Goal: Task Accomplishment & Management: Manage account settings

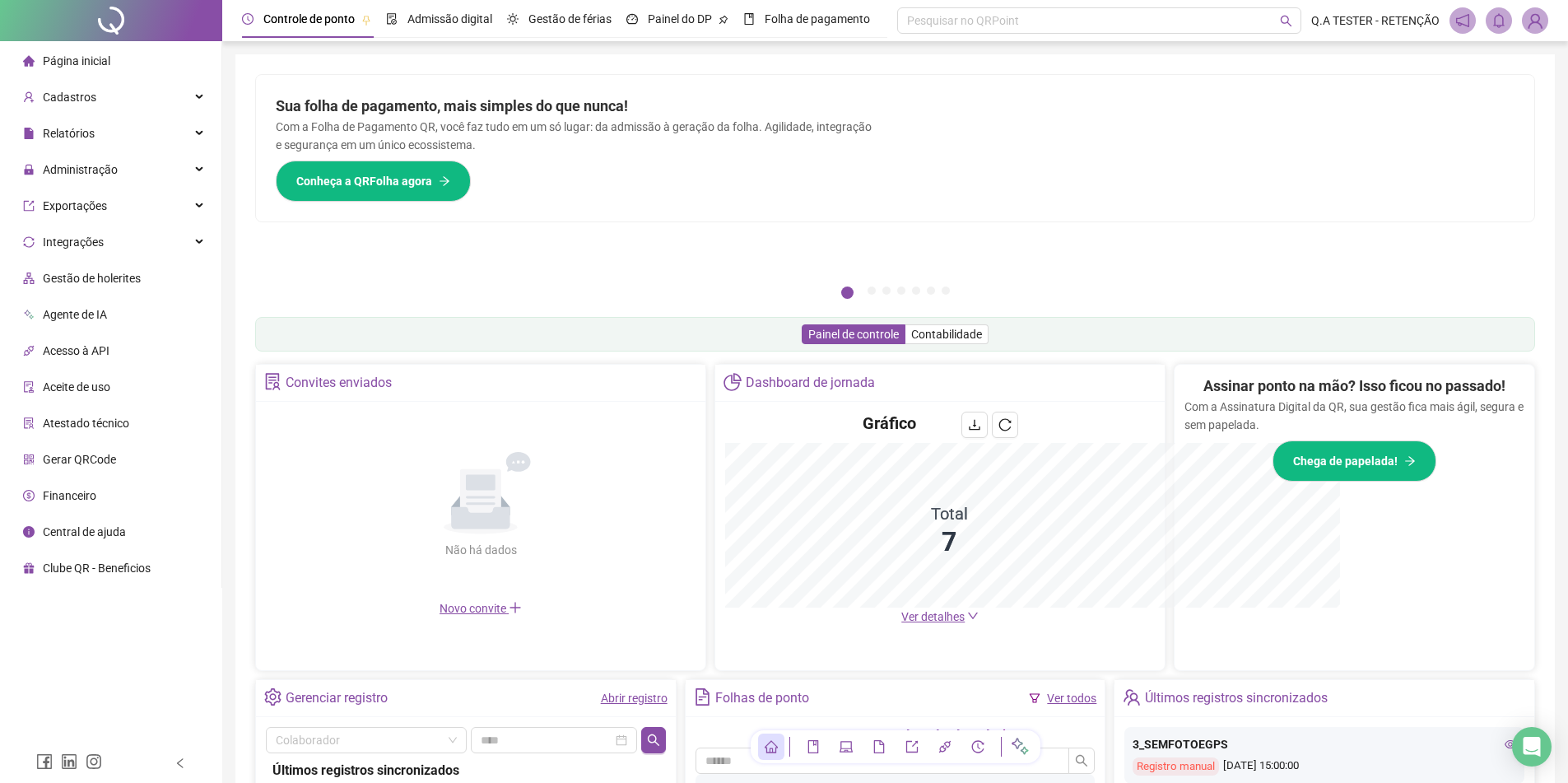
click at [129, 452] on li "Gerar QRCode" at bounding box center [111, 460] width 215 height 33
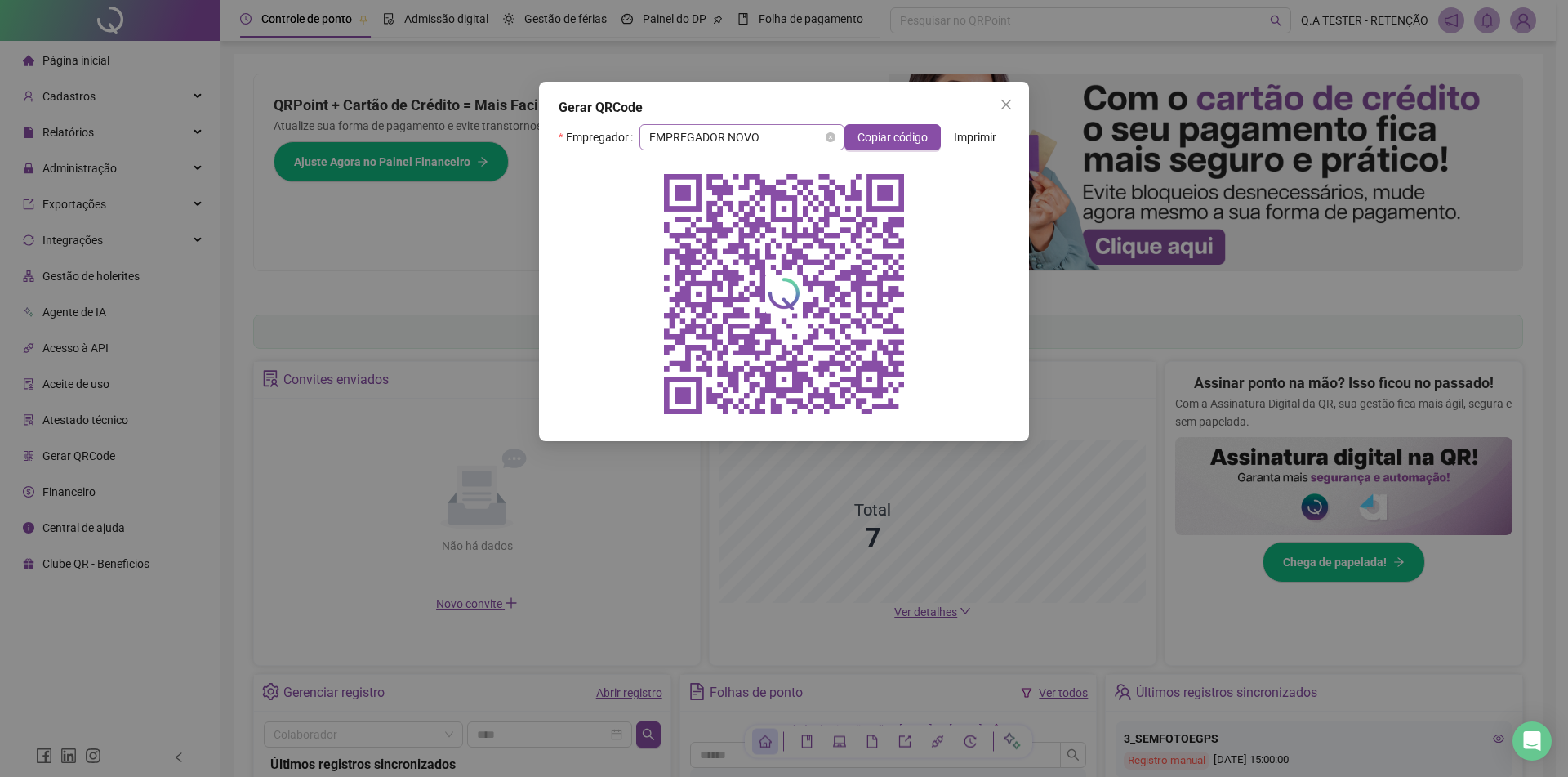
click at [782, 144] on span "EMPREGADOR NOVO" at bounding box center [742, 137] width 185 height 24
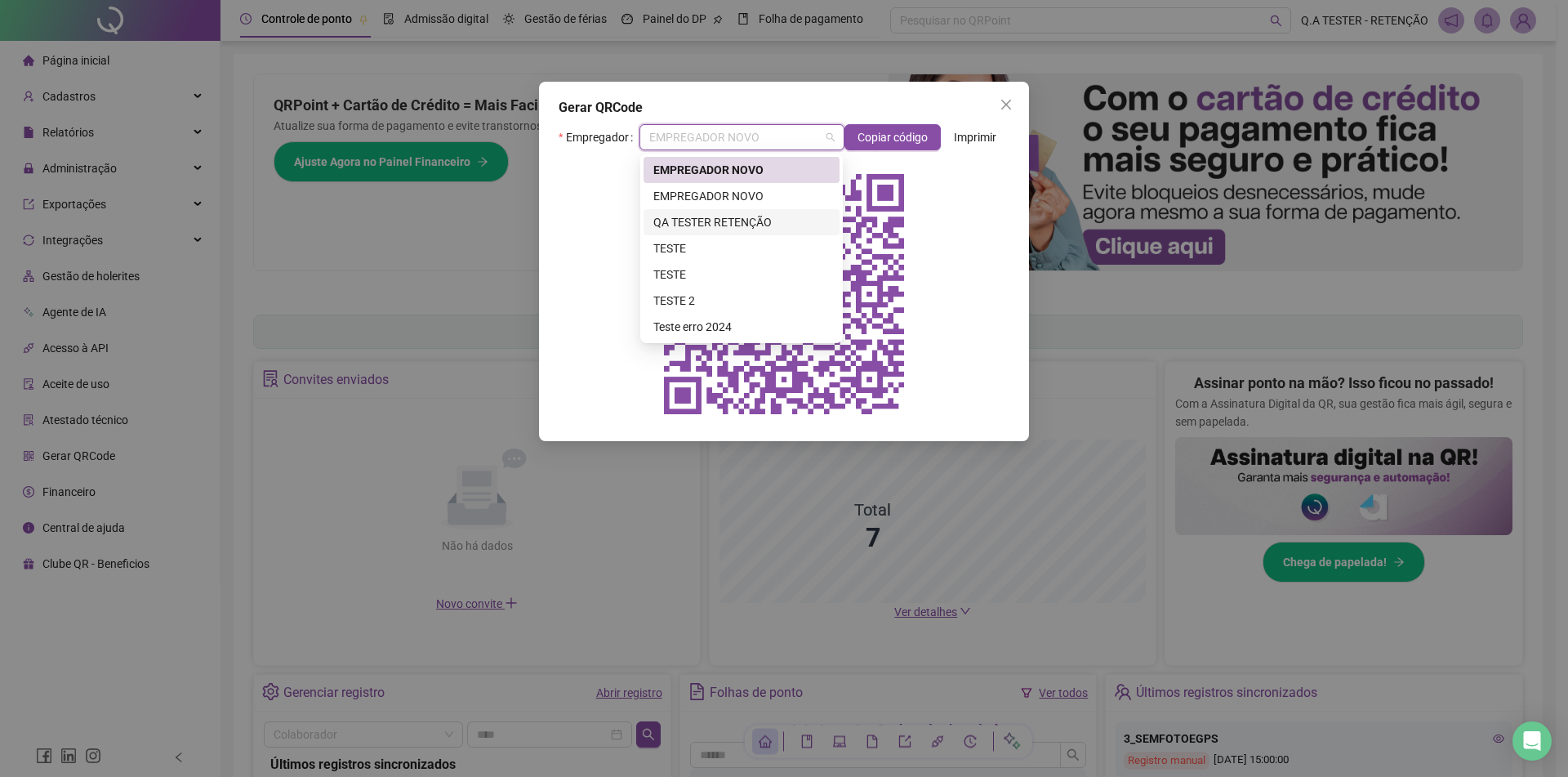
click at [761, 216] on div "QA TESTER RETENÇÃO" at bounding box center [742, 222] width 177 height 18
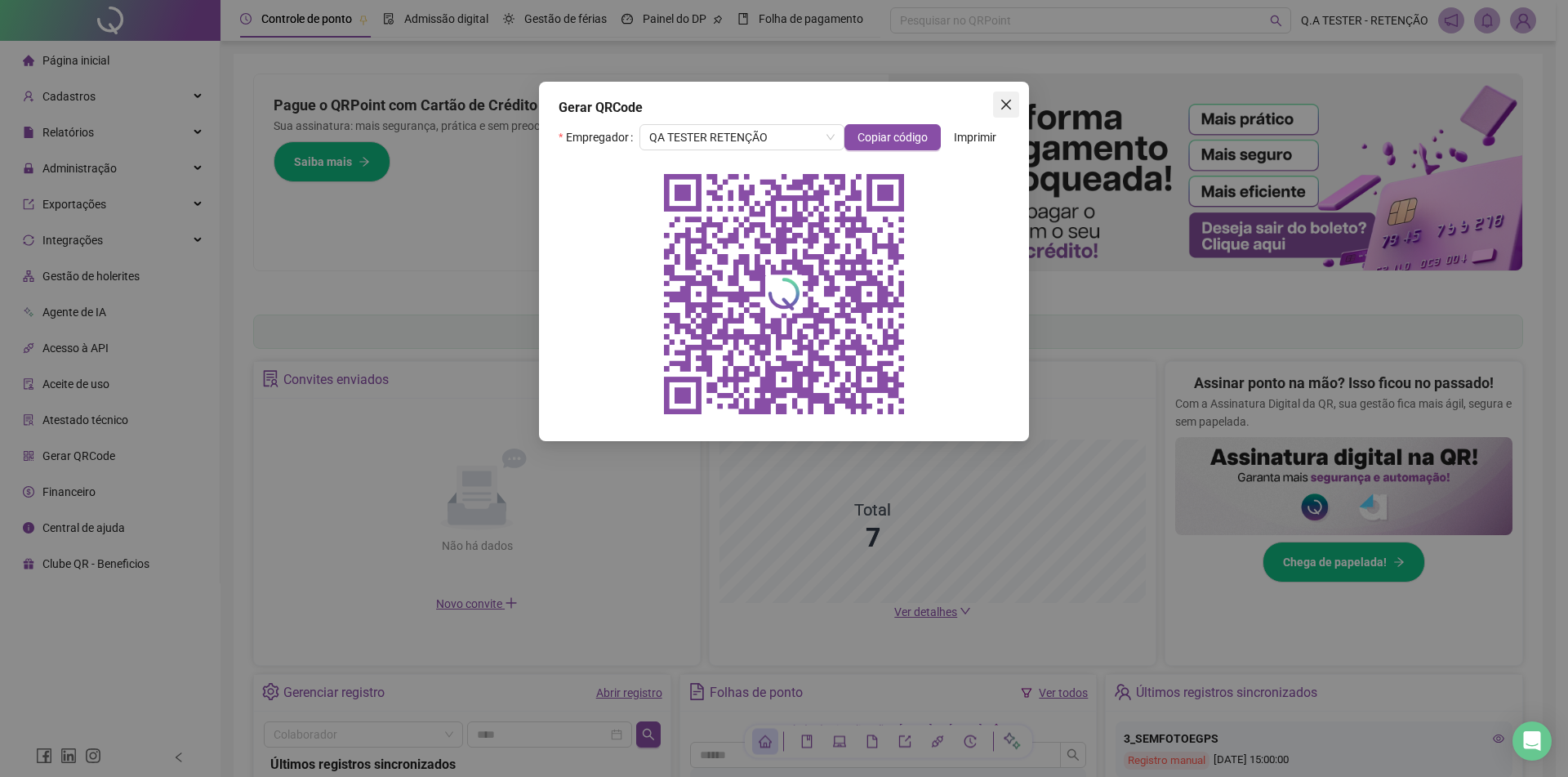
click at [999, 111] on span "Close" at bounding box center [1006, 104] width 26 height 13
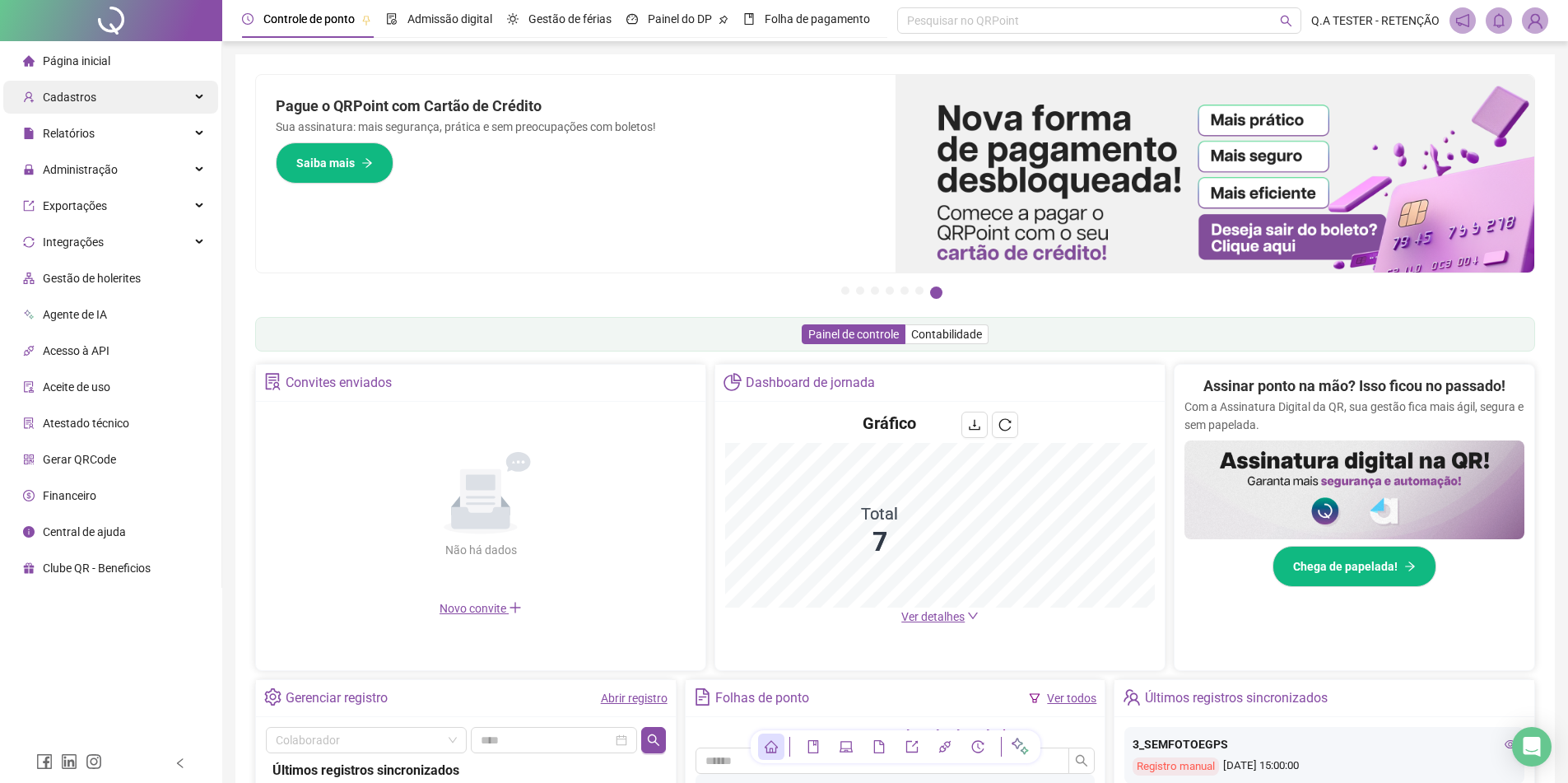
click at [167, 98] on div "Cadastros" at bounding box center [111, 97] width 215 height 33
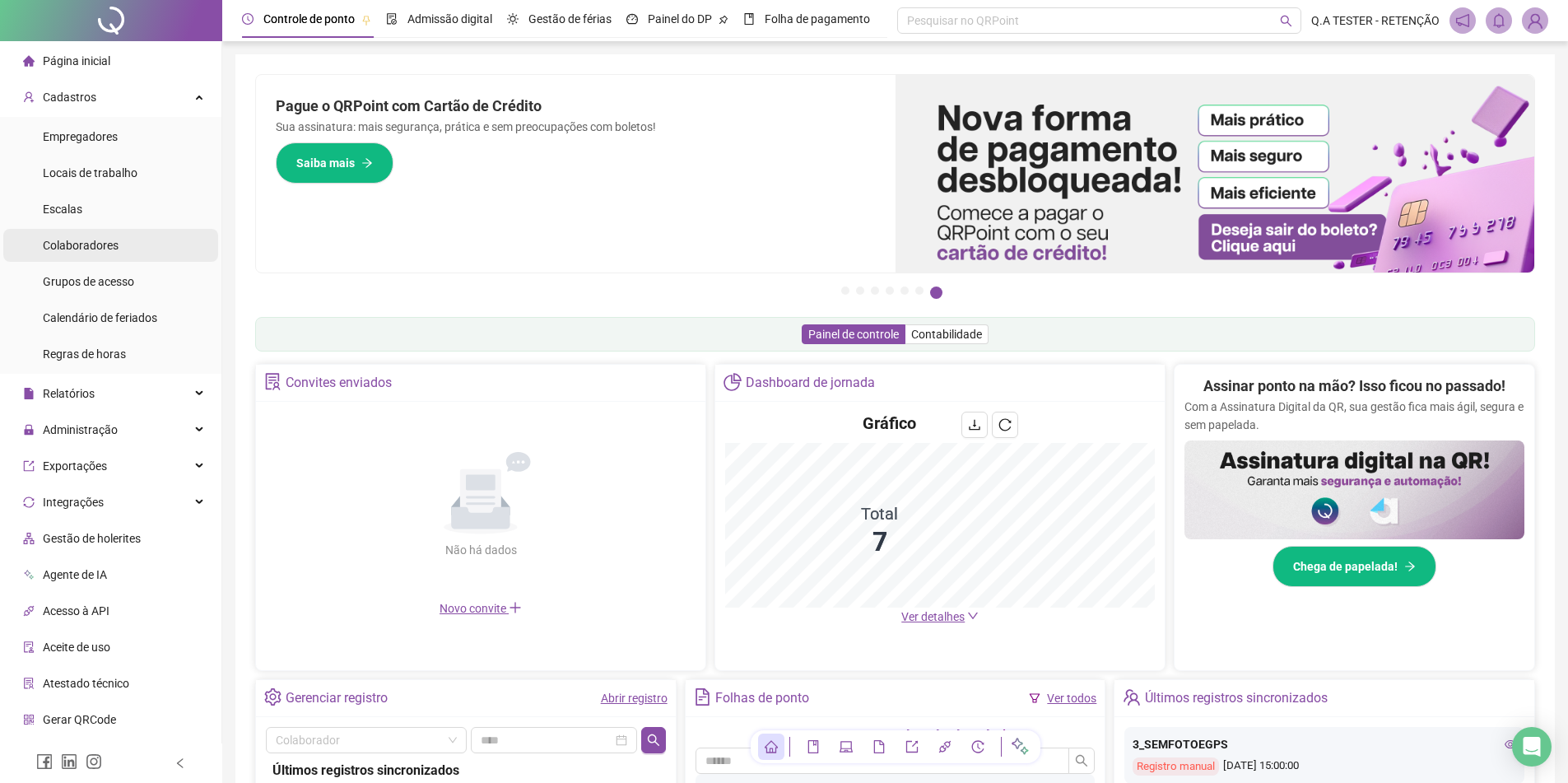
click at [147, 241] on li "Colaboradores" at bounding box center [111, 245] width 215 height 33
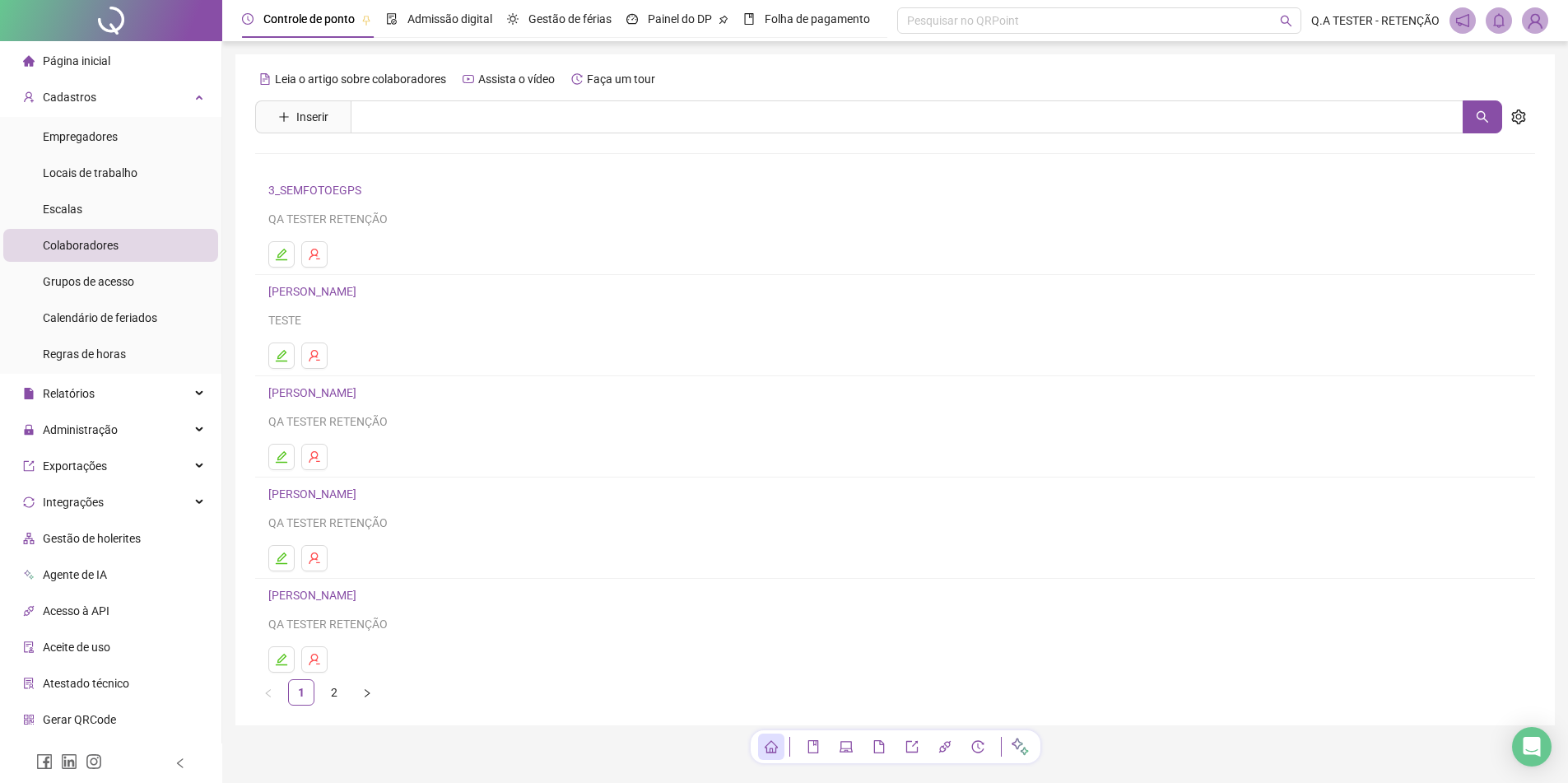
click at [335, 187] on link "3_SEMFOTOEGPS" at bounding box center [317, 190] width 98 height 13
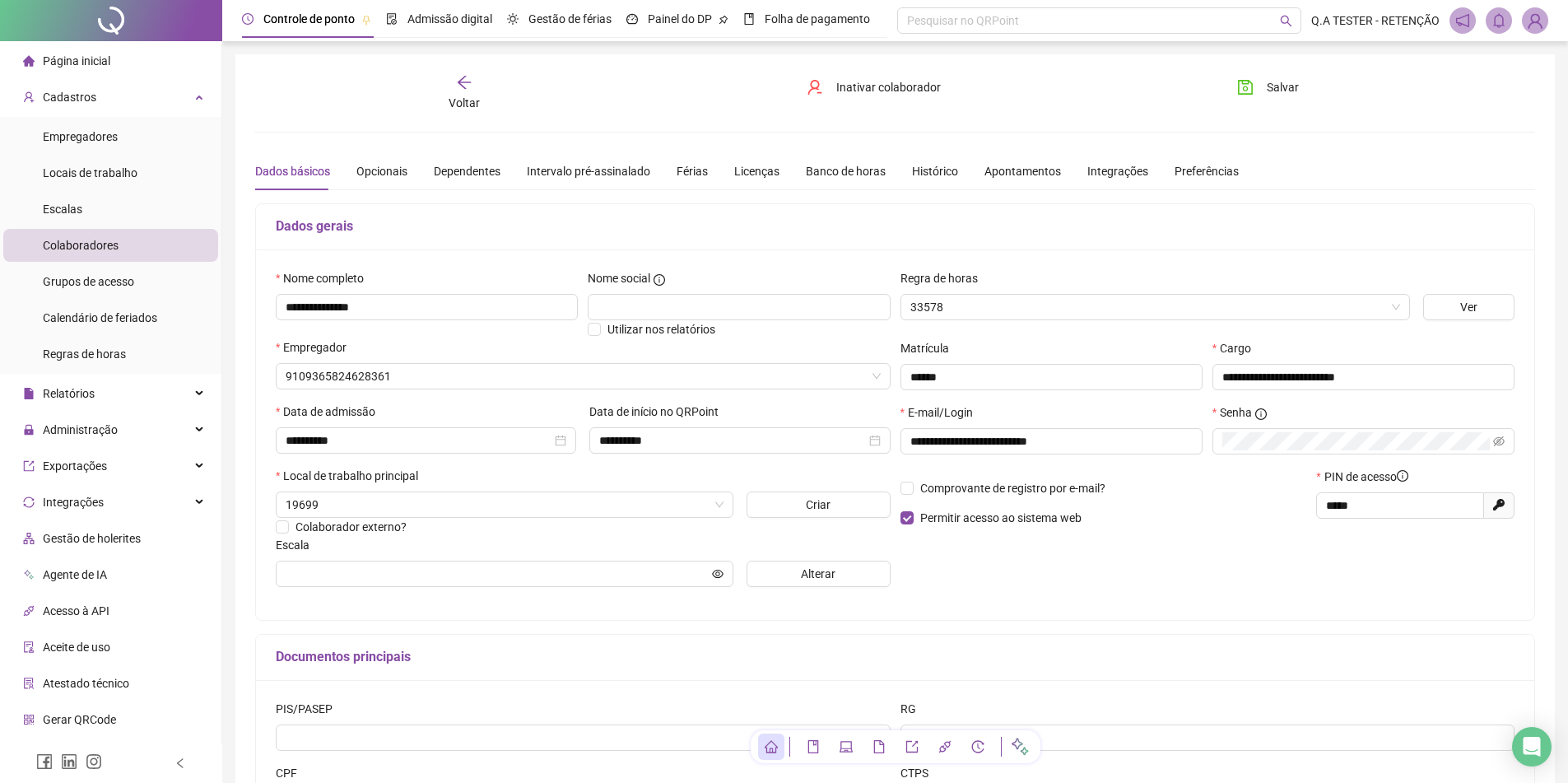
type input "**********"
click at [102, 396] on div "Relatórios" at bounding box center [111, 394] width 215 height 33
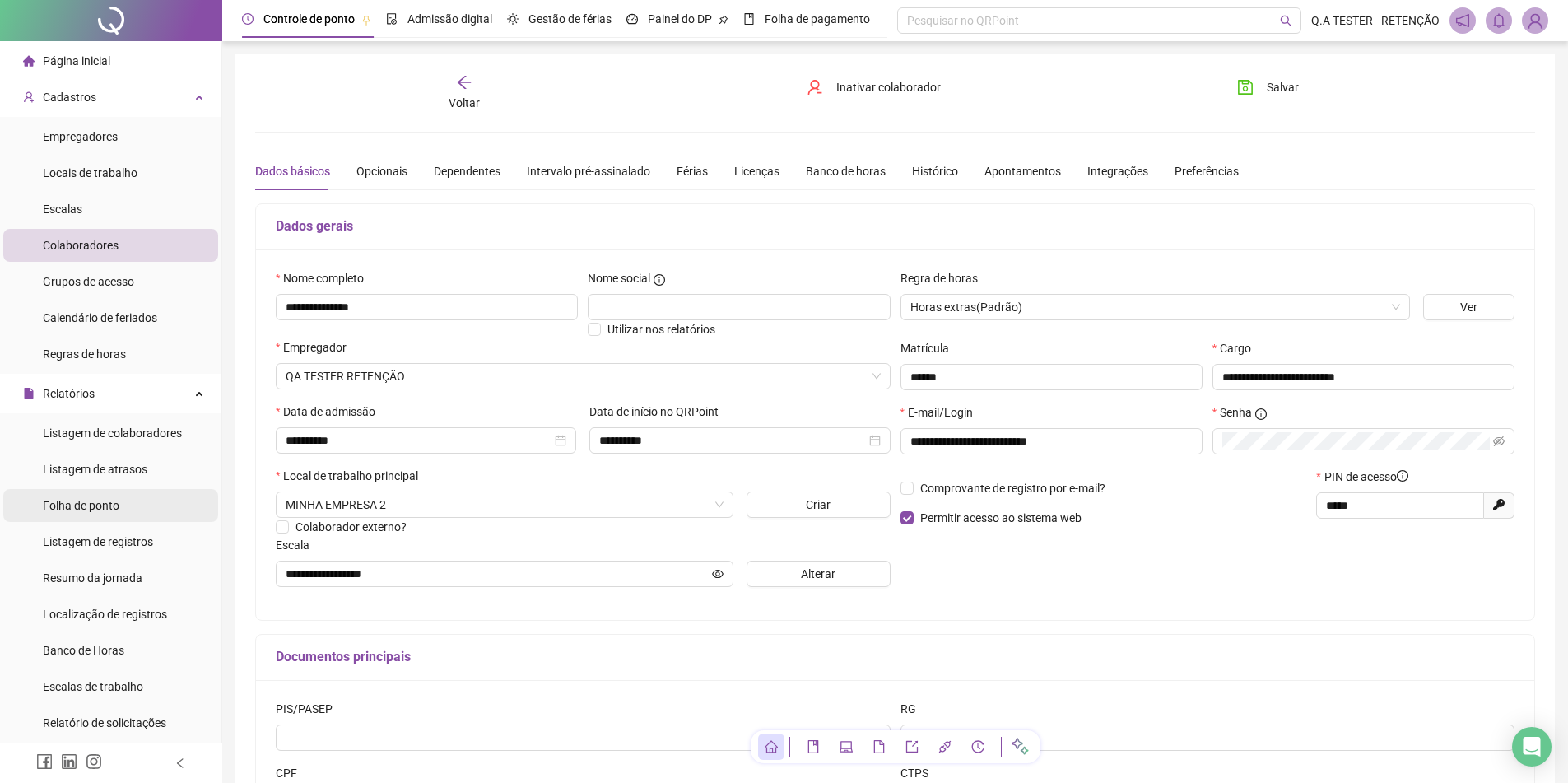
click at [105, 515] on div "Folha de ponto" at bounding box center [81, 505] width 77 height 33
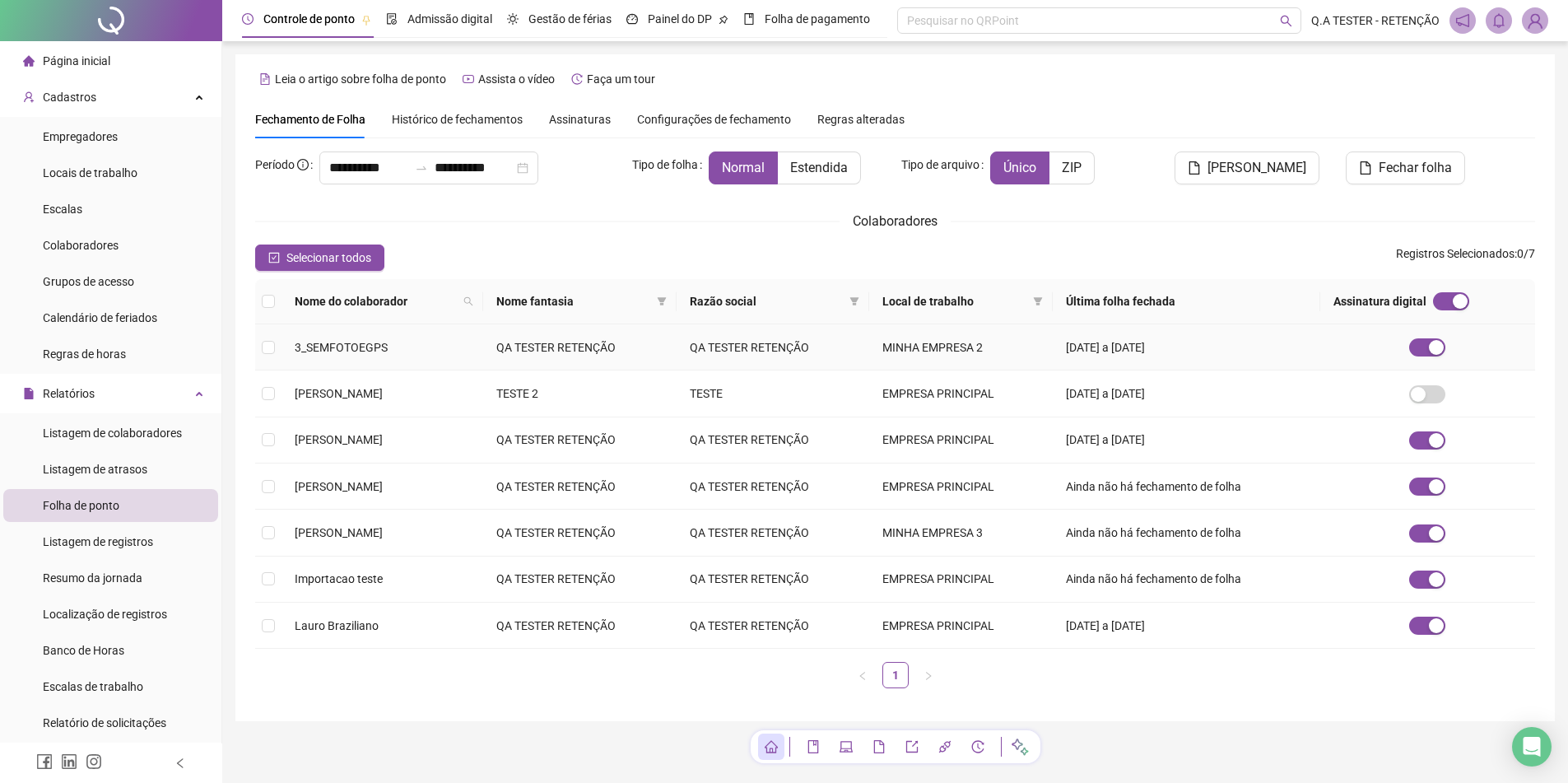
click at [854, 349] on td "QA TESTER RETENÇÃO" at bounding box center [773, 347] width 194 height 46
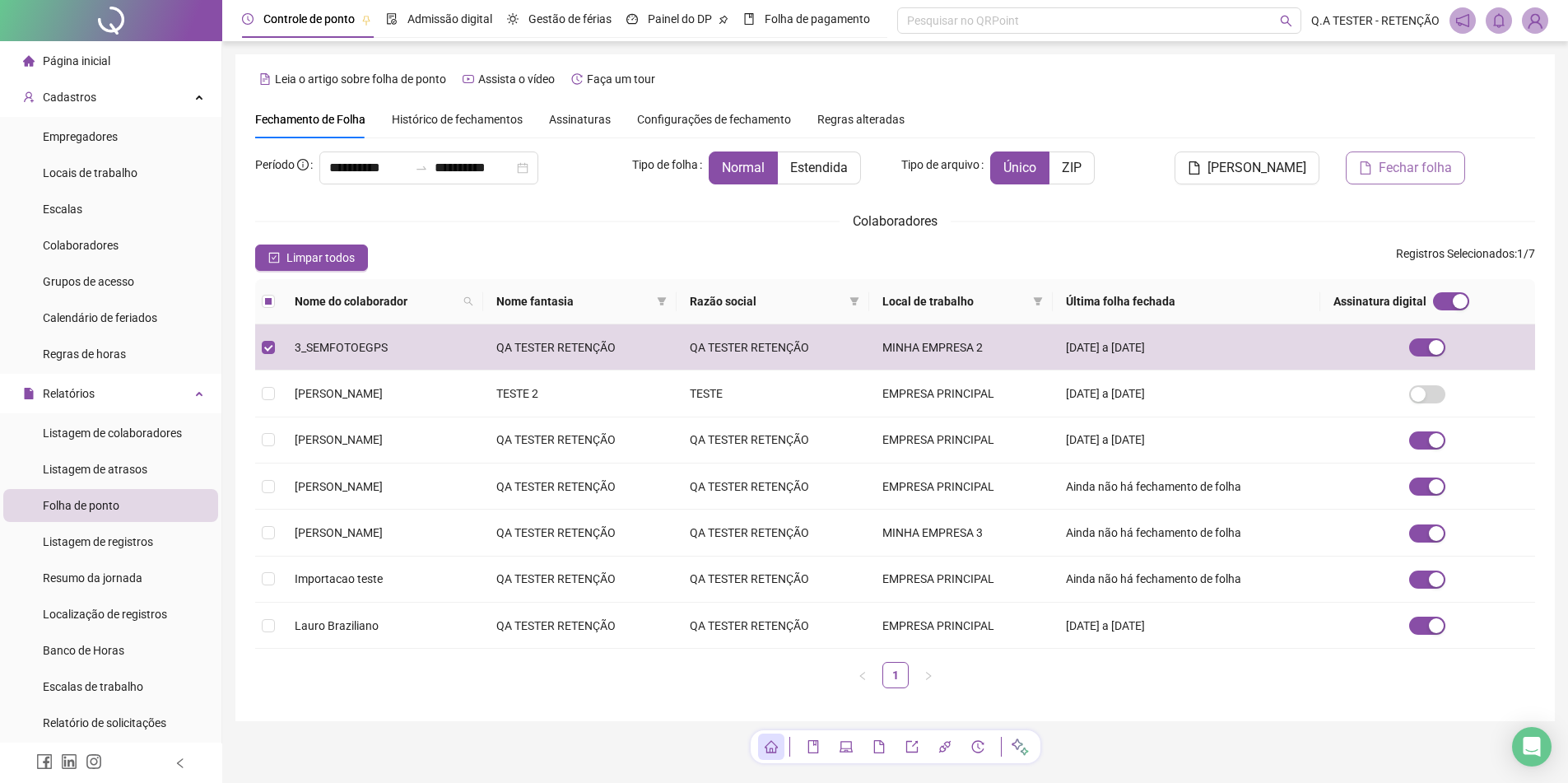
click at [1390, 175] on span "Fechar folha" at bounding box center [1415, 168] width 73 height 20
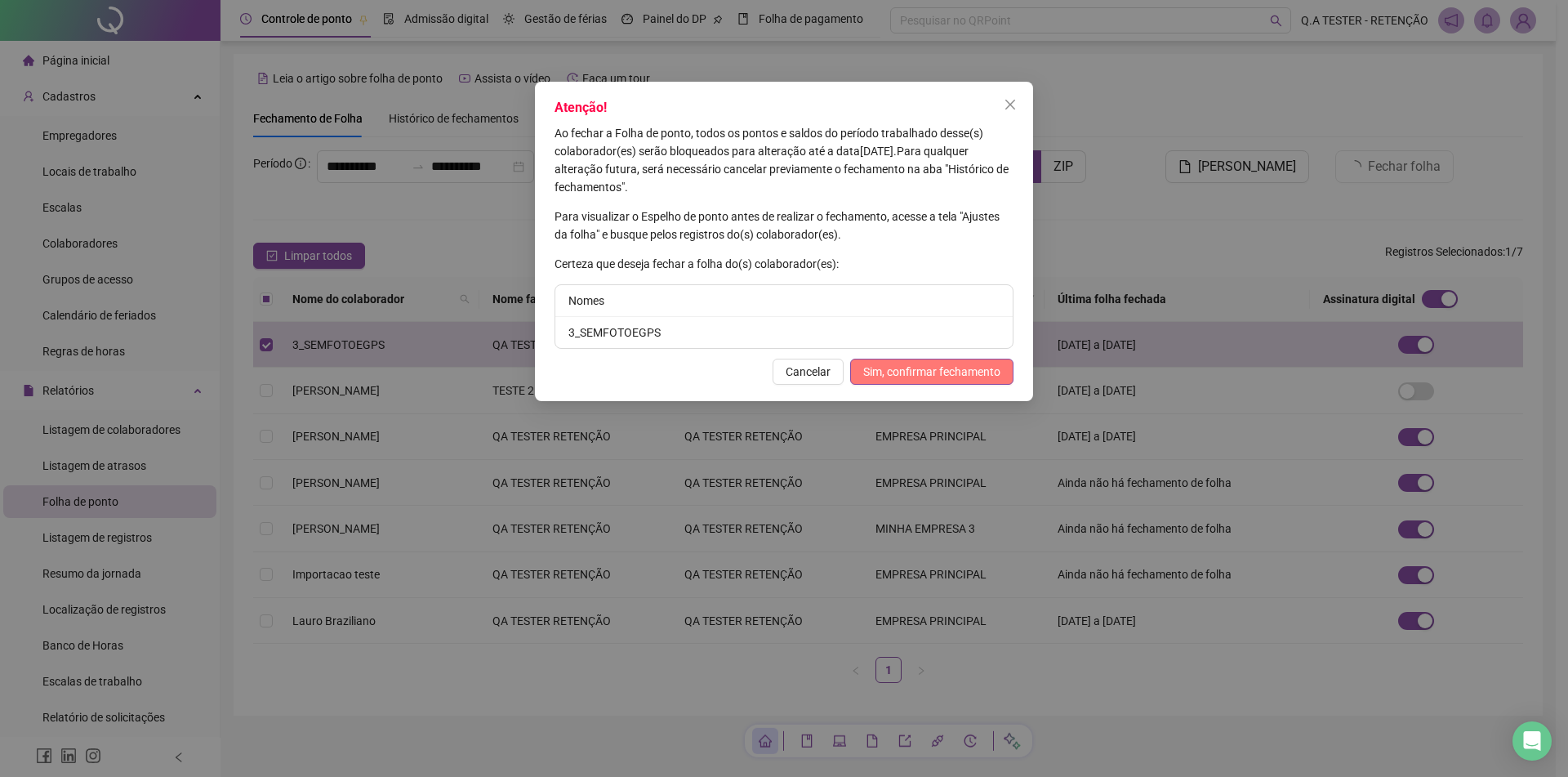
click at [901, 362] on button "Sim, confirmar fechamento" at bounding box center [932, 371] width 163 height 26
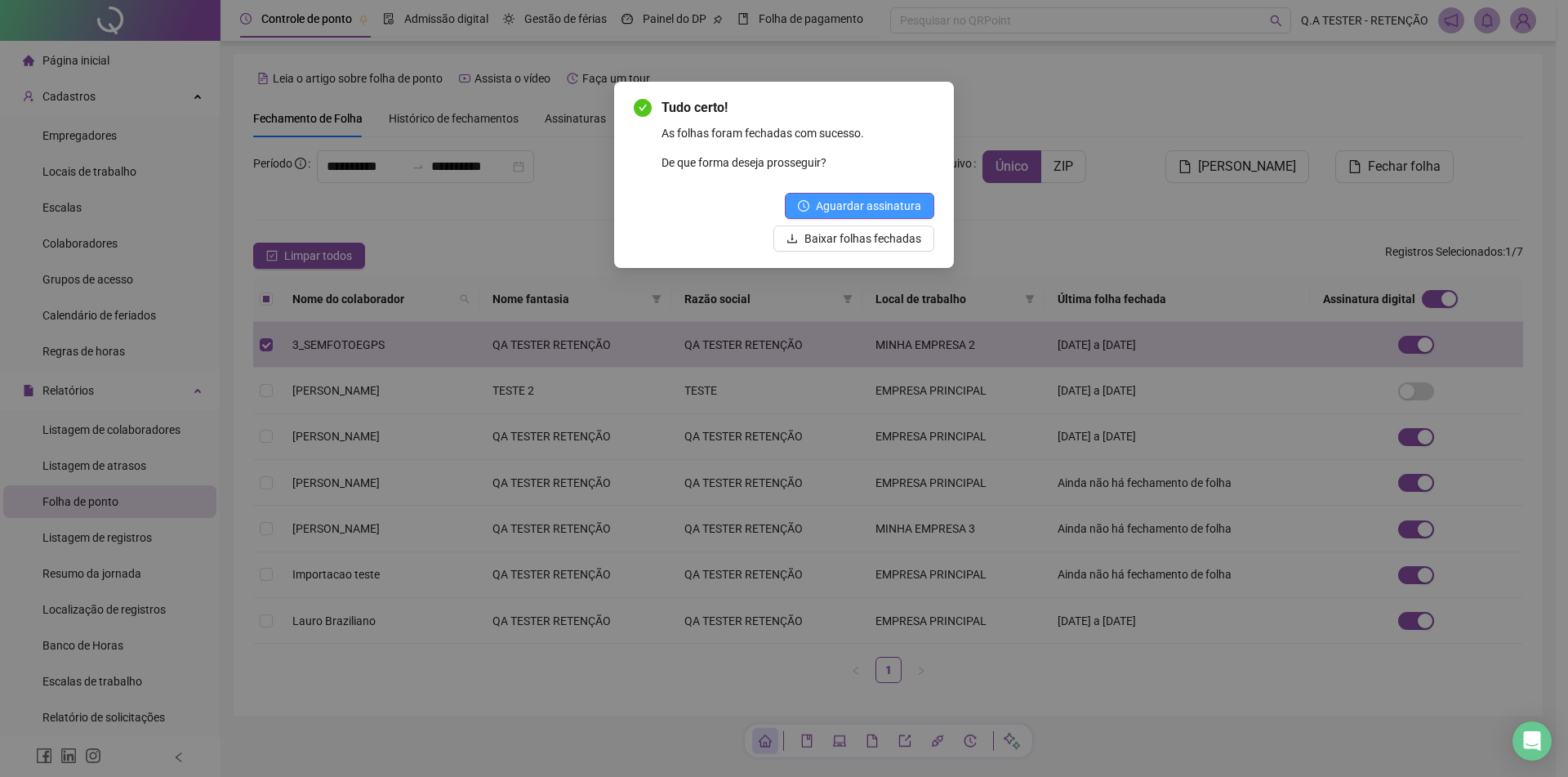
click at [871, 210] on span "Aguardar assinatura" at bounding box center [869, 206] width 105 height 18
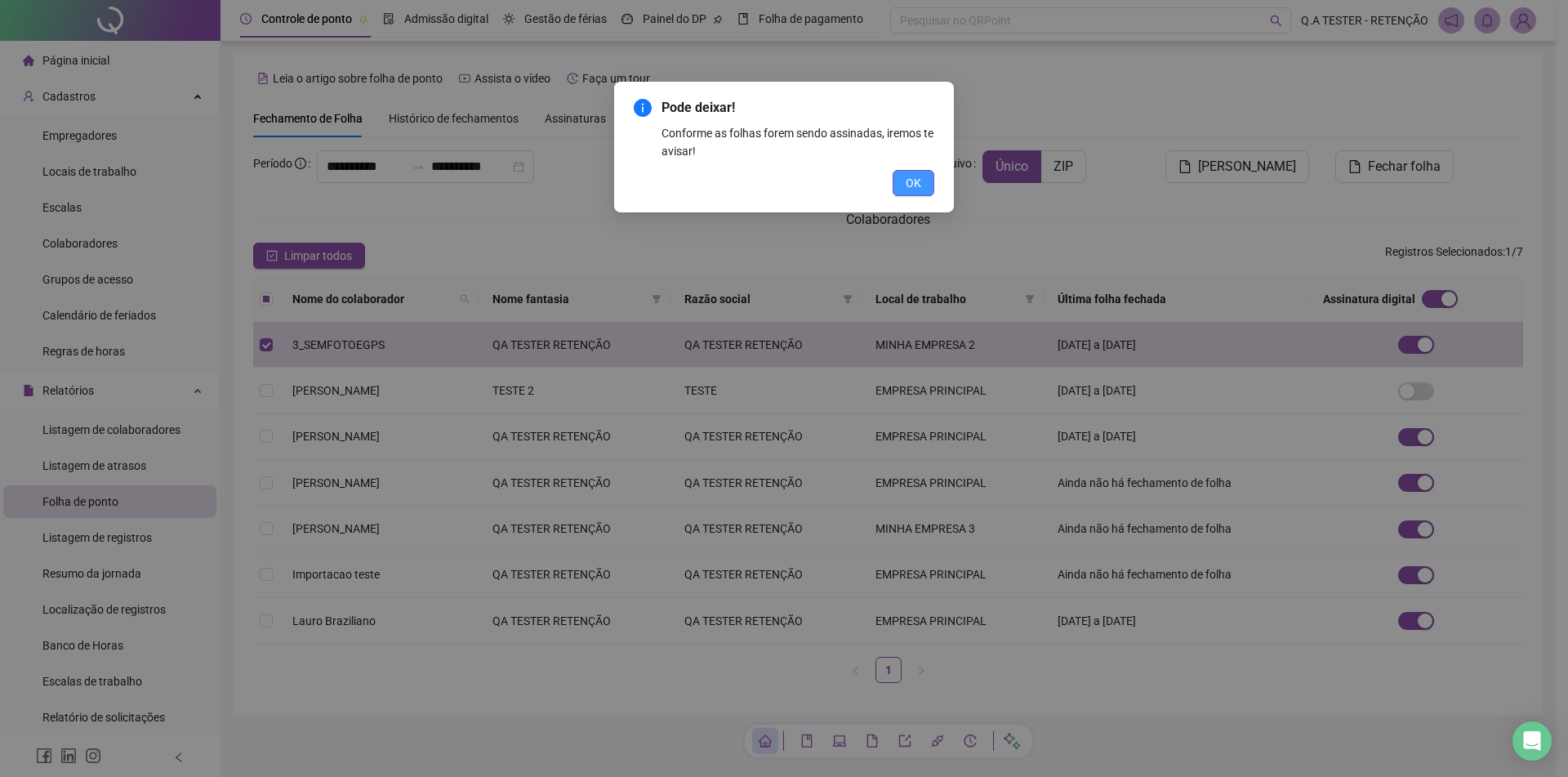
click at [902, 180] on button "OK" at bounding box center [913, 182] width 42 height 26
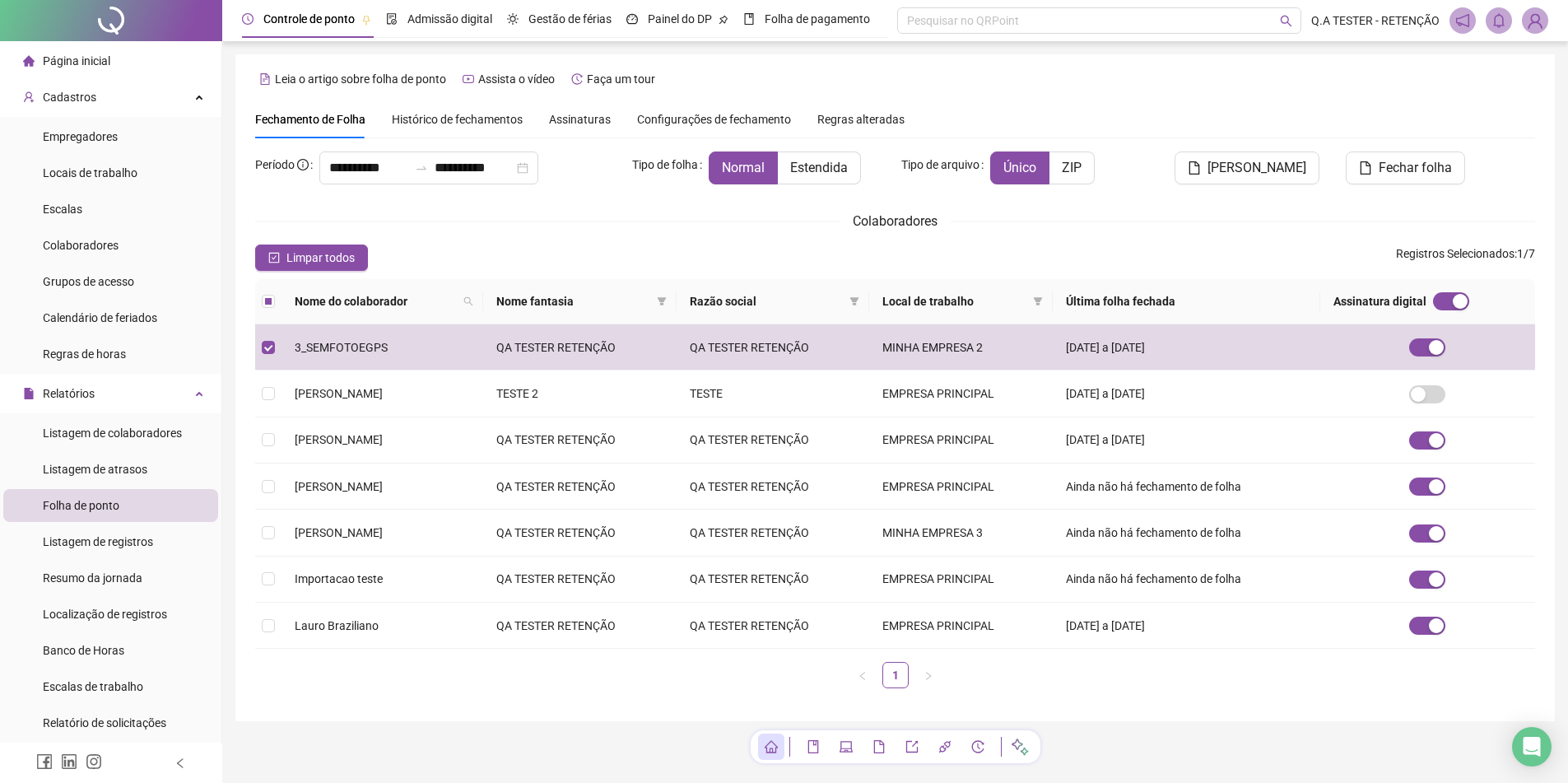
click at [604, 122] on span "Assinaturas" at bounding box center [580, 119] width 62 height 12
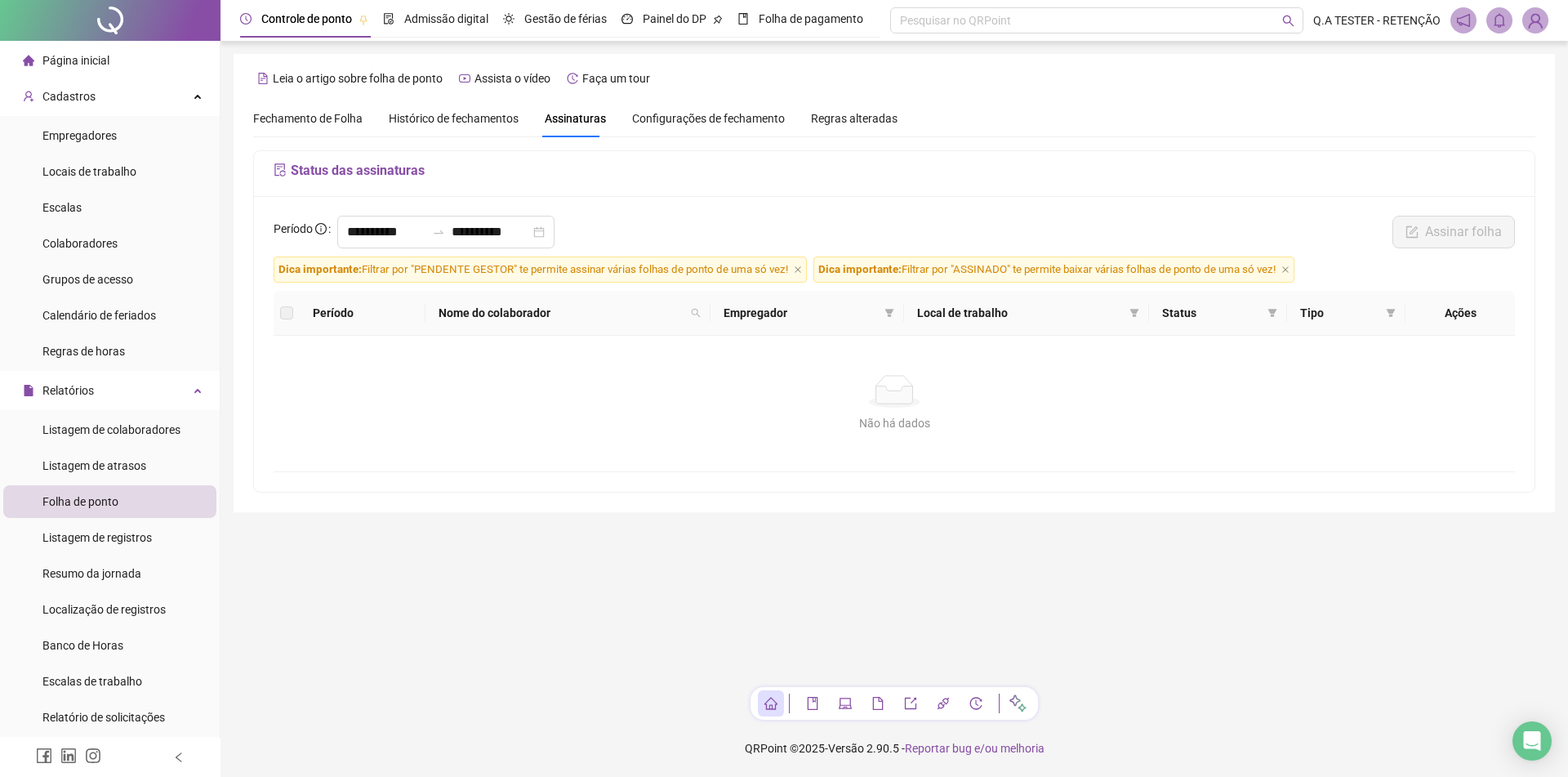
click at [498, 112] on span "Histórico de fechamentos" at bounding box center [453, 118] width 130 height 13
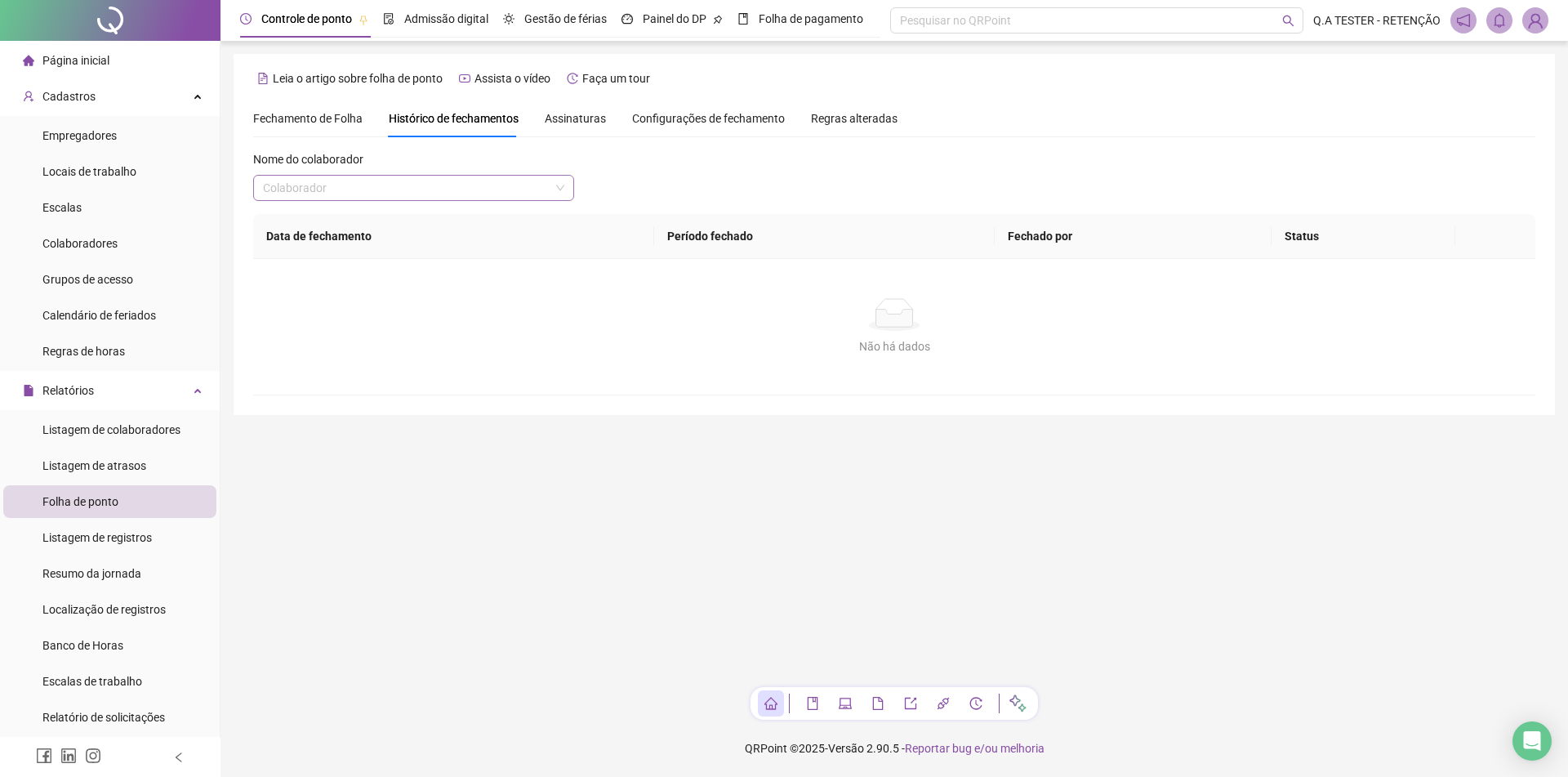
click at [458, 182] on input "search" at bounding box center [406, 188] width 287 height 24
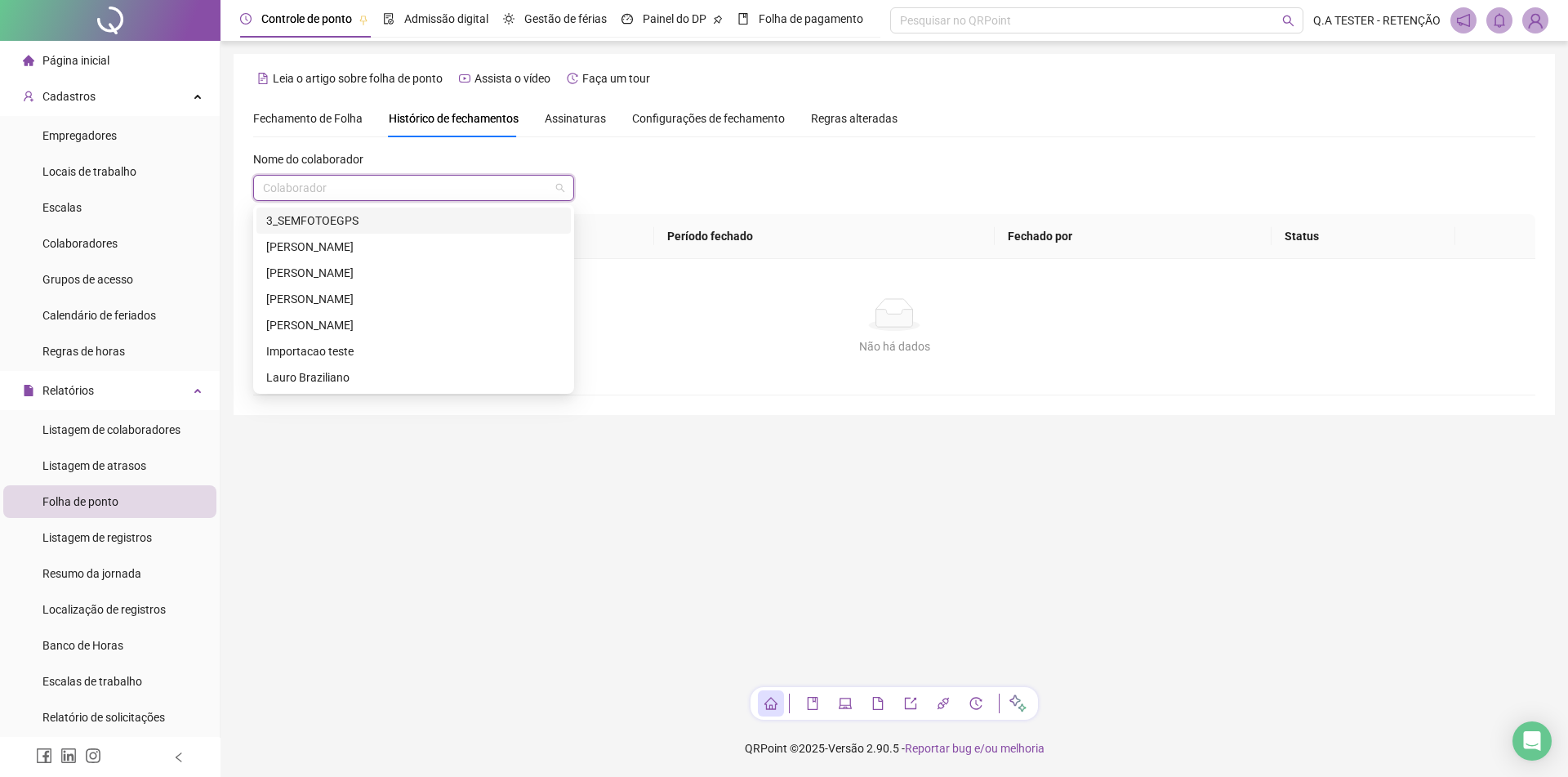
click at [424, 217] on div "3_SEMFOTOEGPS" at bounding box center [414, 220] width 295 height 18
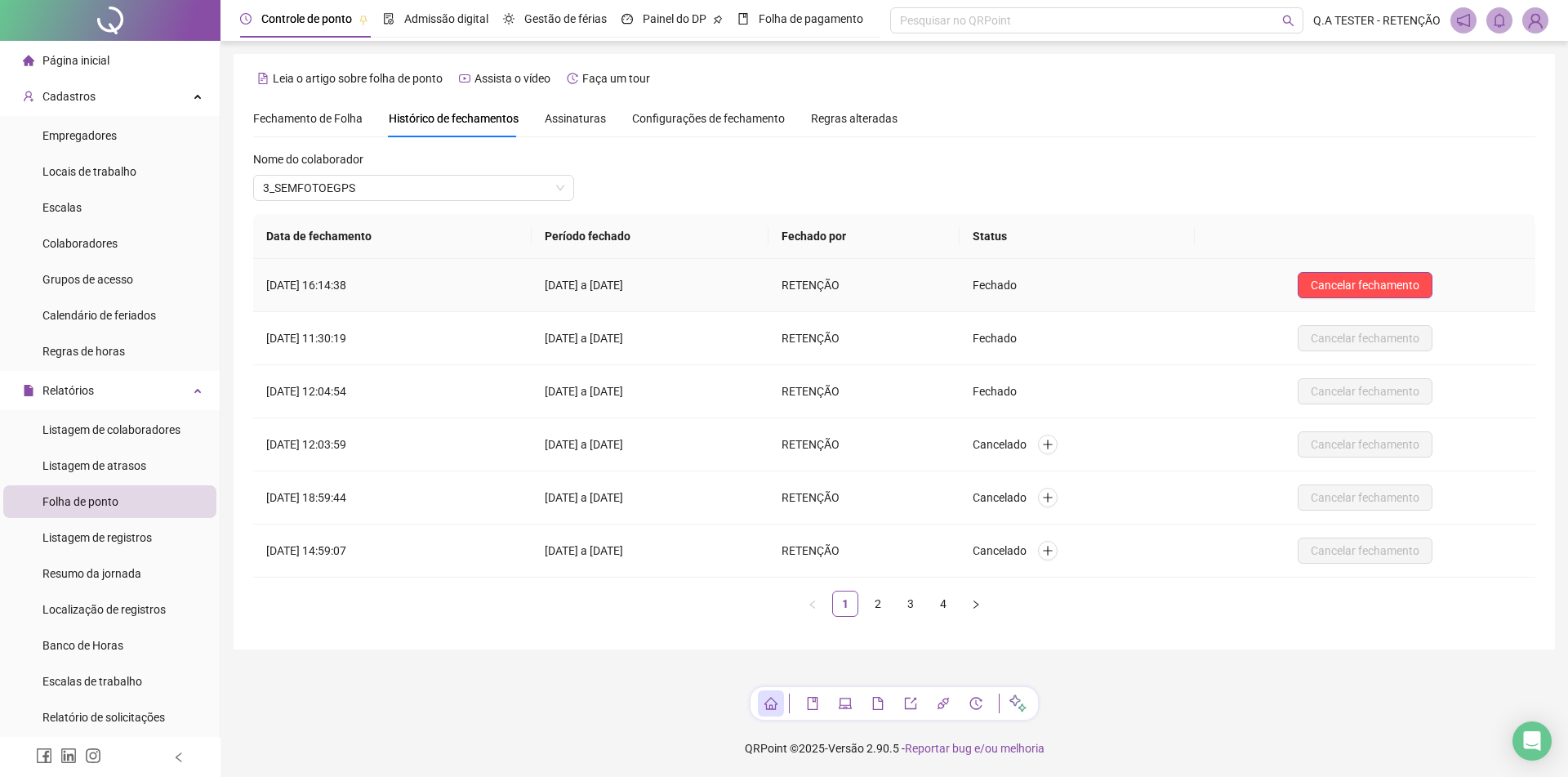
click at [1313, 287] on div "Cancelar fechamento" at bounding box center [1365, 285] width 315 height 26
click at [1338, 294] on button "Cancelar fechamento" at bounding box center [1365, 285] width 135 height 26
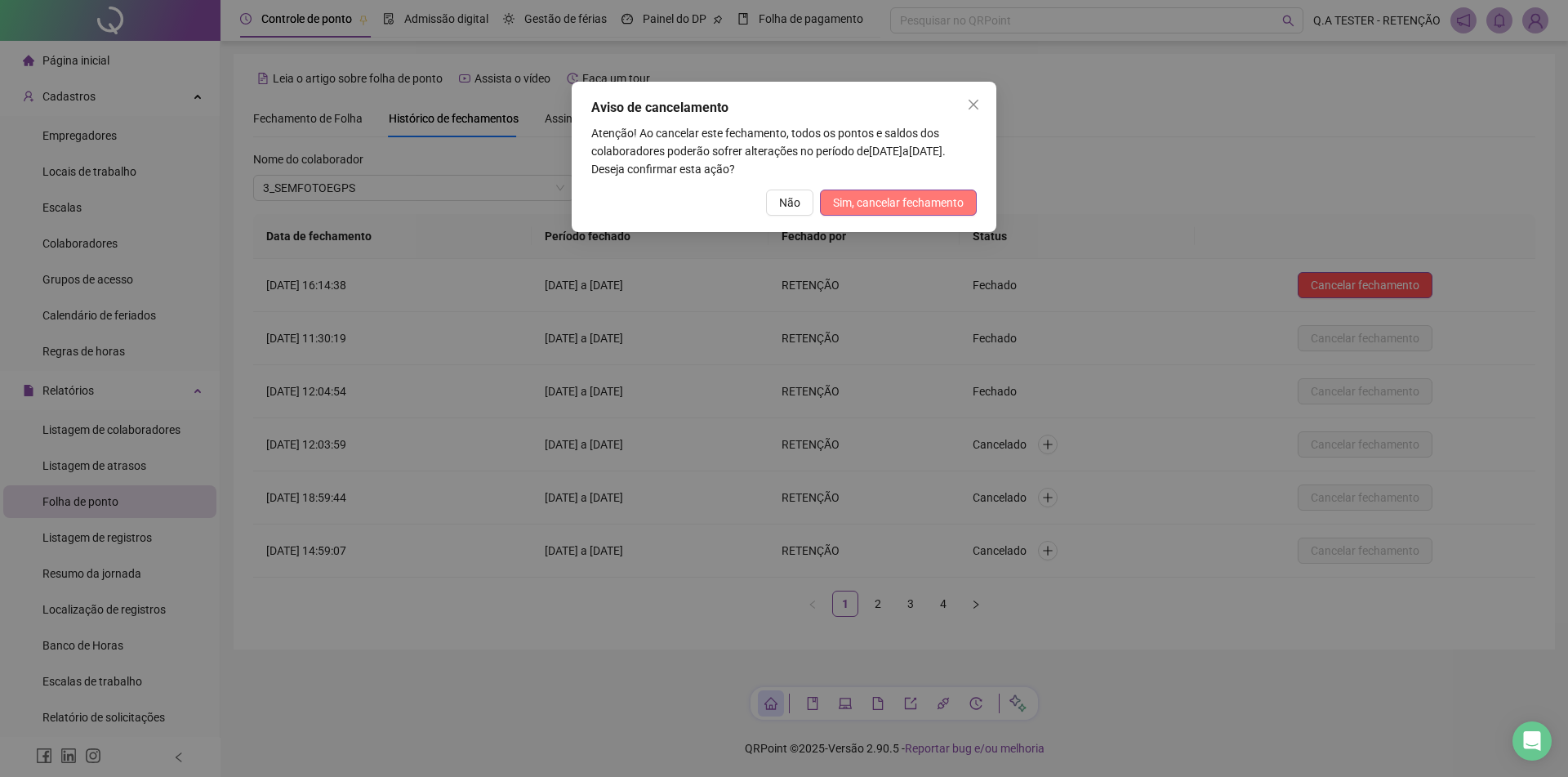
click at [891, 196] on span "Sim, cancelar fechamento" at bounding box center [899, 202] width 131 height 18
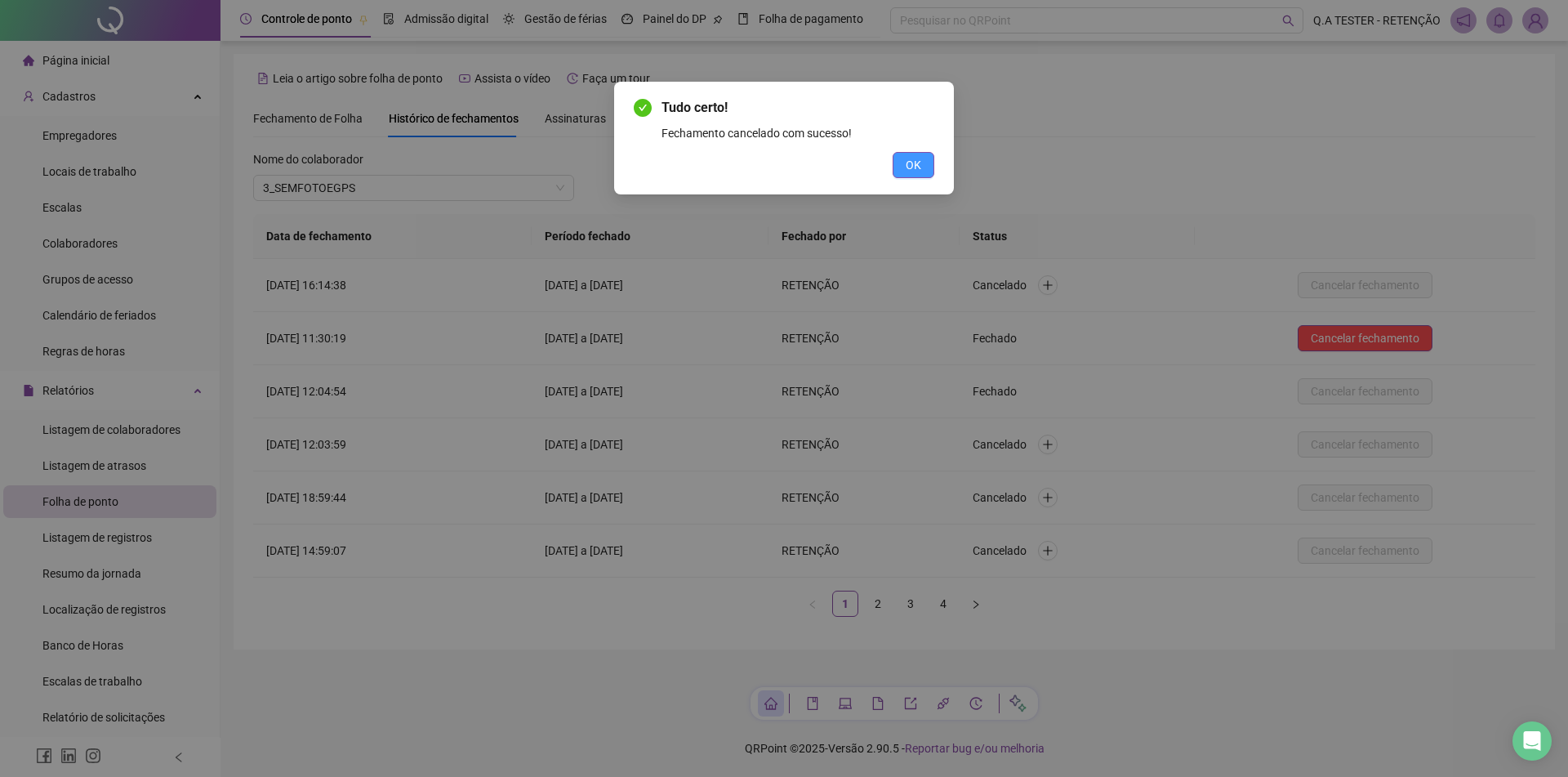
click at [909, 159] on span "OK" at bounding box center [913, 165] width 15 height 18
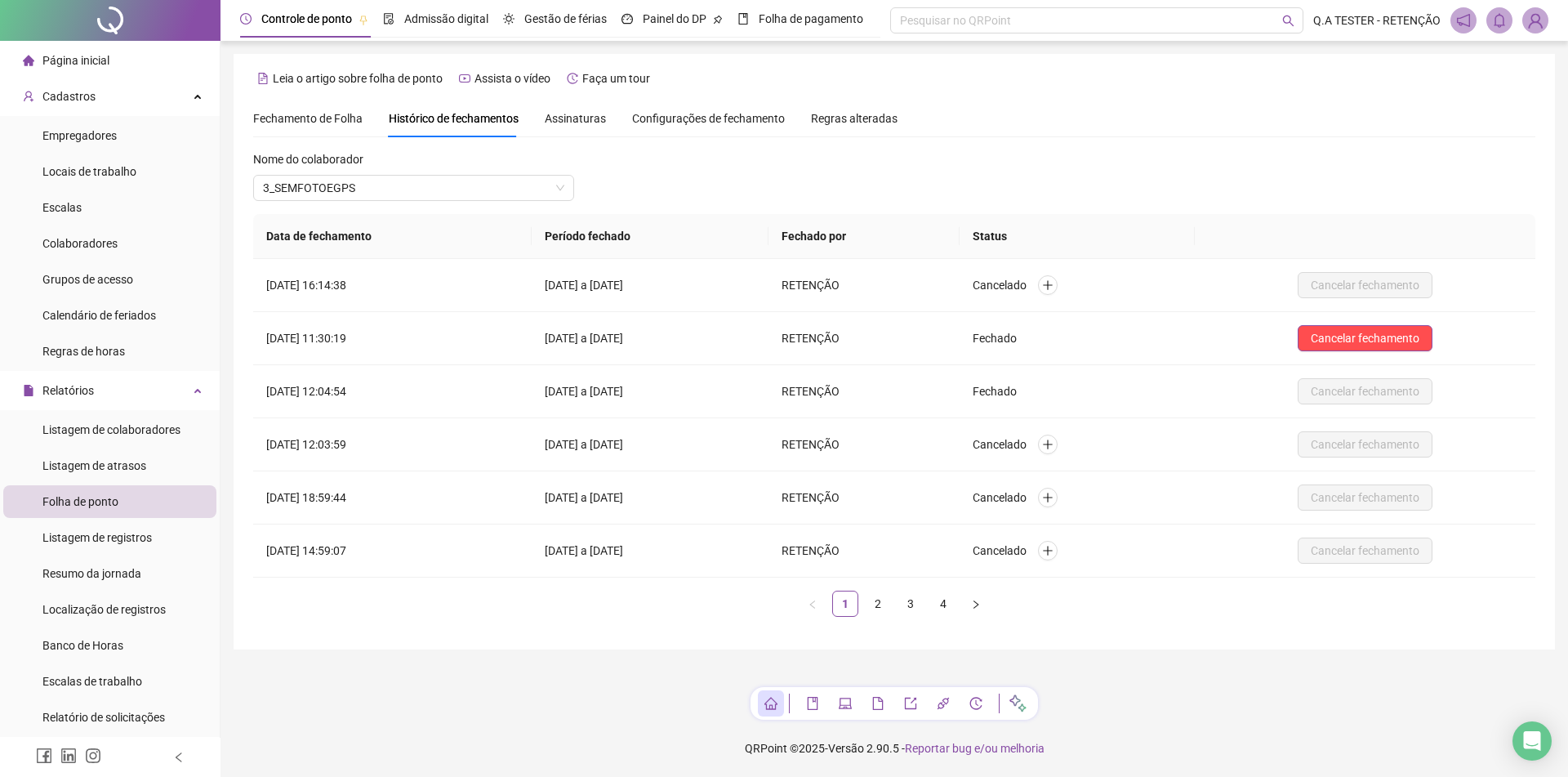
click at [593, 118] on span "Assinaturas" at bounding box center [576, 118] width 62 height 12
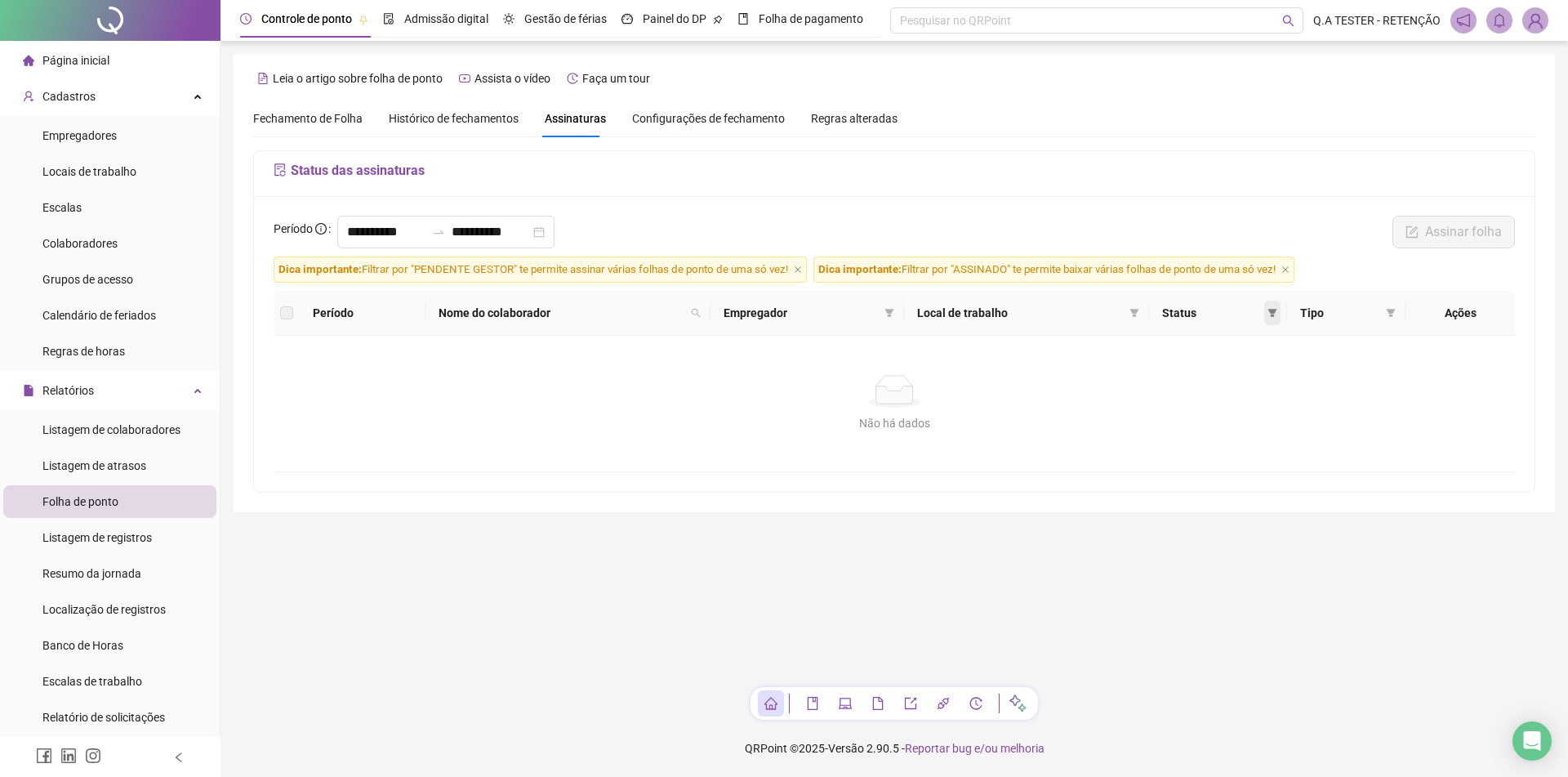
click at [1278, 315] on icon "filter" at bounding box center [1272, 313] width 10 height 10
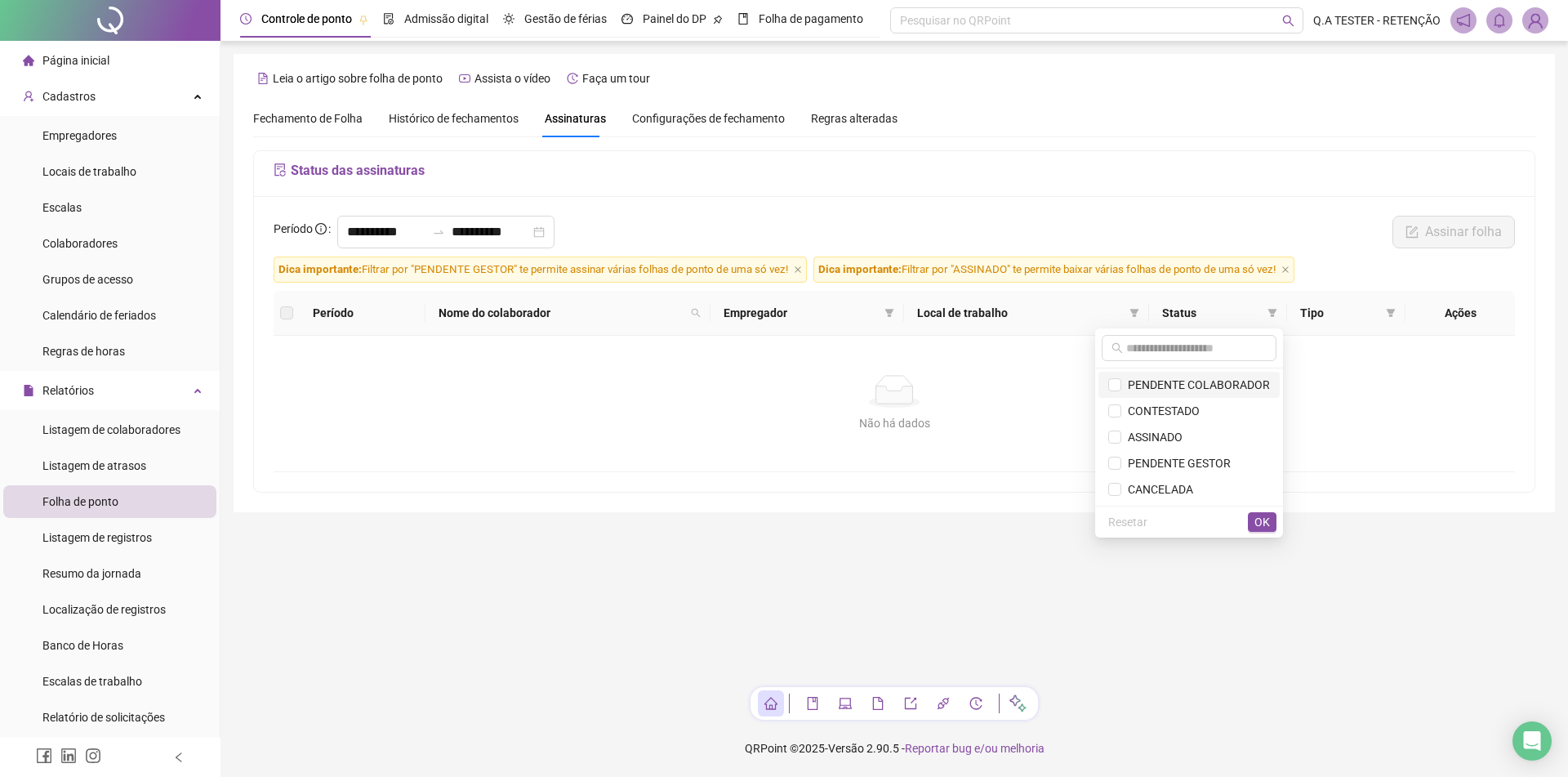
click at [1225, 383] on span "PENDENTE COLABORADOR" at bounding box center [1196, 384] width 149 height 13
click at [1173, 404] on span "CONTESTADO" at bounding box center [1161, 411] width 78 height 13
click at [1156, 442] on span "ASSINADO" at bounding box center [1153, 437] width 62 height 13
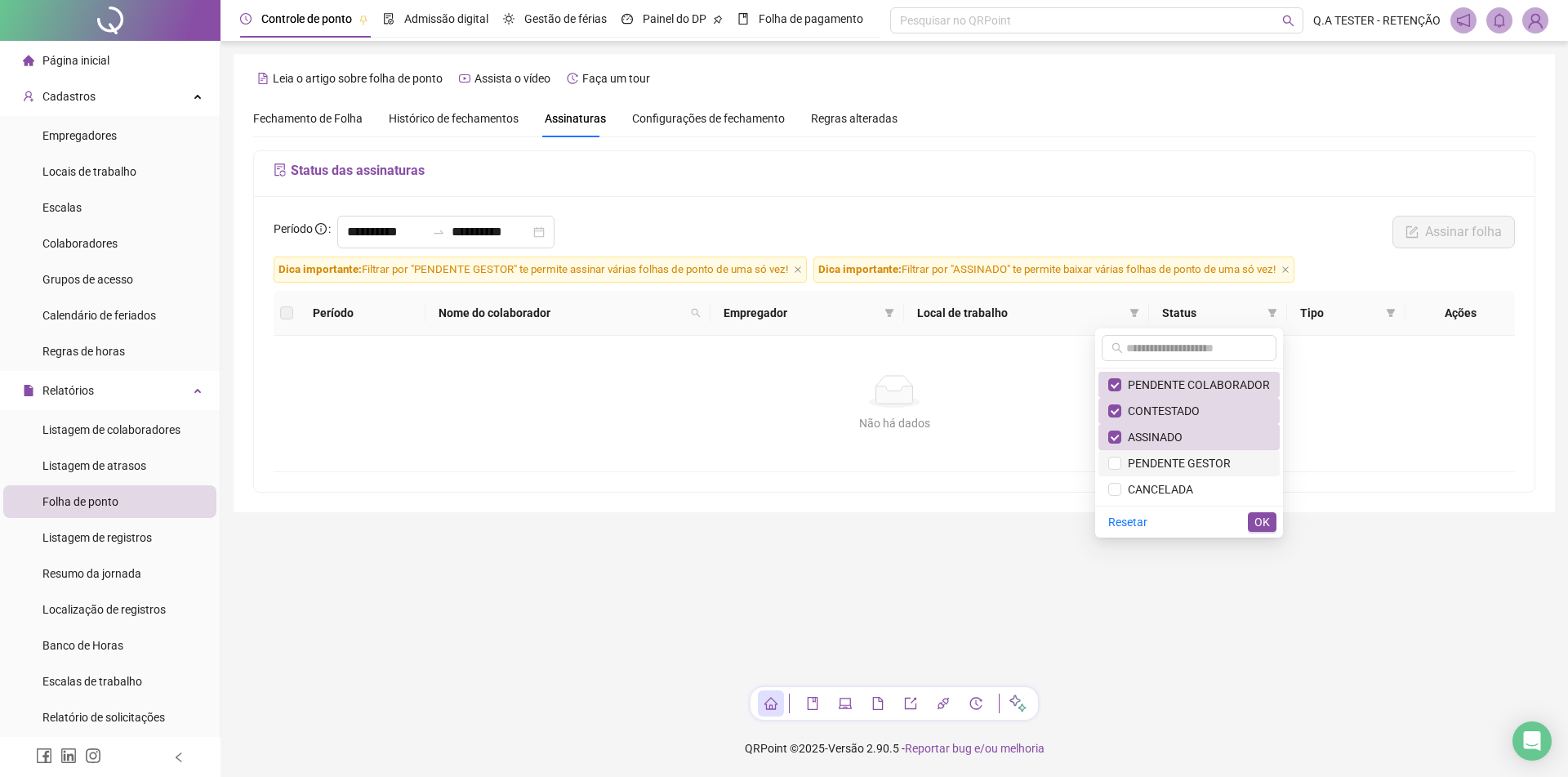
click at [1156, 461] on span "PENDENTE GESTOR" at bounding box center [1176, 462] width 110 height 13
click at [1156, 494] on span "CANCELADA" at bounding box center [1157, 489] width 72 height 13
click at [1235, 518] on div "Resetar OK" at bounding box center [1189, 521] width 188 height 32
click at [1282, 529] on div "Resetar OK" at bounding box center [1189, 521] width 188 height 32
click at [1266, 523] on span "OK" at bounding box center [1261, 522] width 15 height 18
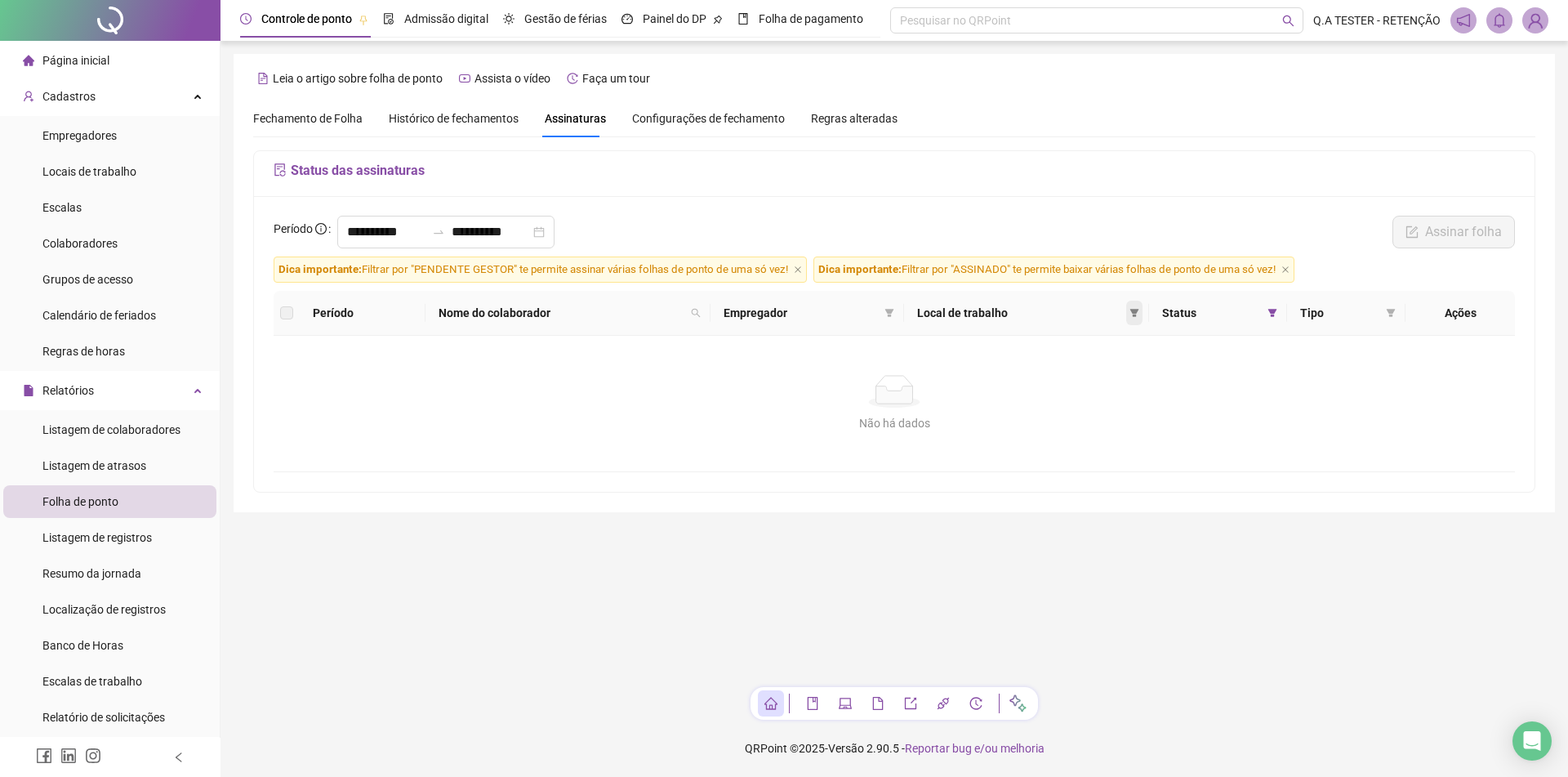
click at [1139, 313] on icon "filter" at bounding box center [1135, 312] width 9 height 8
click at [1384, 304] on div "Tipo" at bounding box center [1347, 313] width 93 height 18
click at [1389, 296] on th "Tipo" at bounding box center [1346, 314] width 119 height 45
click at [1394, 305] on span at bounding box center [1391, 312] width 16 height 24
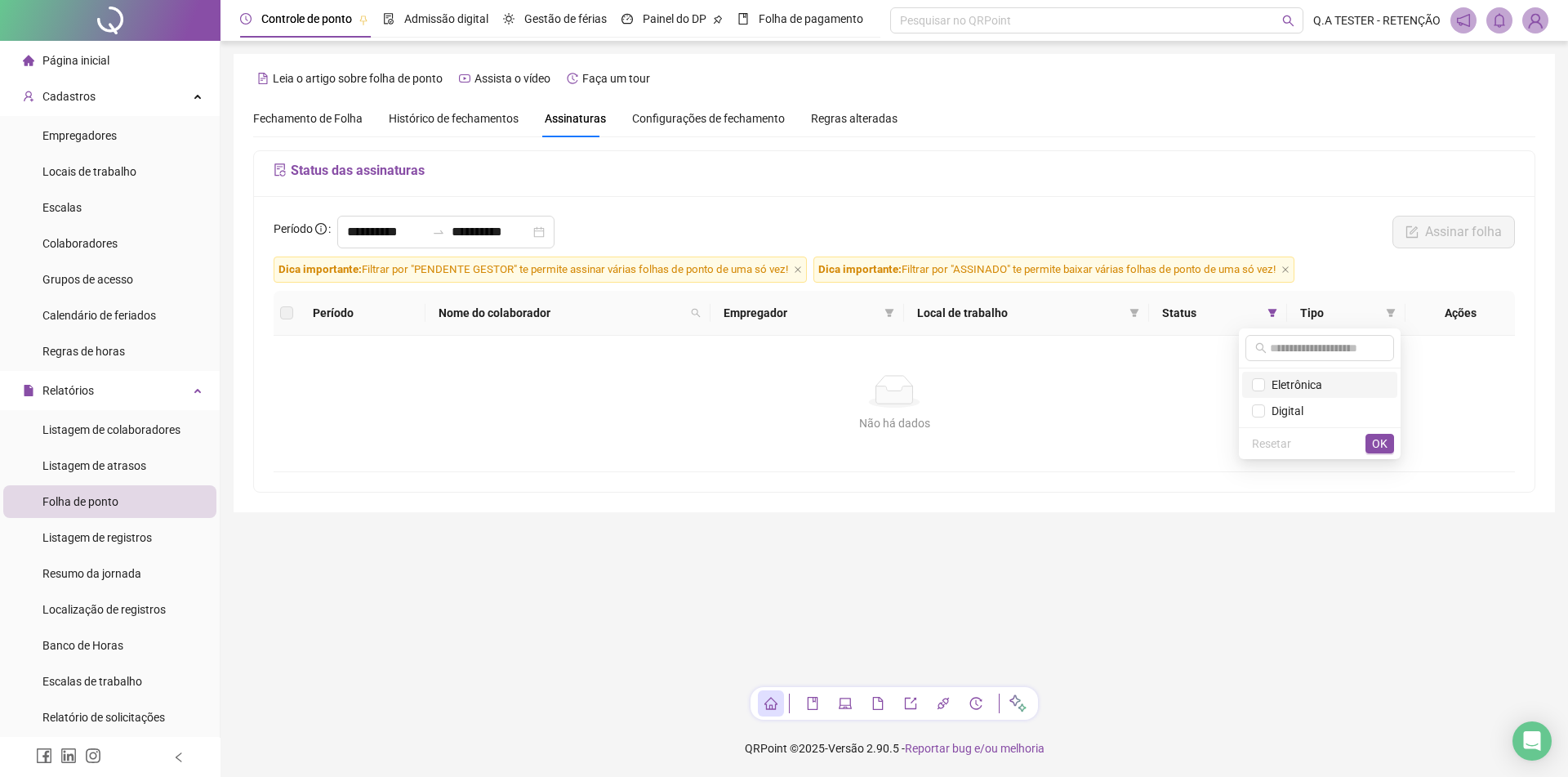
click at [1303, 391] on span "Eletrônica" at bounding box center [1293, 384] width 57 height 13
click at [1304, 413] on span "Digital" at bounding box center [1320, 411] width 136 height 18
click at [1376, 442] on span "OK" at bounding box center [1379, 443] width 15 height 18
drag, startPoint x: 960, startPoint y: 420, endPoint x: 902, endPoint y: 423, distance: 58.1
click at [959, 421] on div "Não há dados" at bounding box center [894, 423] width 1203 height 18
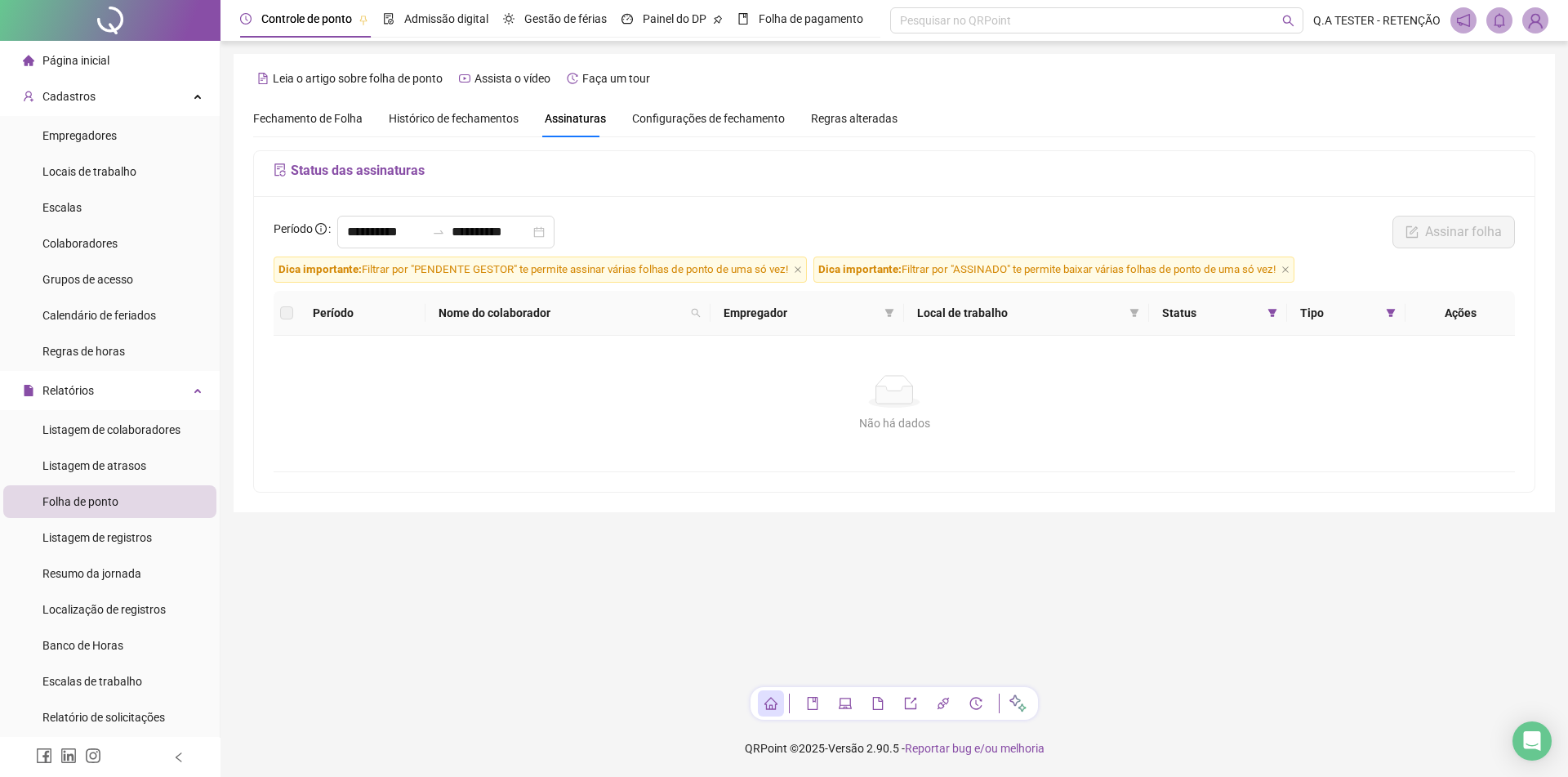
click at [492, 120] on span "Histórico de fechamentos" at bounding box center [453, 118] width 130 height 13
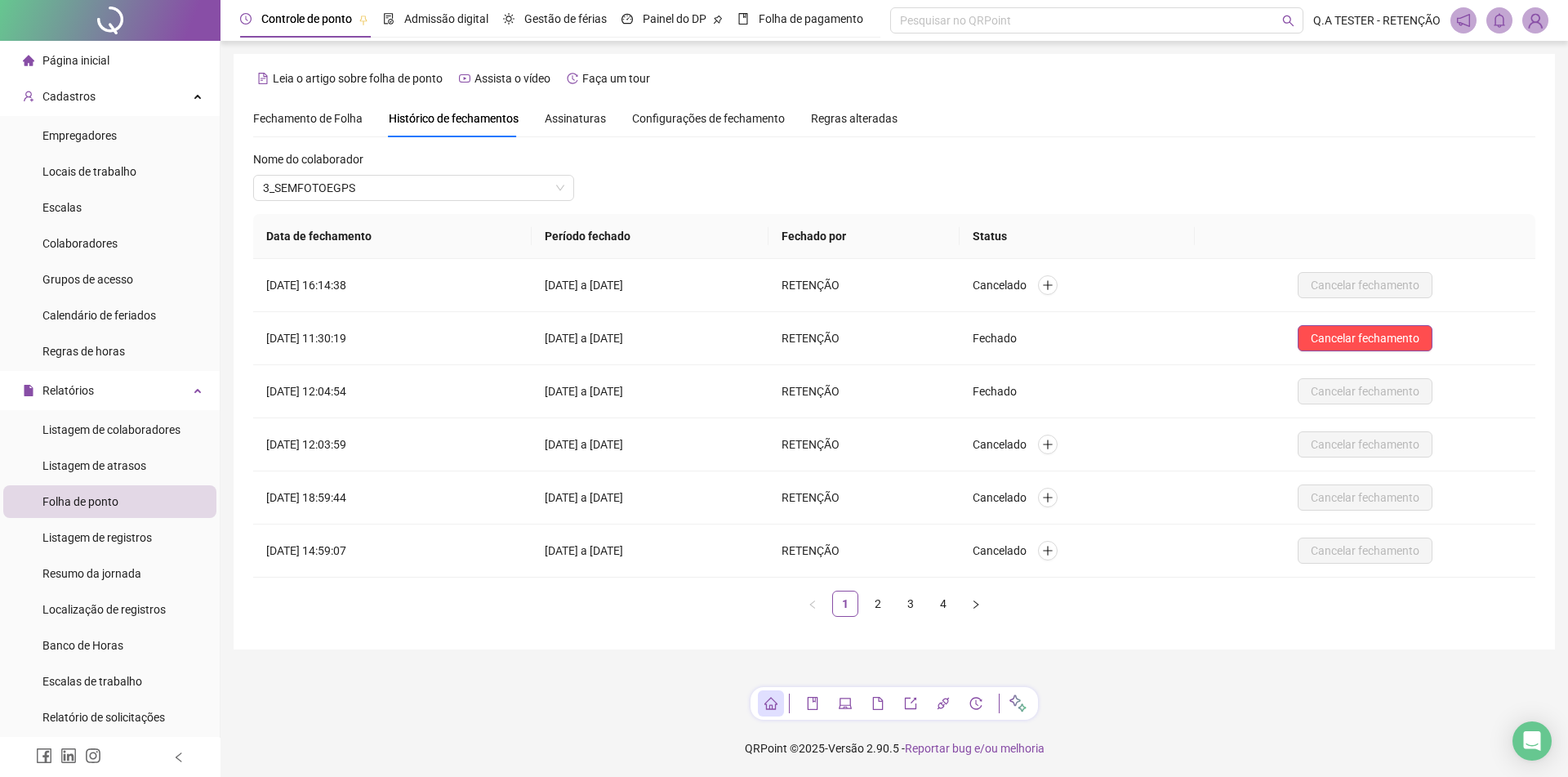
click at [587, 122] on span "Assinaturas" at bounding box center [576, 118] width 62 height 12
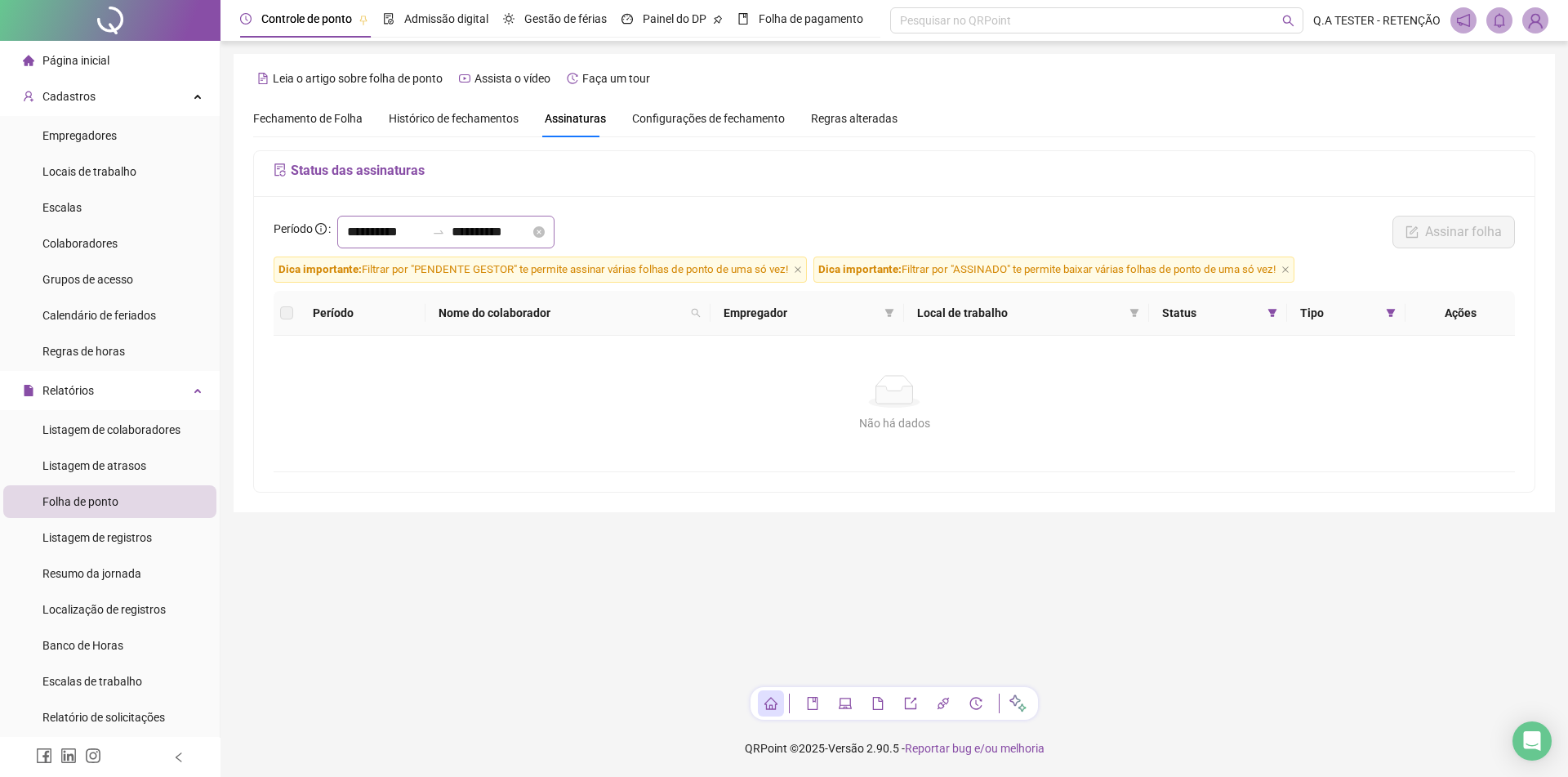
click at [469, 224] on div "**********" at bounding box center [446, 232] width 218 height 33
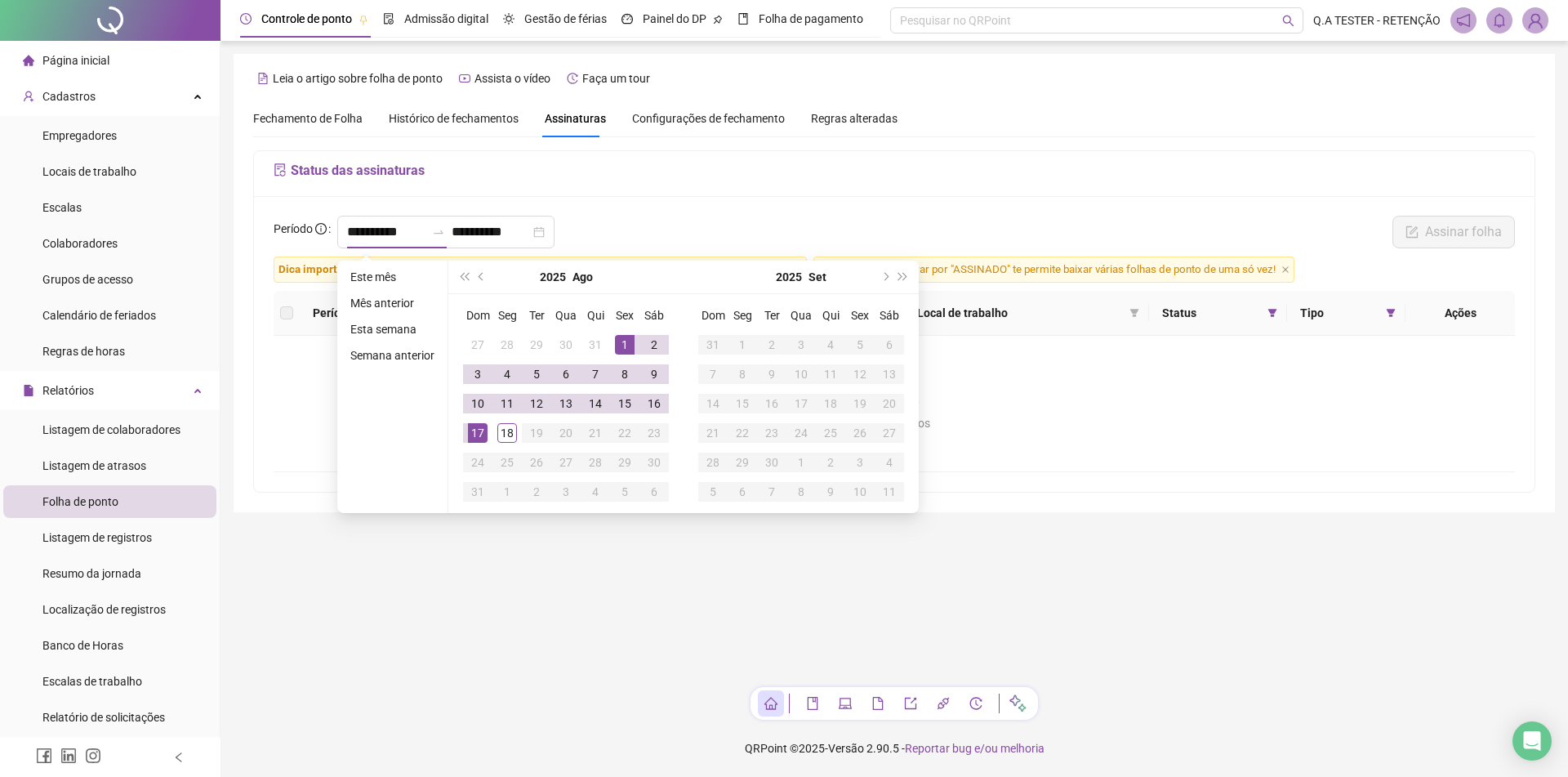
click at [469, 169] on h5 "Status das assinaturas" at bounding box center [894, 170] width 1242 height 20
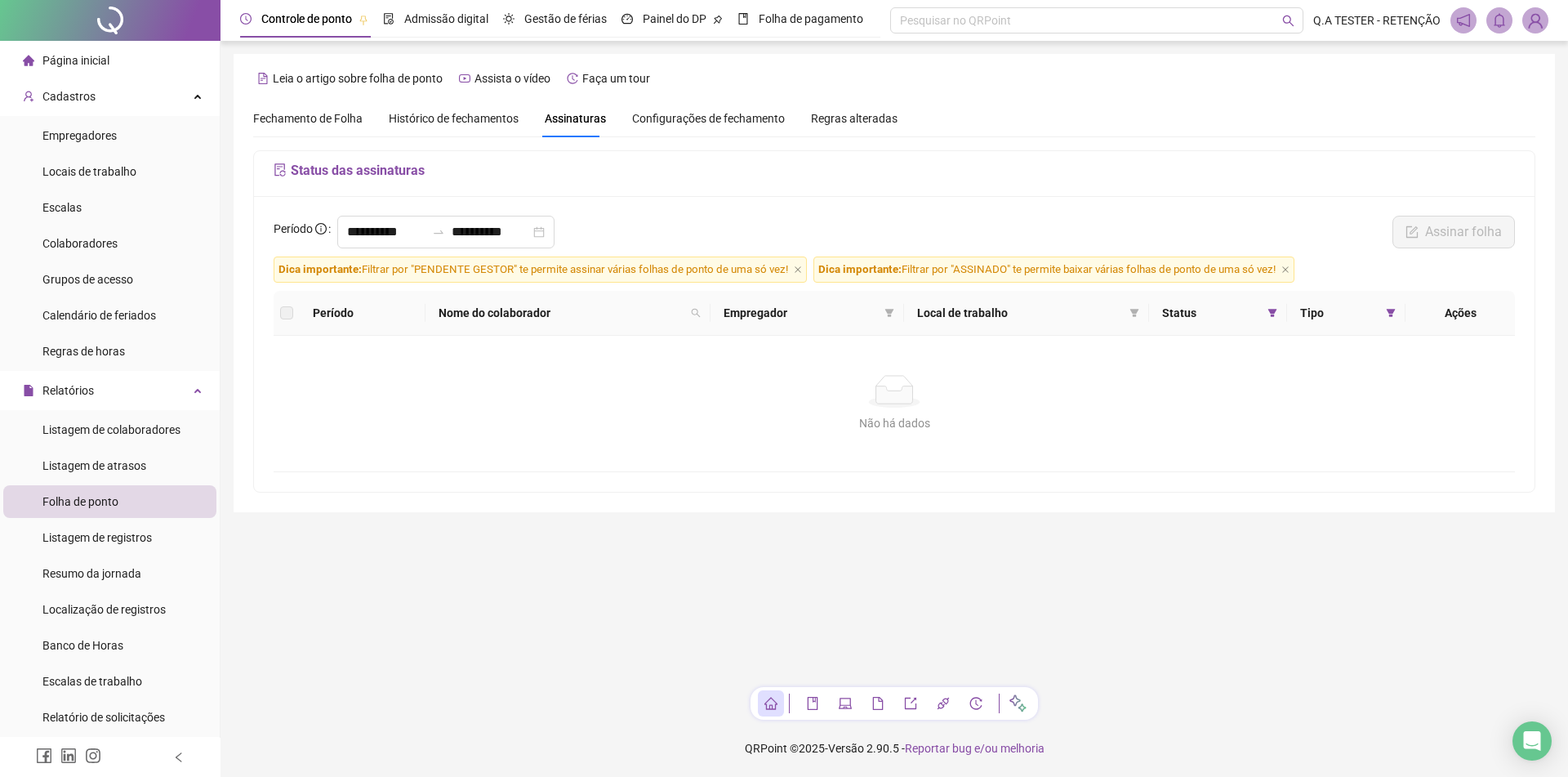
click at [476, 121] on span "Histórico de fechamentos" at bounding box center [453, 118] width 130 height 13
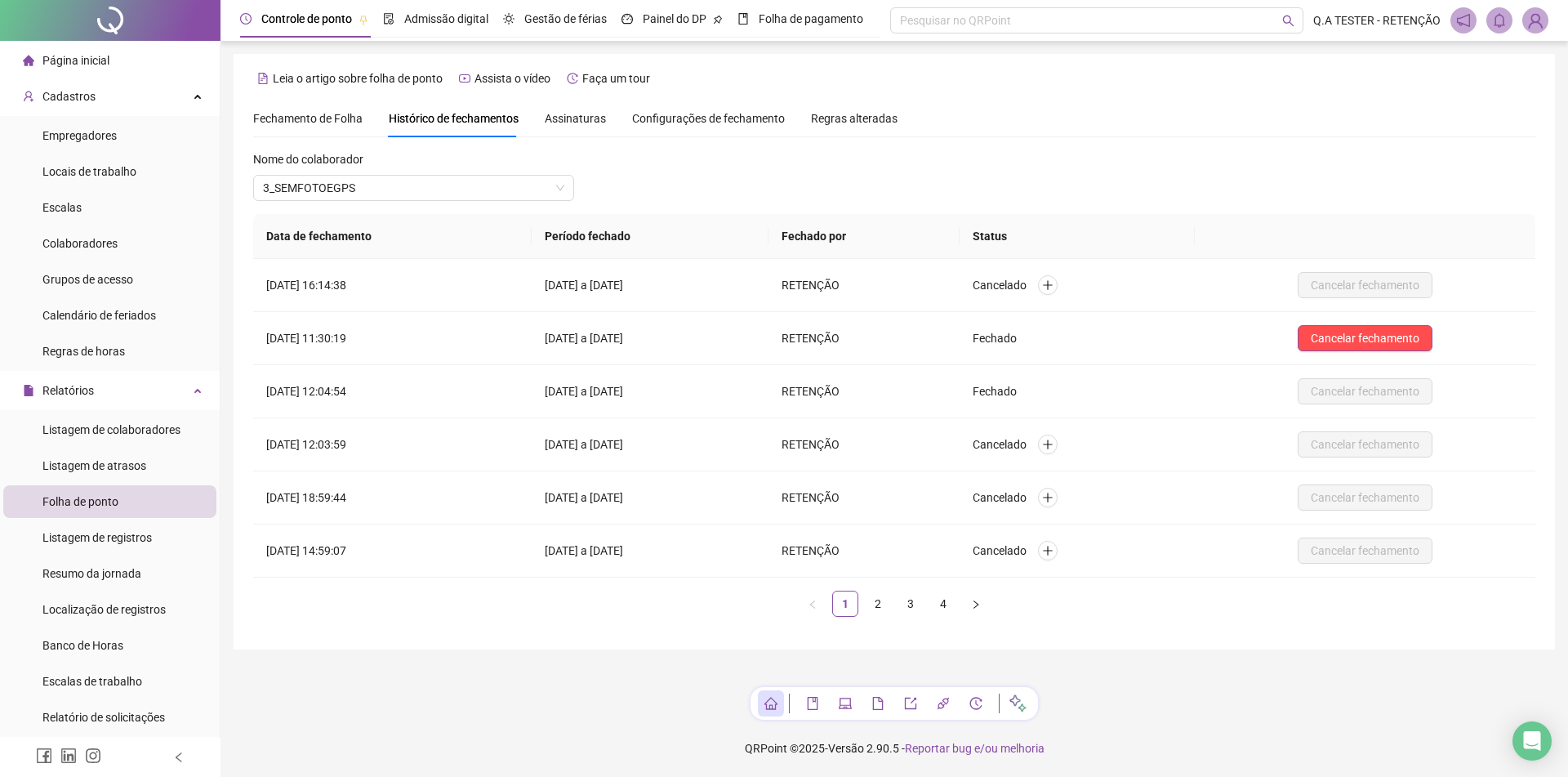
click at [291, 109] on div "Fechamento de Folha" at bounding box center [307, 118] width 110 height 37
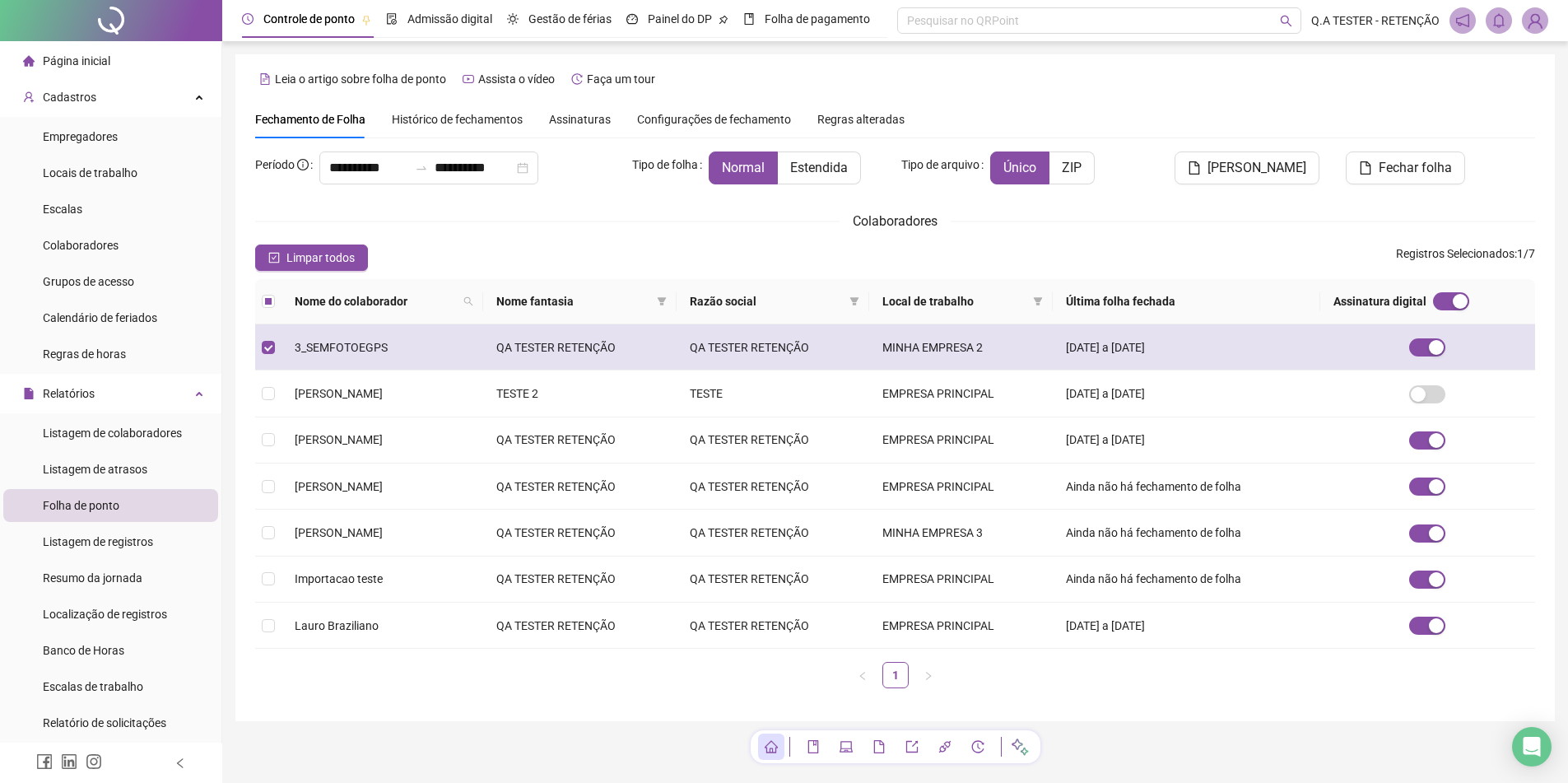
click at [324, 332] on td "3_SEMFOTOEGPS" at bounding box center [382, 347] width 202 height 46
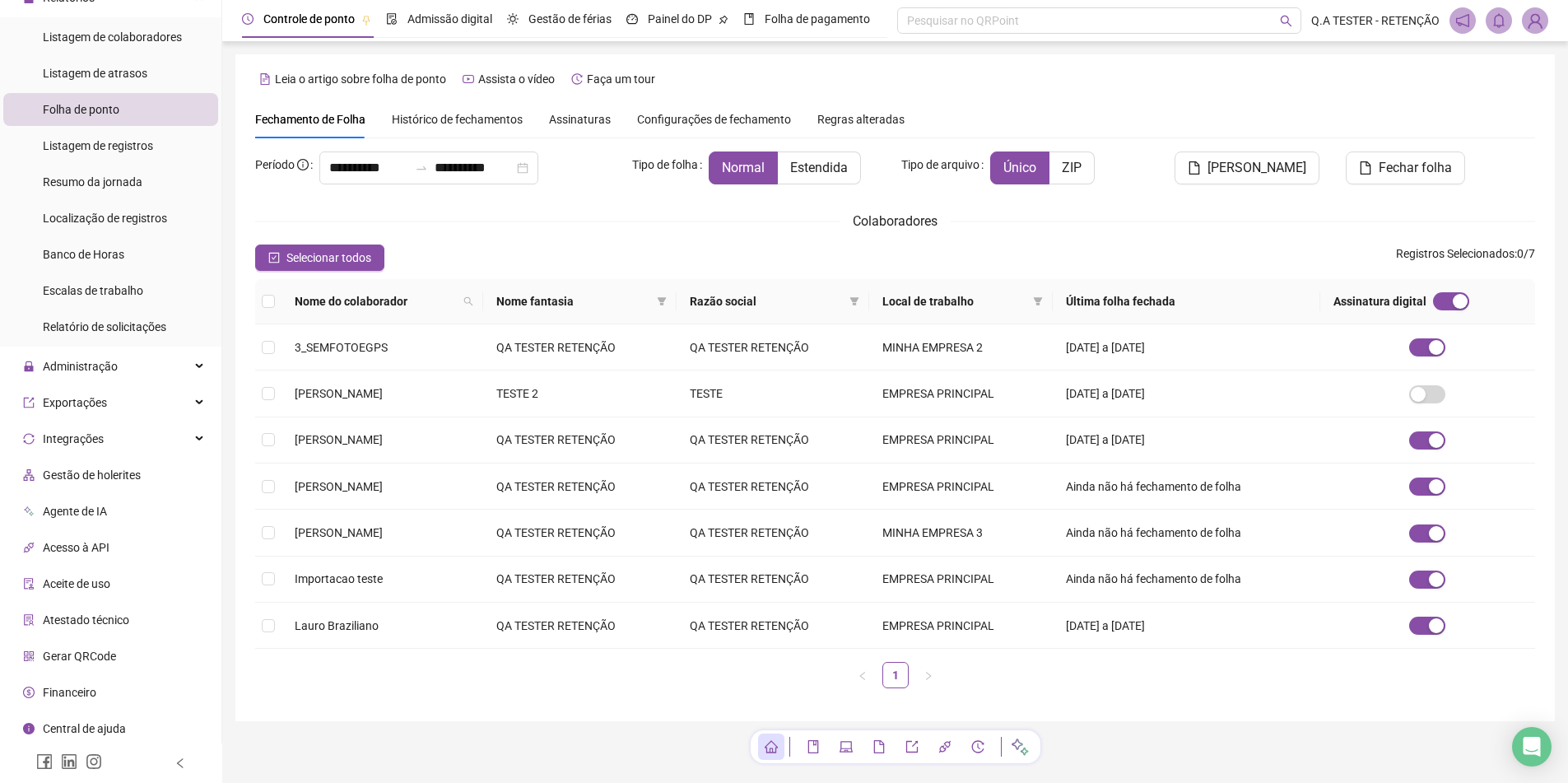
scroll to position [397, 0]
click at [137, 371] on div "Administração" at bounding box center [111, 365] width 215 height 33
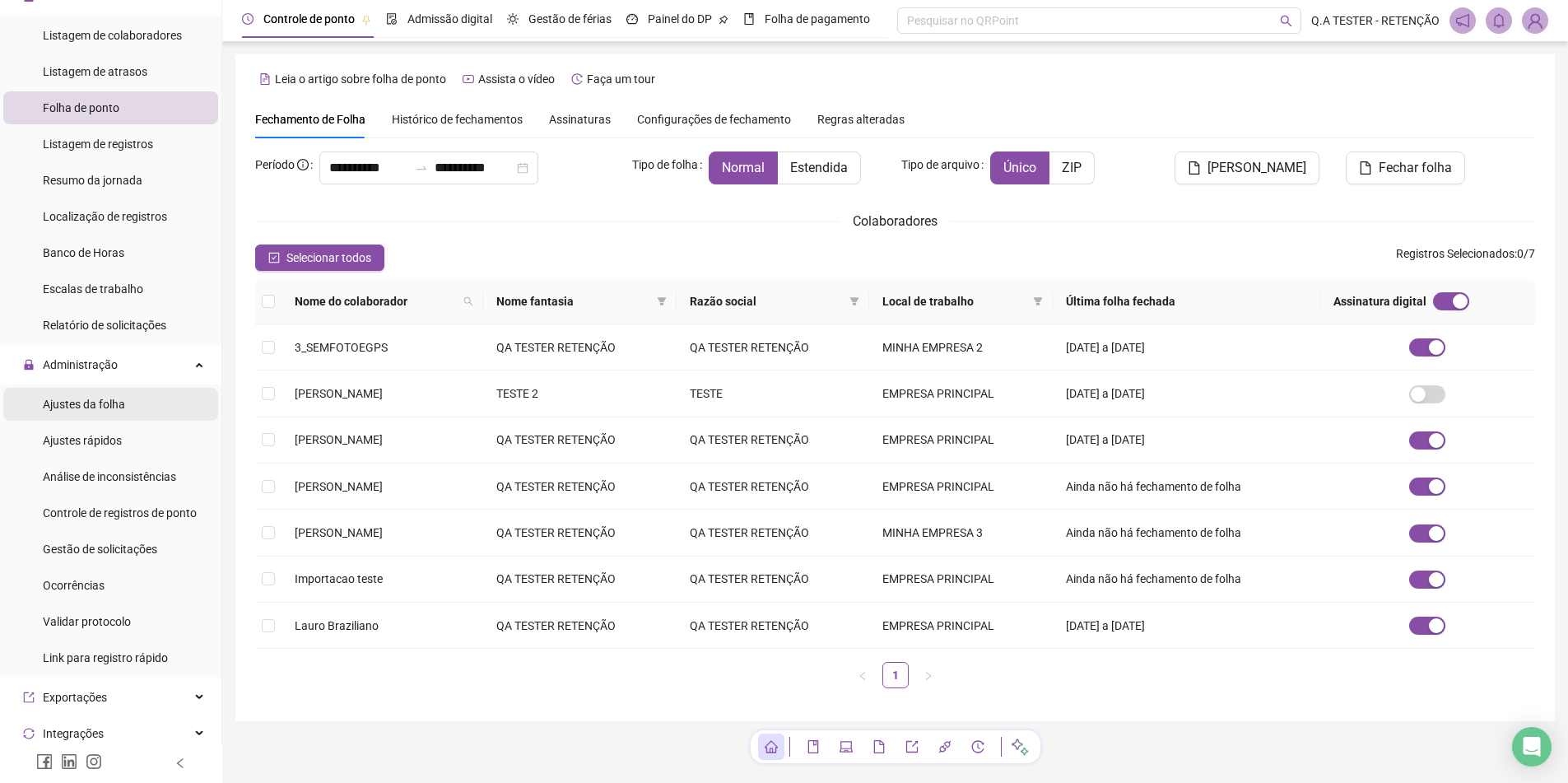
click at [121, 407] on span "Ajustes da folha" at bounding box center [84, 404] width 82 height 13
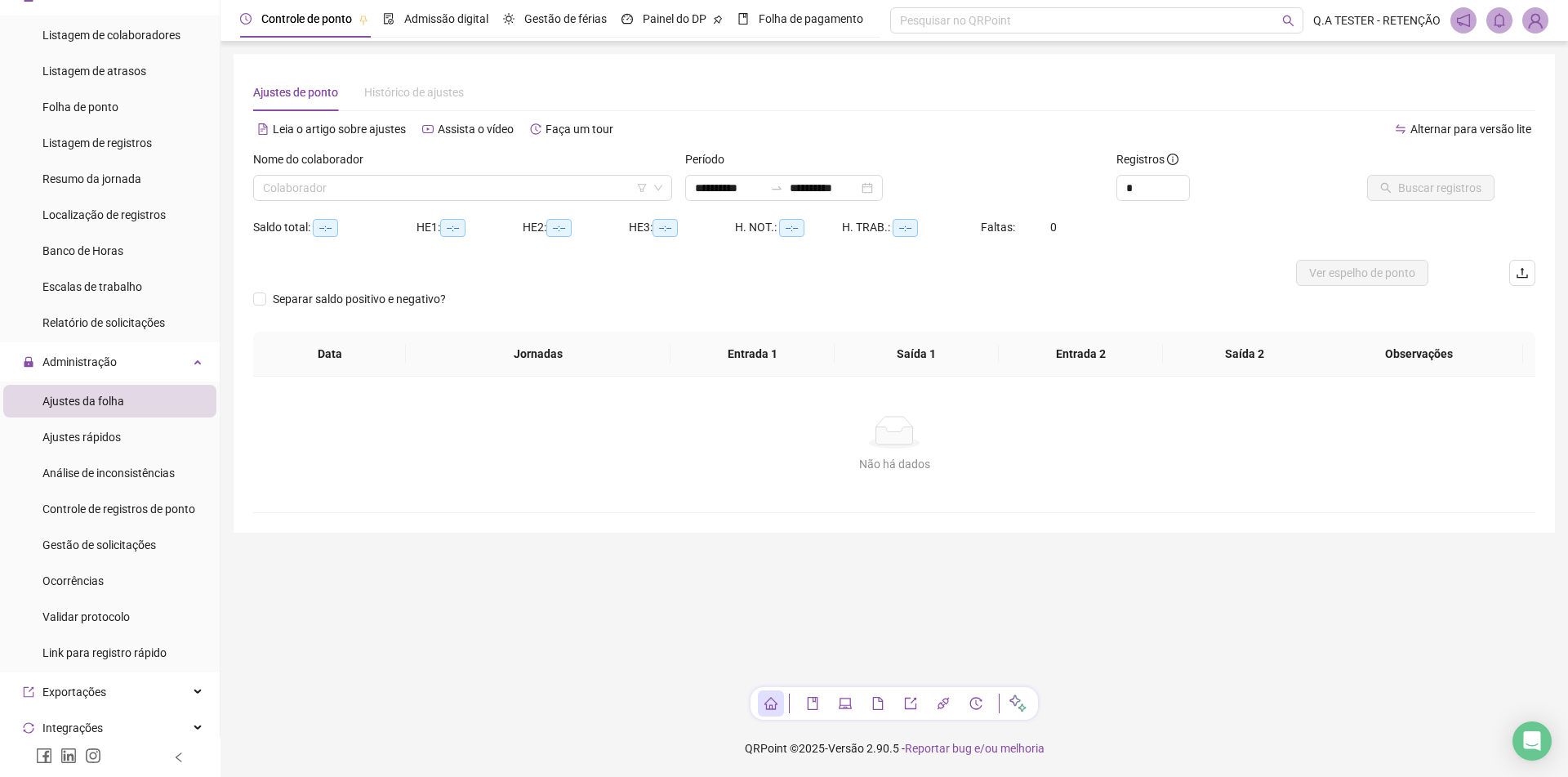
type input "**********"
click at [517, 185] on input "search" at bounding box center [455, 188] width 385 height 24
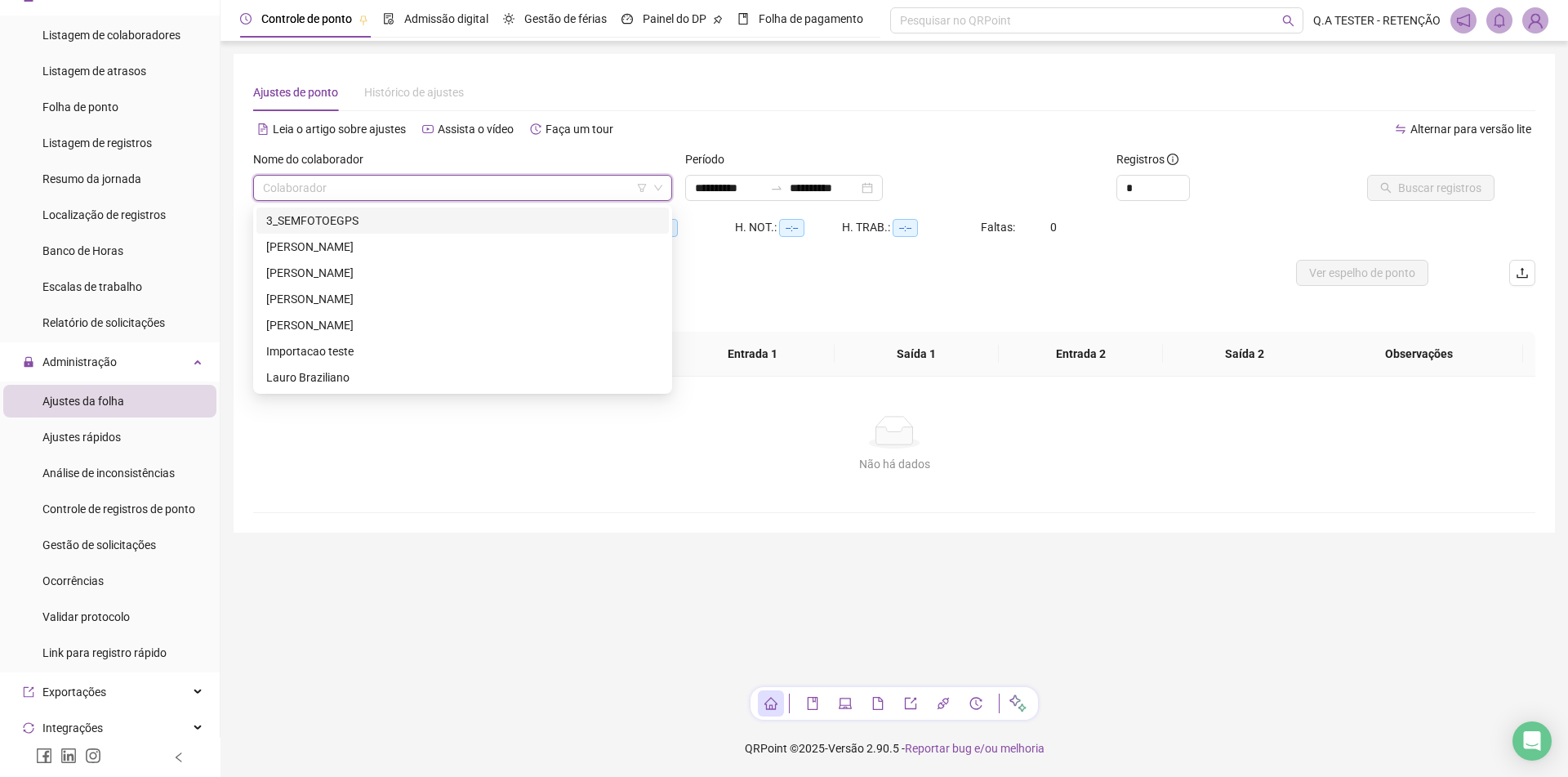
click at [487, 219] on div "3_SEMFOTOEGPS" at bounding box center [463, 220] width 393 height 18
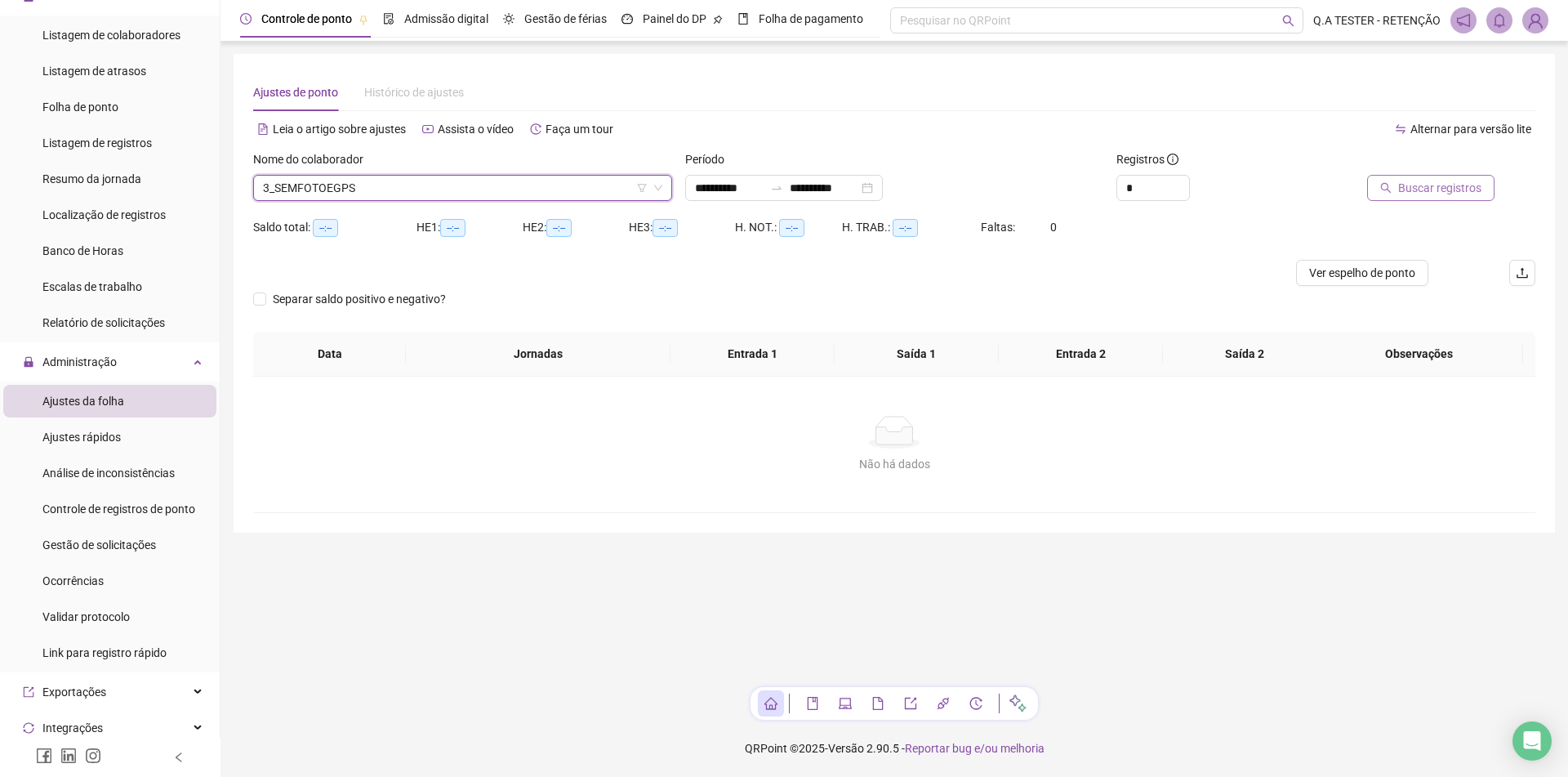
click at [1428, 183] on span "Buscar registros" at bounding box center [1440, 188] width 83 height 18
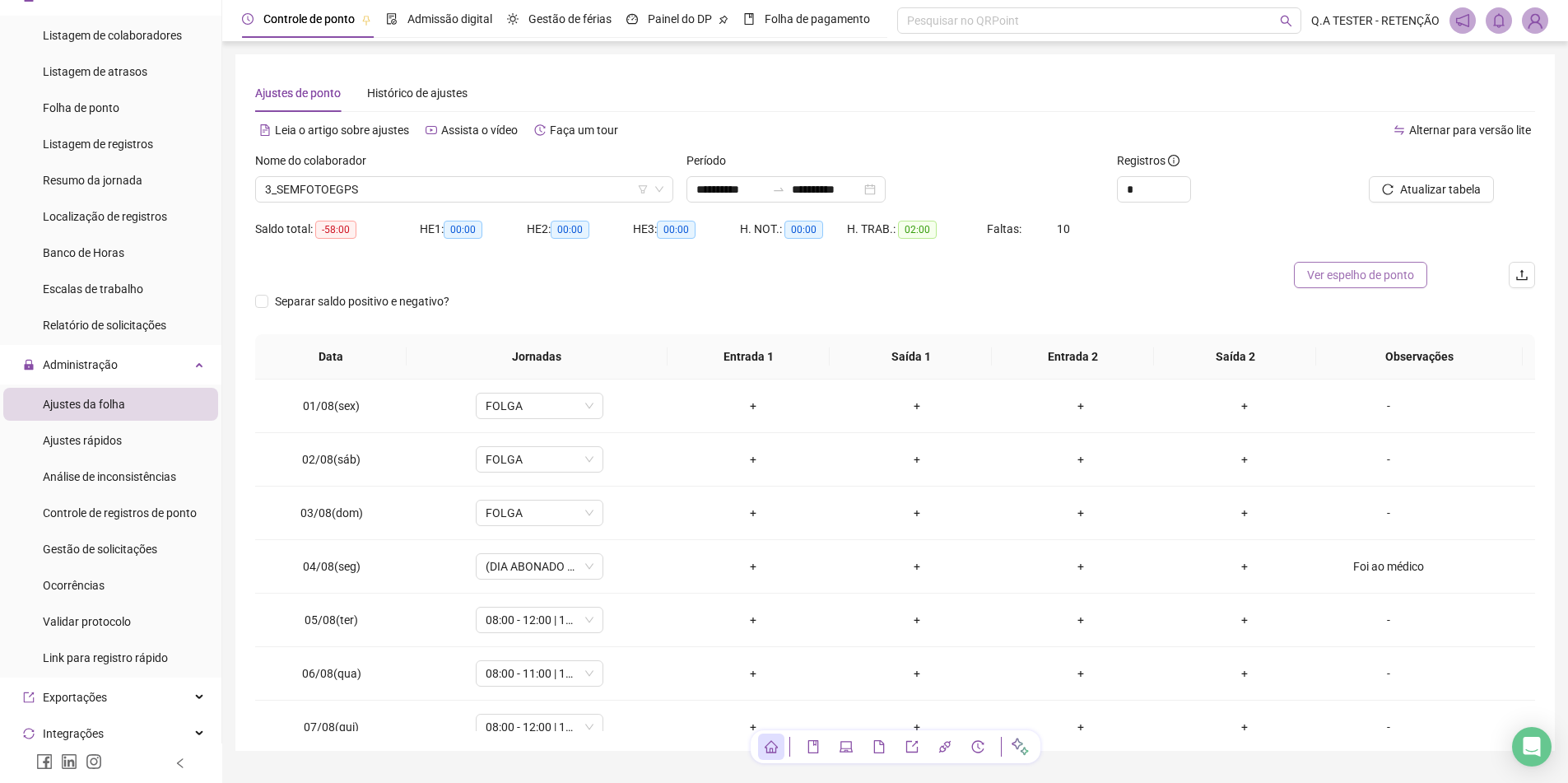
click at [1356, 280] on span "Ver espelho de ponto" at bounding box center [1360, 275] width 107 height 18
click at [729, 190] on input "**********" at bounding box center [731, 189] width 69 height 18
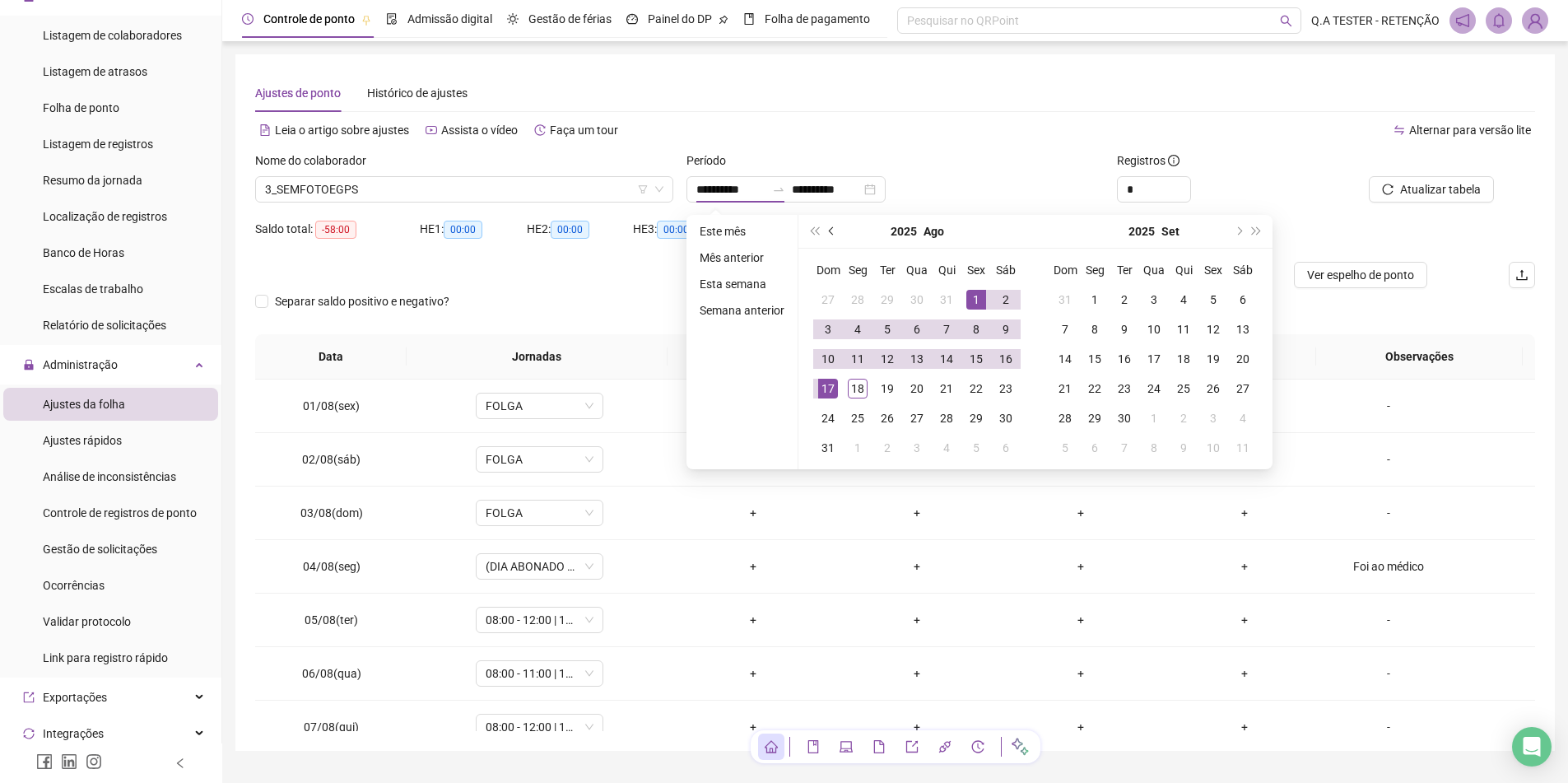
click at [829, 232] on span "prev-year" at bounding box center [832, 231] width 8 height 8
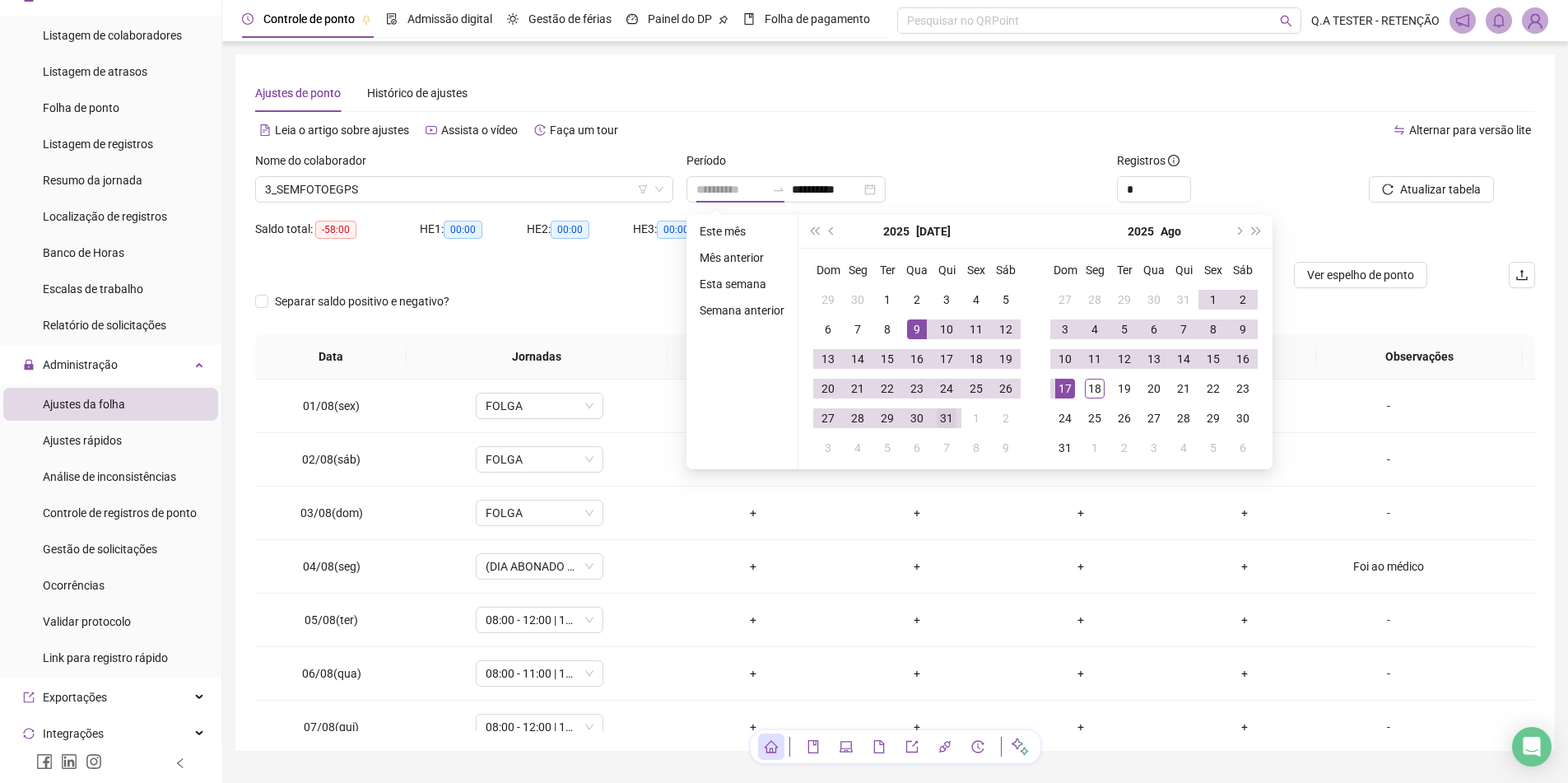
type input "**********"
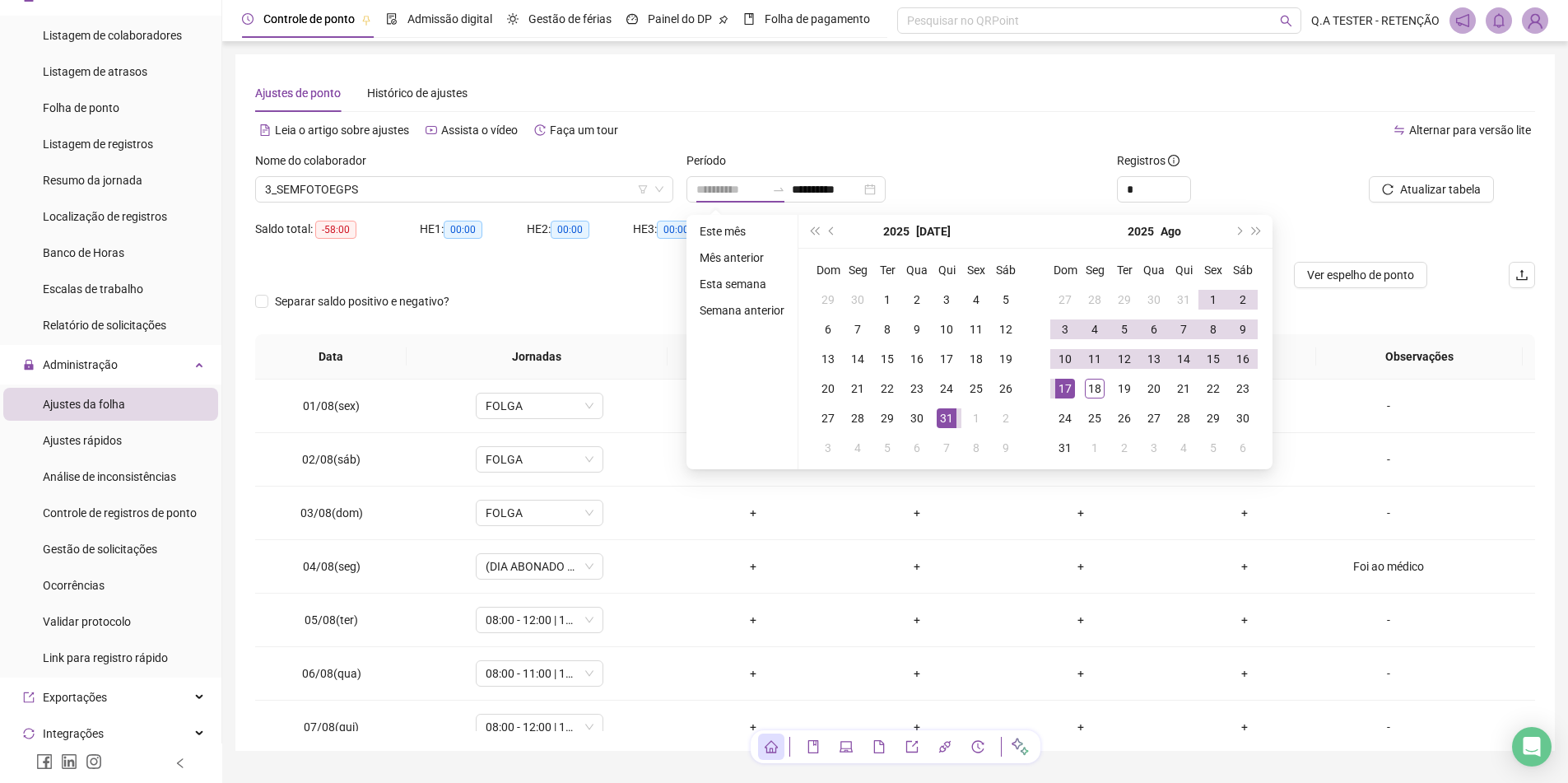
click at [948, 412] on div "31" at bounding box center [947, 418] width 20 height 20
type input "**********"
click at [1067, 384] on div "17" at bounding box center [1065, 388] width 20 height 20
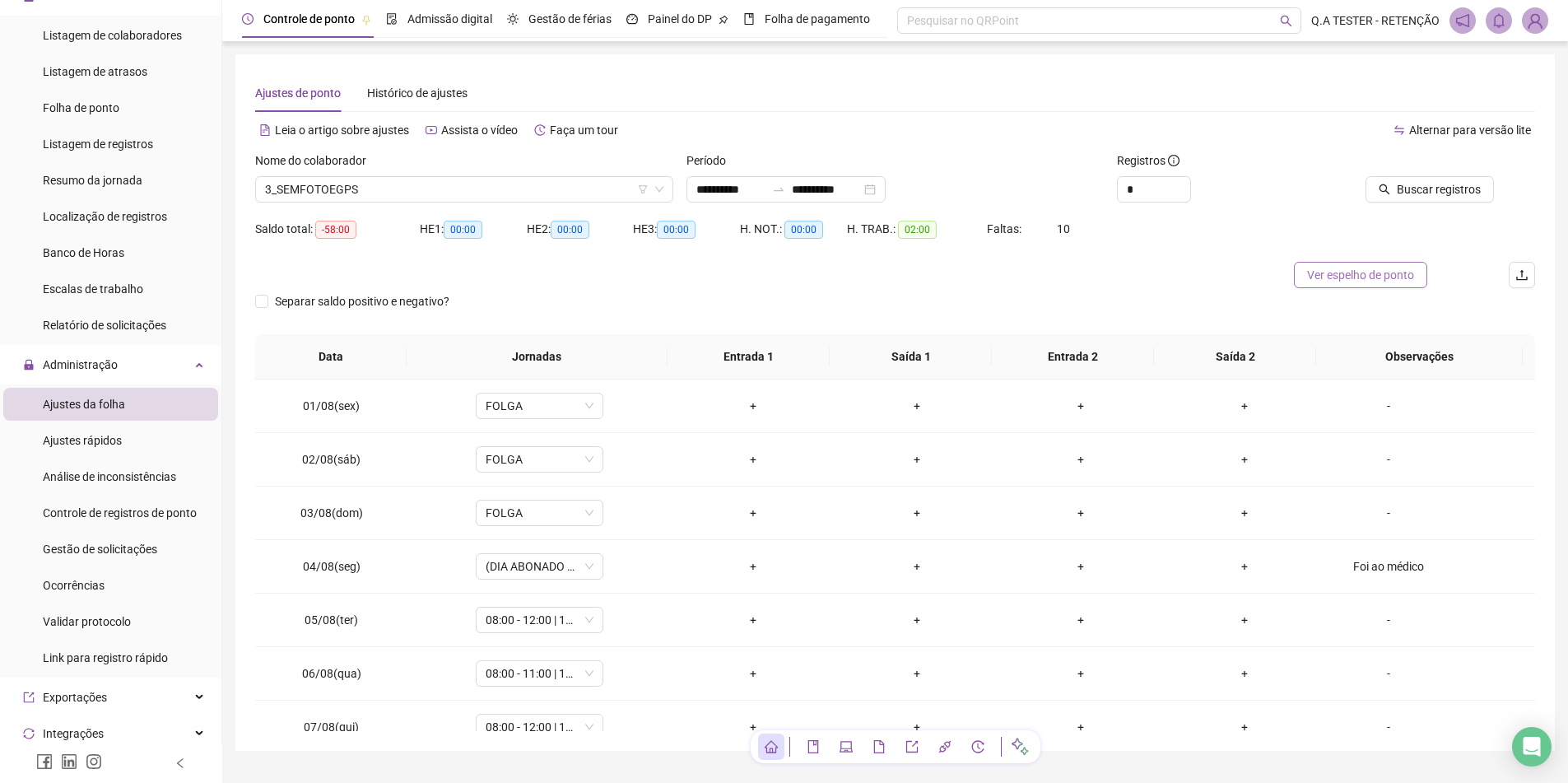
click at [1393, 270] on span "Ver espelho de ponto" at bounding box center [1360, 275] width 107 height 18
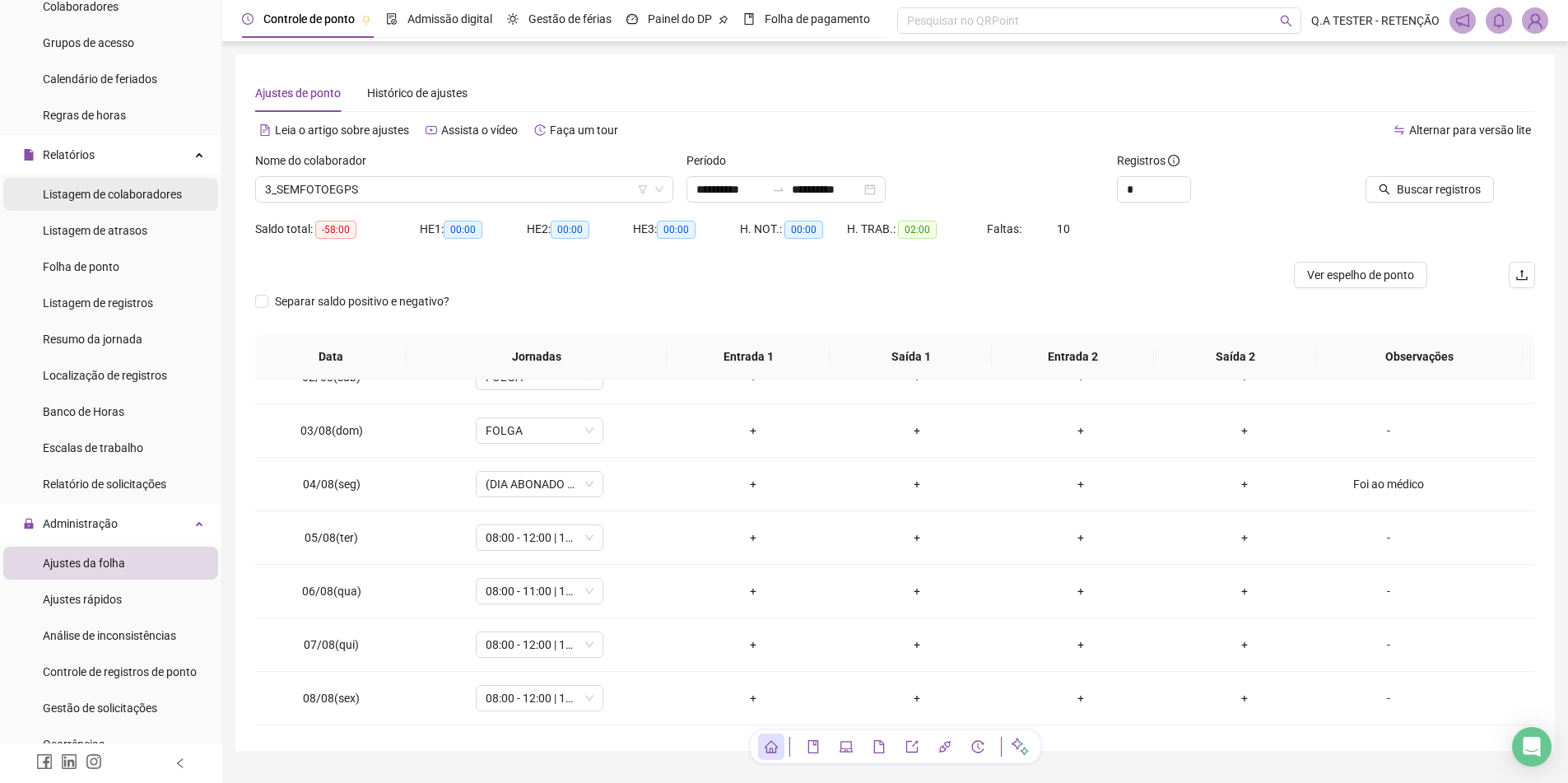
scroll to position [233, 0]
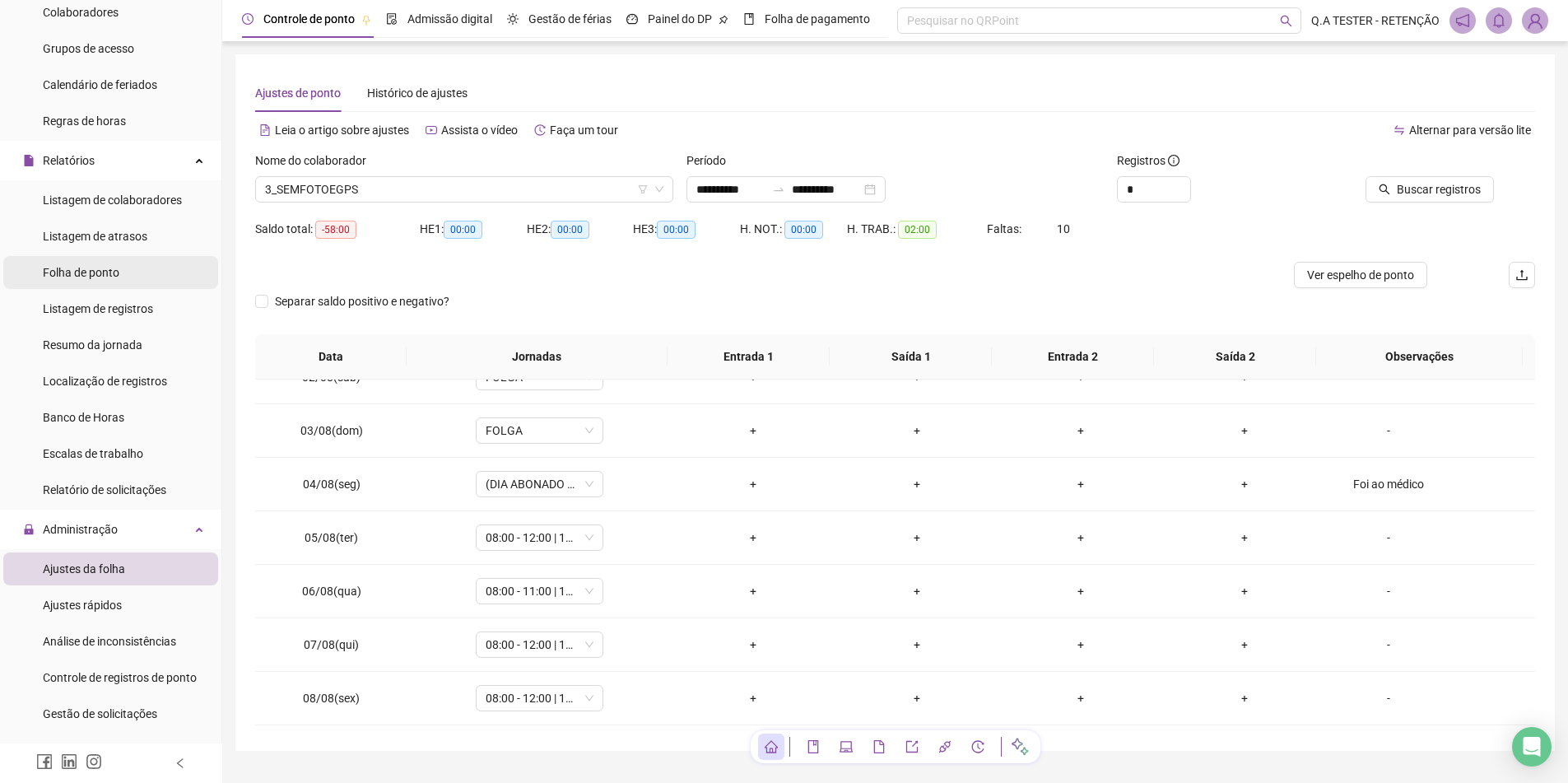
click at [90, 286] on div "Folha de ponto" at bounding box center [81, 272] width 77 height 33
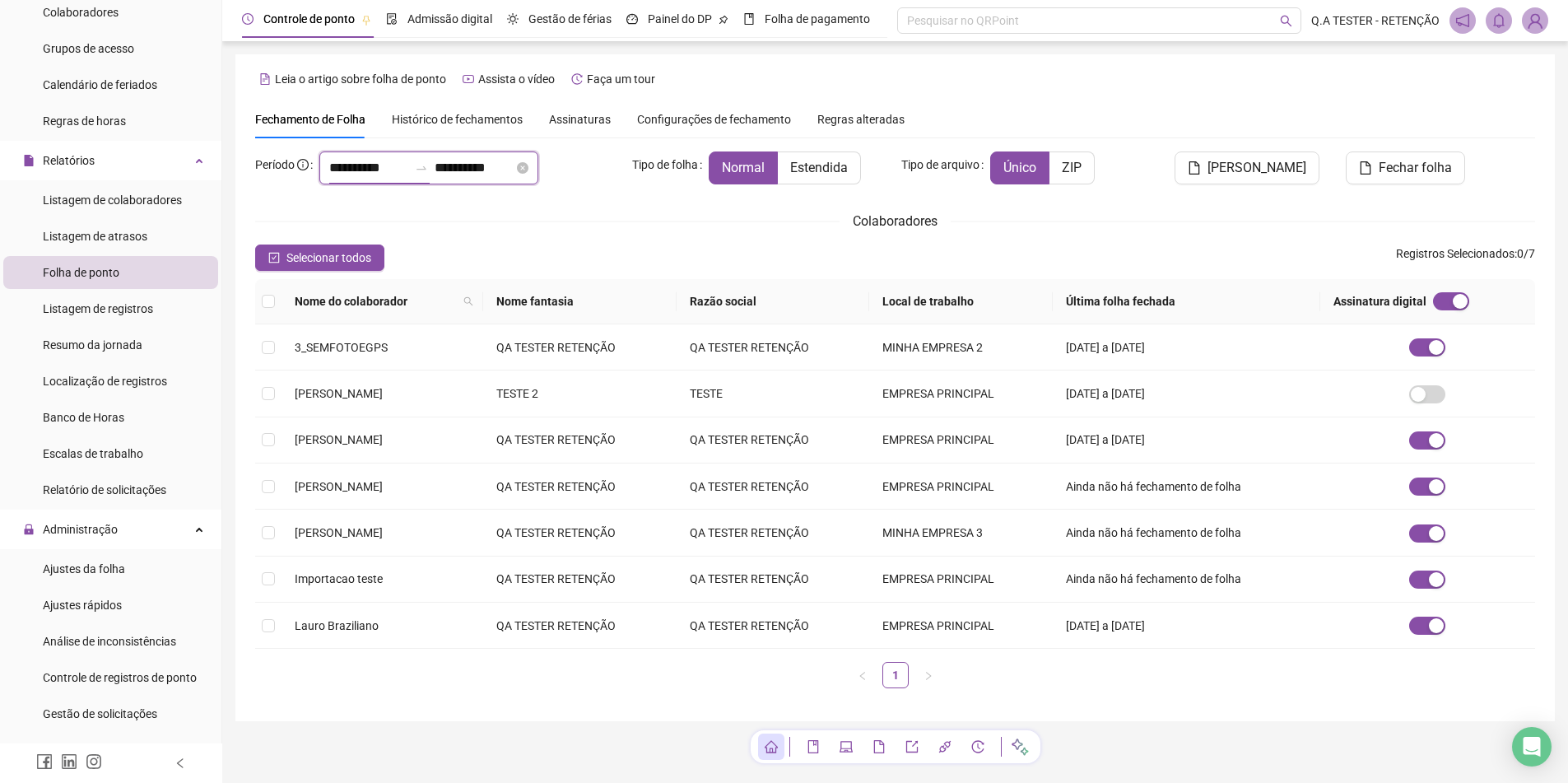
click at [408, 168] on input "**********" at bounding box center [368, 168] width 79 height 20
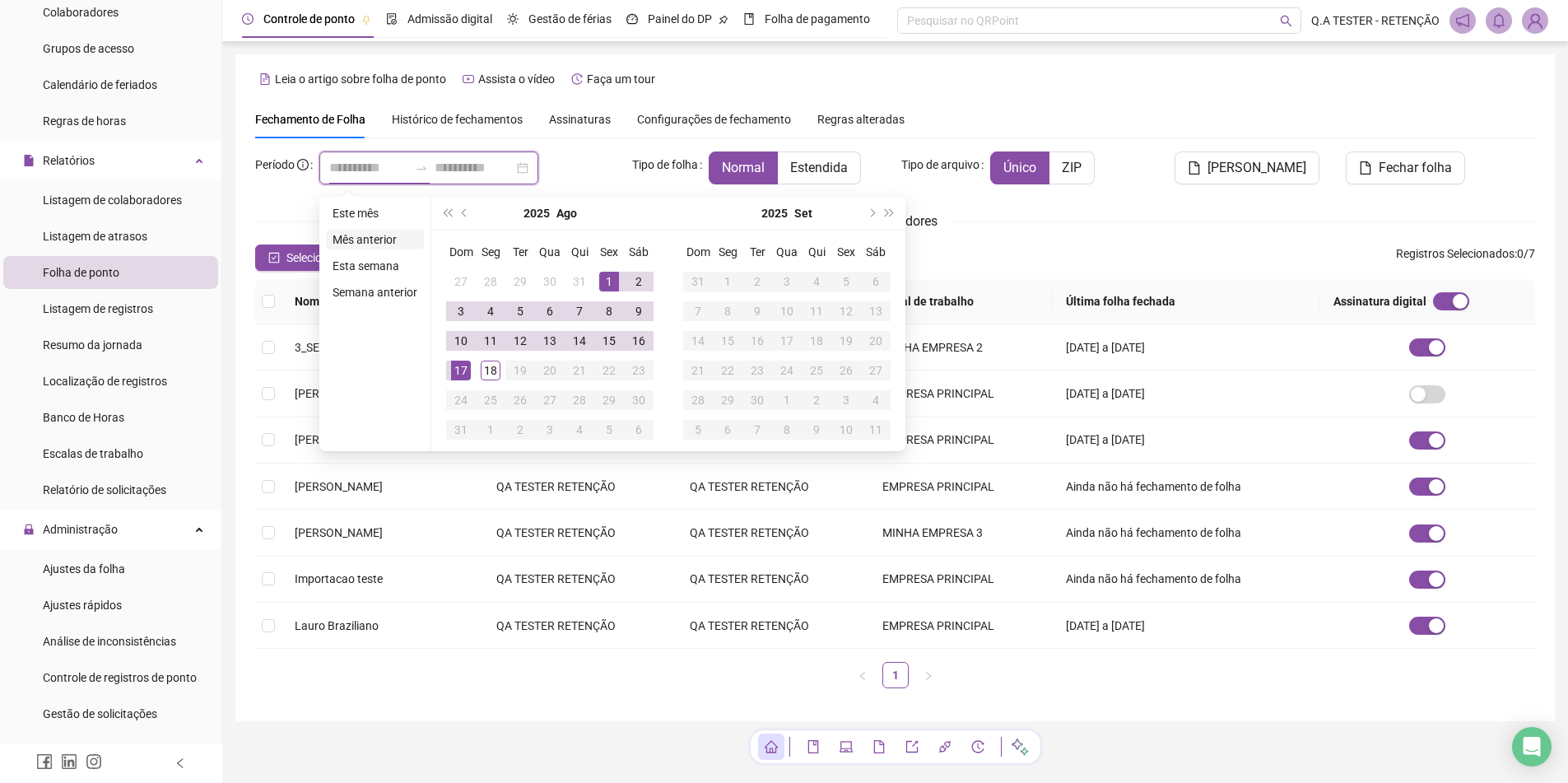
type input "**********"
click at [465, 222] on button "prev-year" at bounding box center [465, 213] width 18 height 33
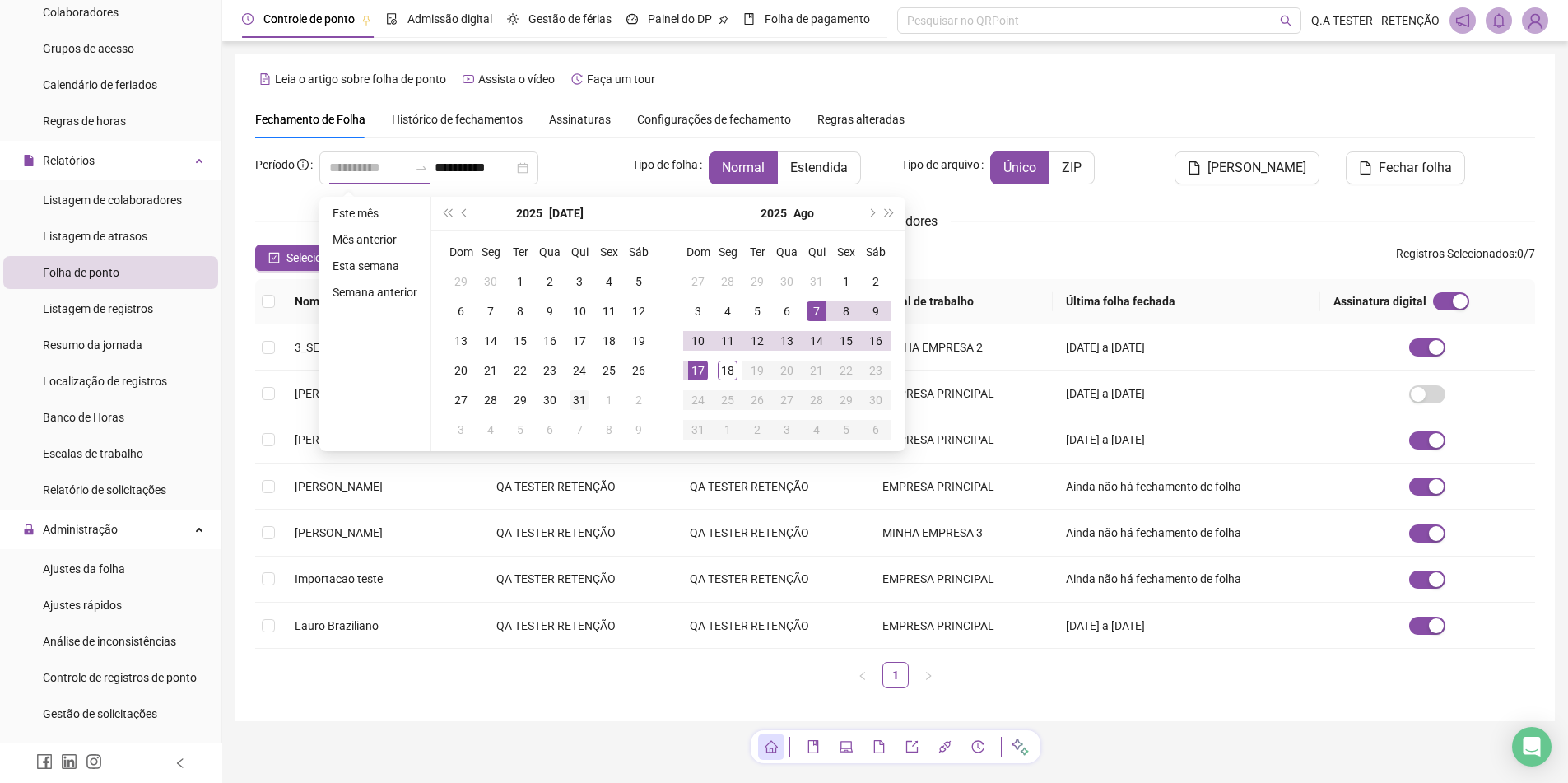
type input "**********"
click at [577, 404] on div "31" at bounding box center [579, 400] width 20 height 20
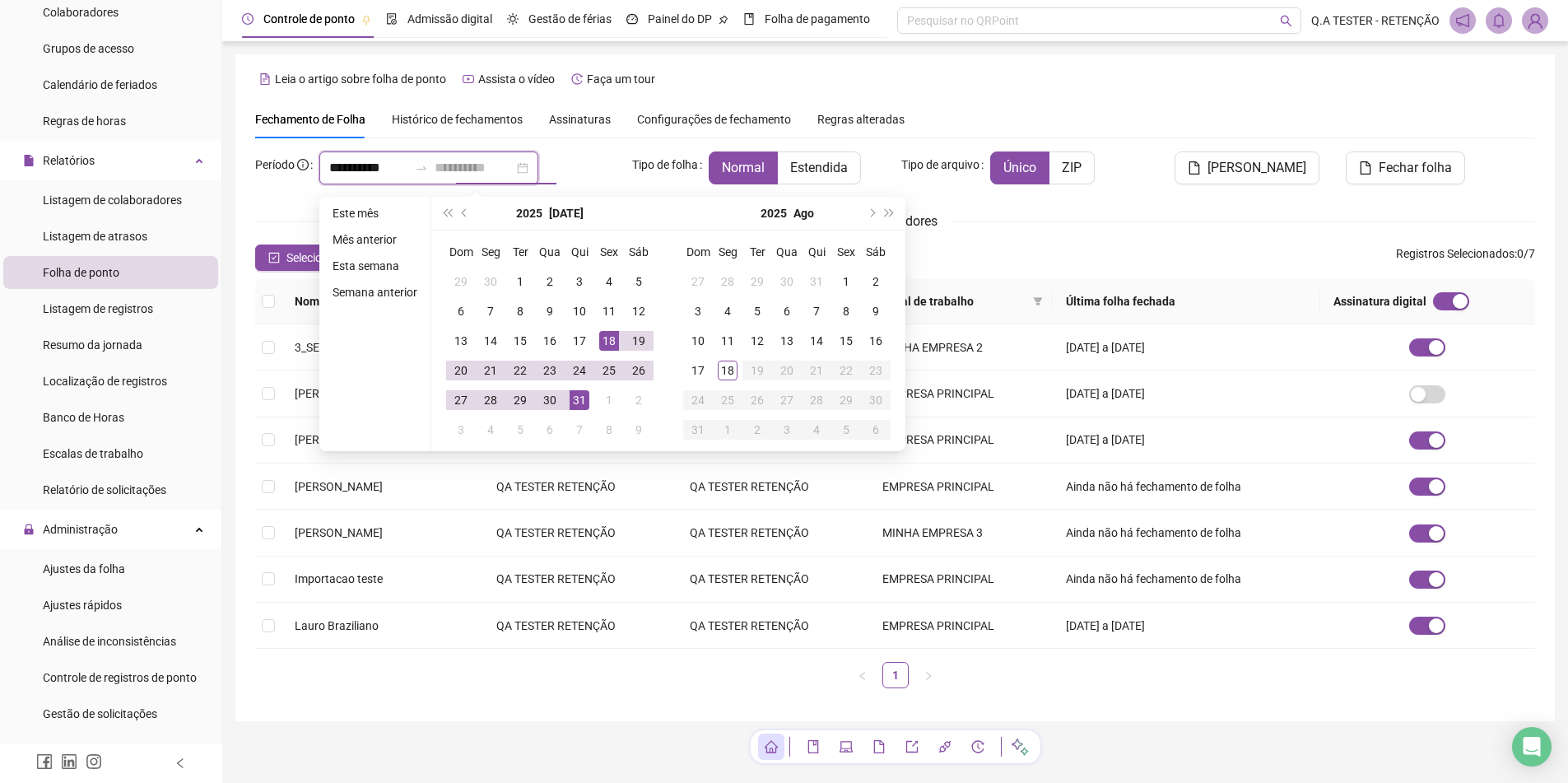
type input "**********"
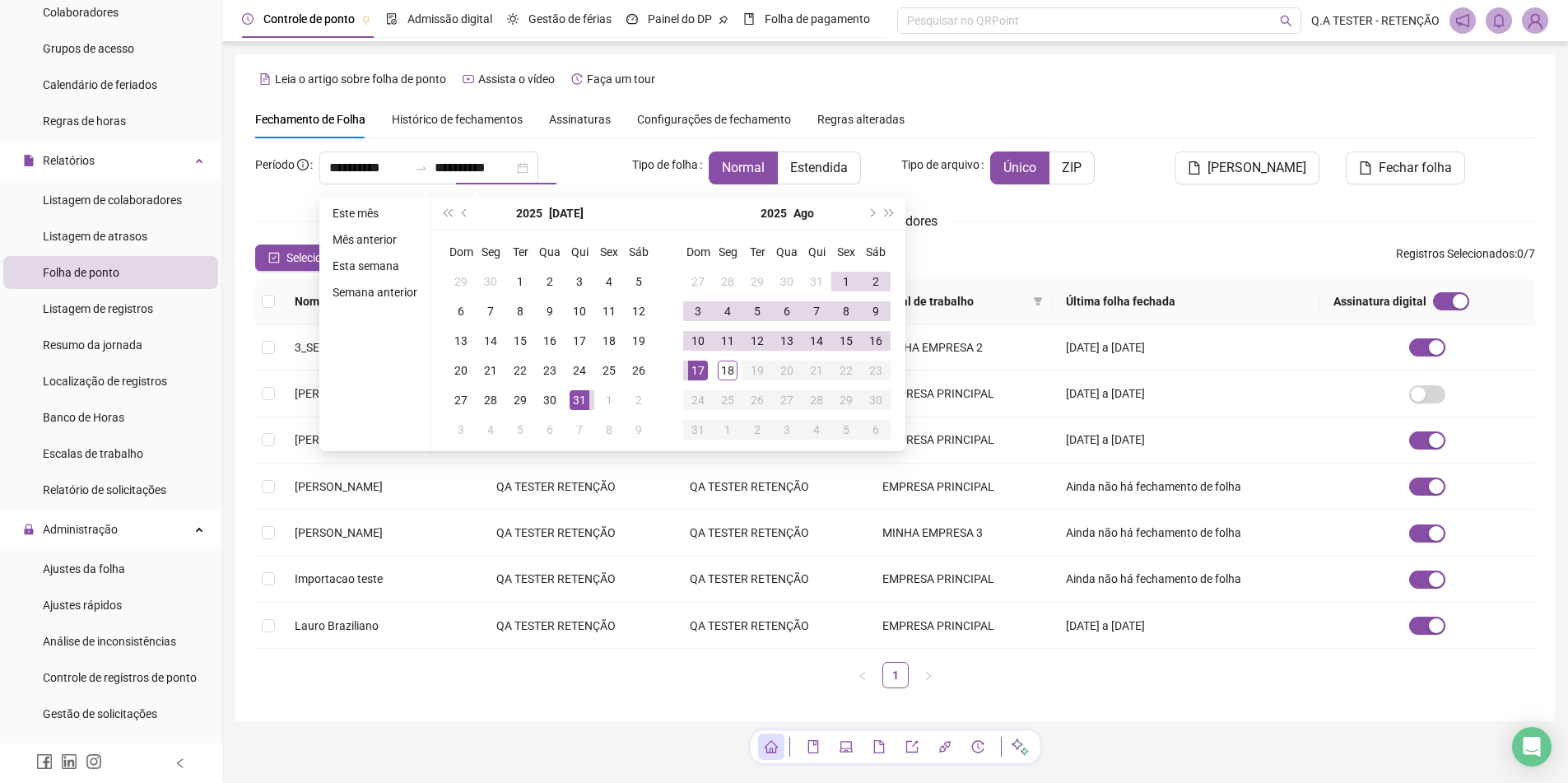
click at [500, 117] on span "Histórico de fechamentos" at bounding box center [457, 119] width 131 height 13
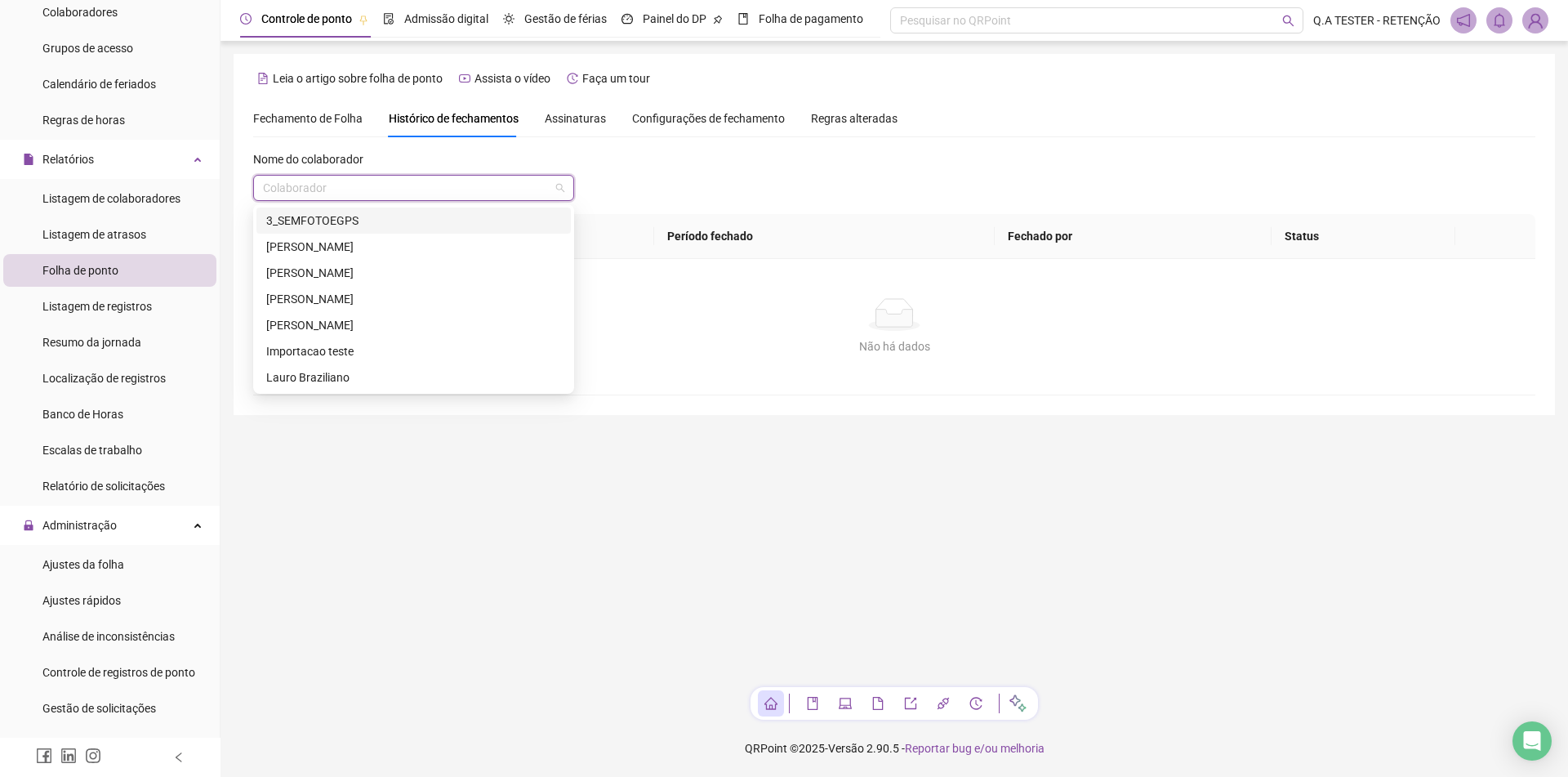
click at [448, 195] on input "search" at bounding box center [406, 188] width 287 height 24
click at [424, 228] on div "3_SEMFOTOEGPS" at bounding box center [414, 220] width 295 height 18
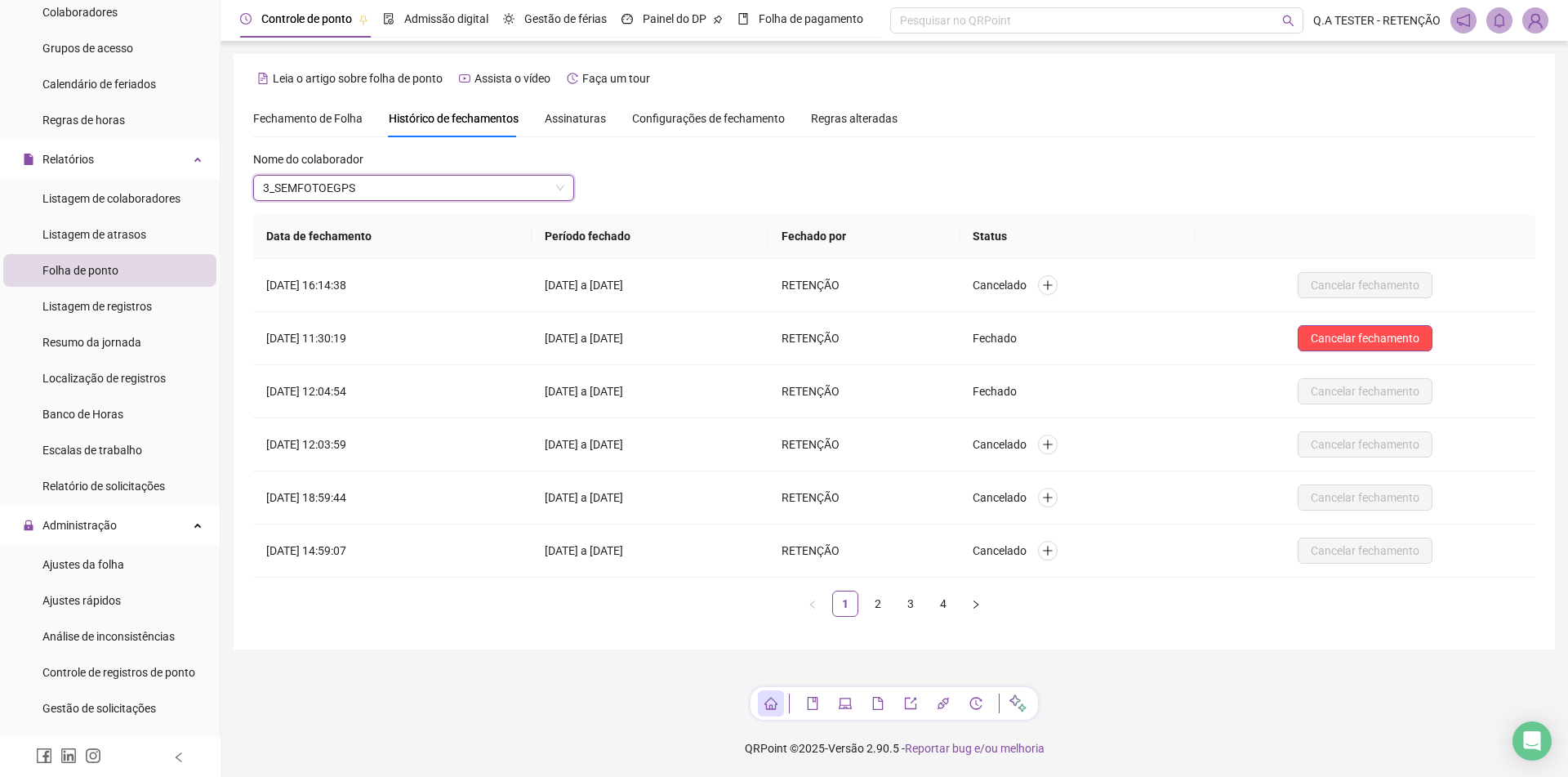
click at [327, 114] on span "Fechamento de Folha" at bounding box center [307, 118] width 110 height 13
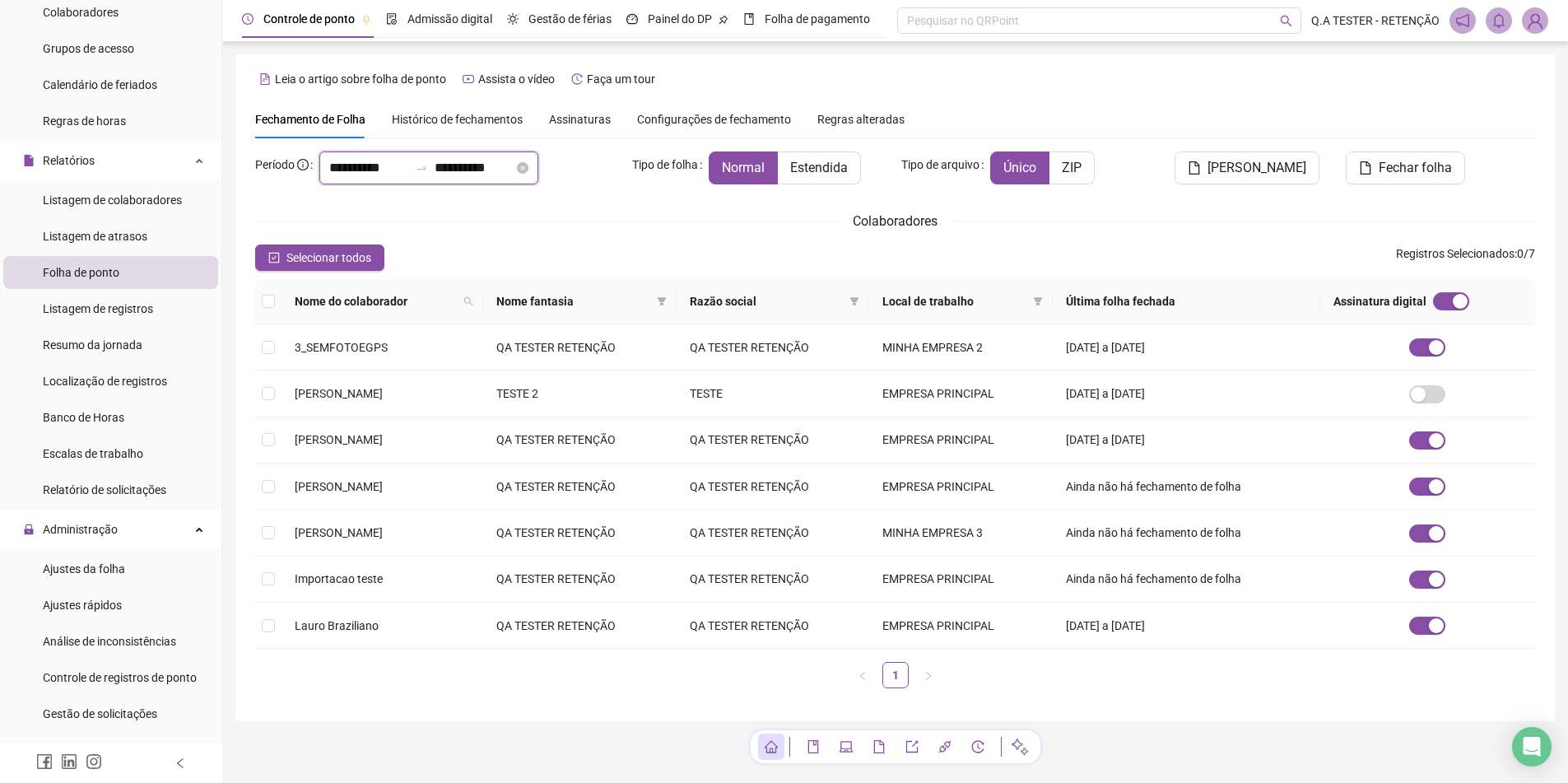
click at [387, 175] on input "**********" at bounding box center [368, 168] width 79 height 20
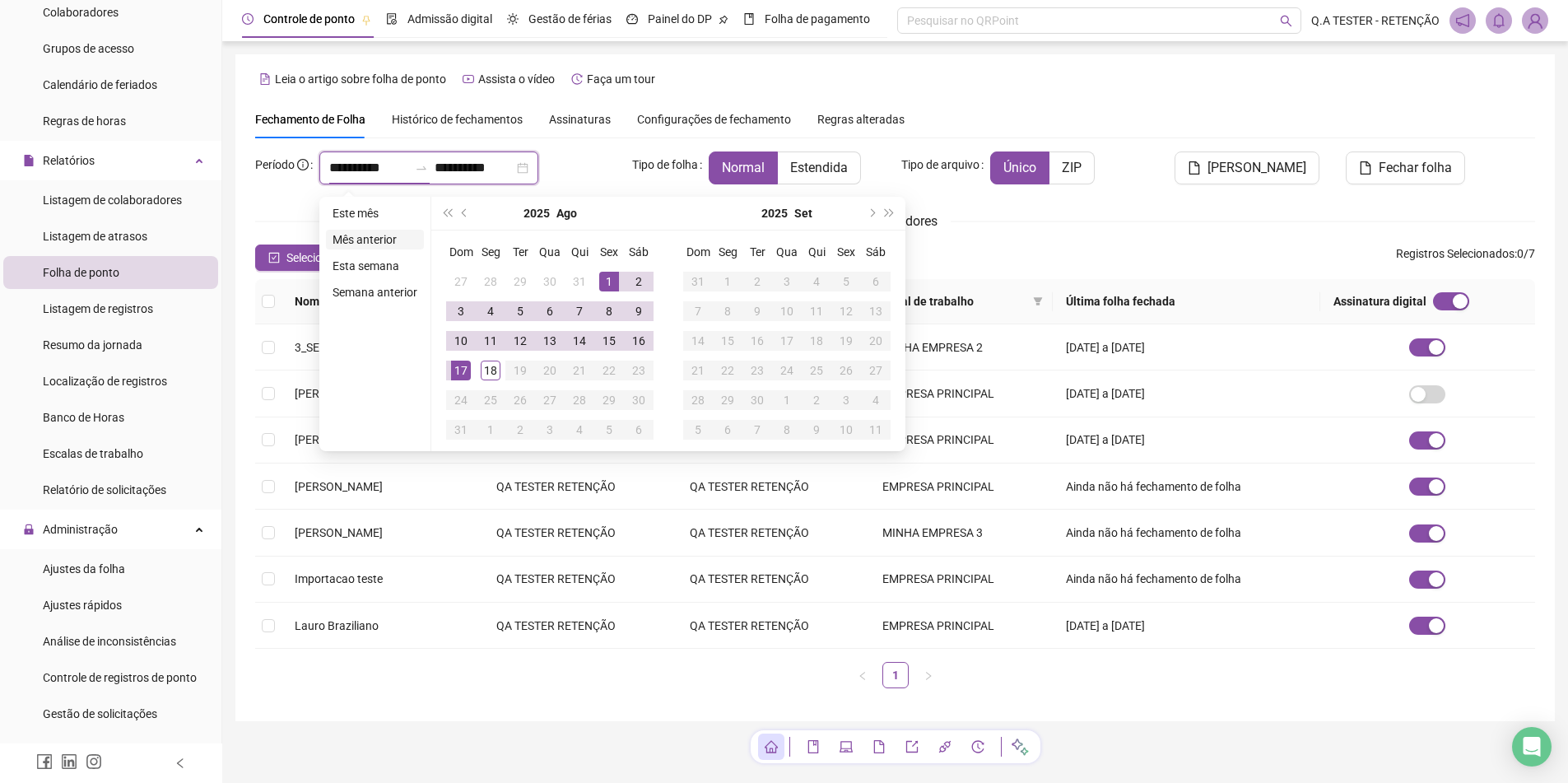
type input "**********"
click at [463, 217] on button "prev-year" at bounding box center [465, 213] width 18 height 33
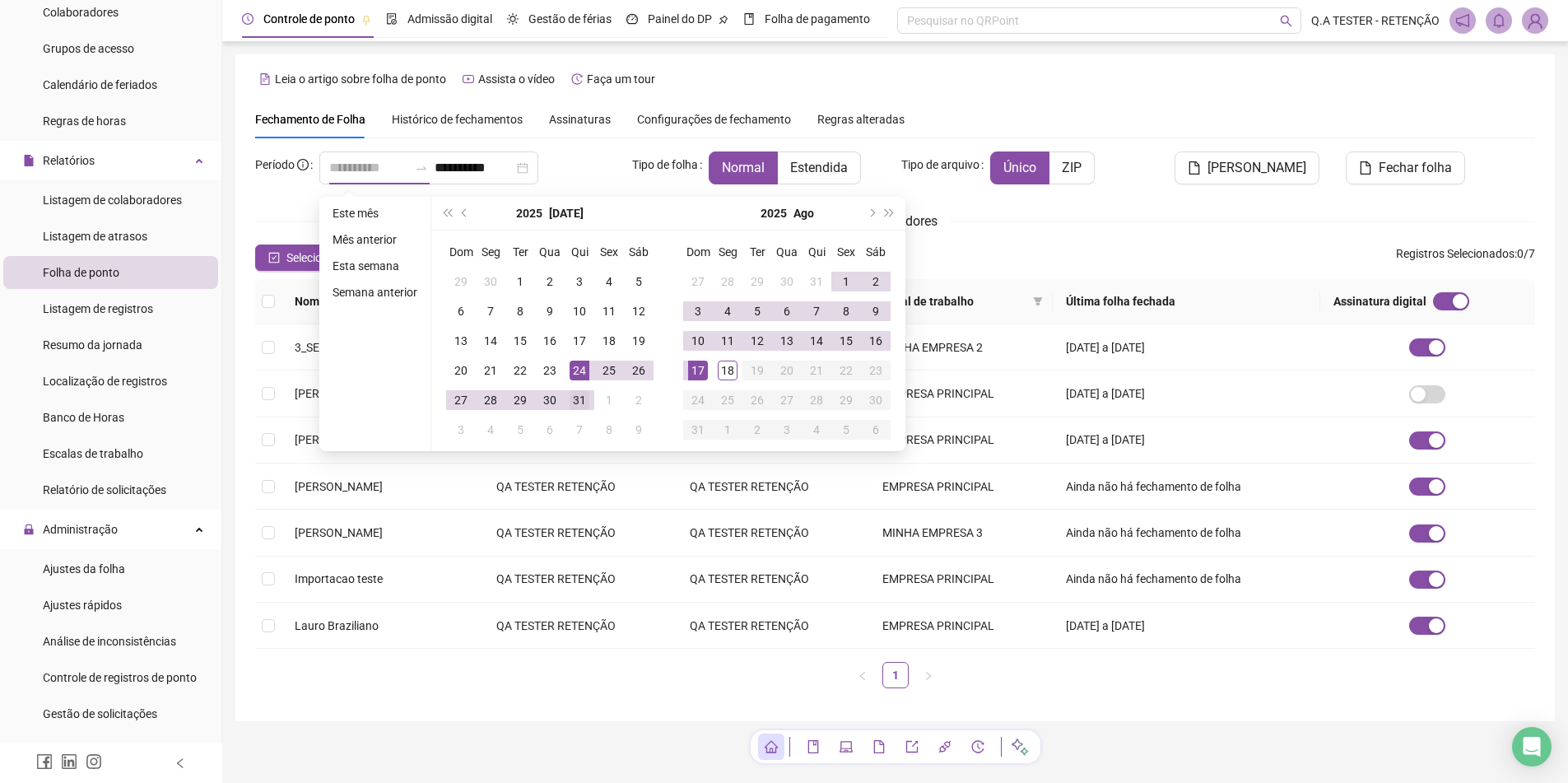
type input "**********"
click at [579, 388] on td "31" at bounding box center [579, 400] width 29 height 29
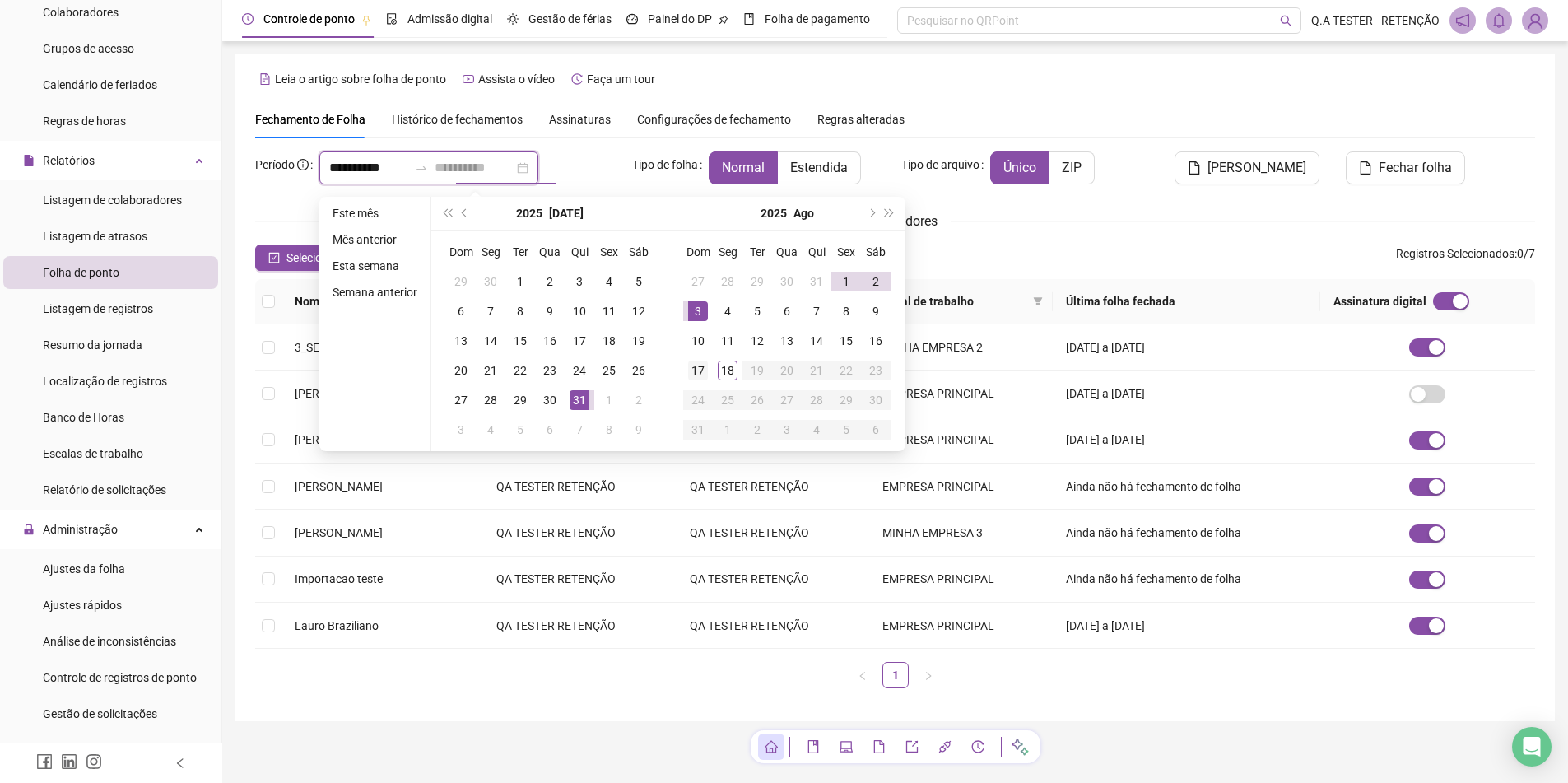
type input "**********"
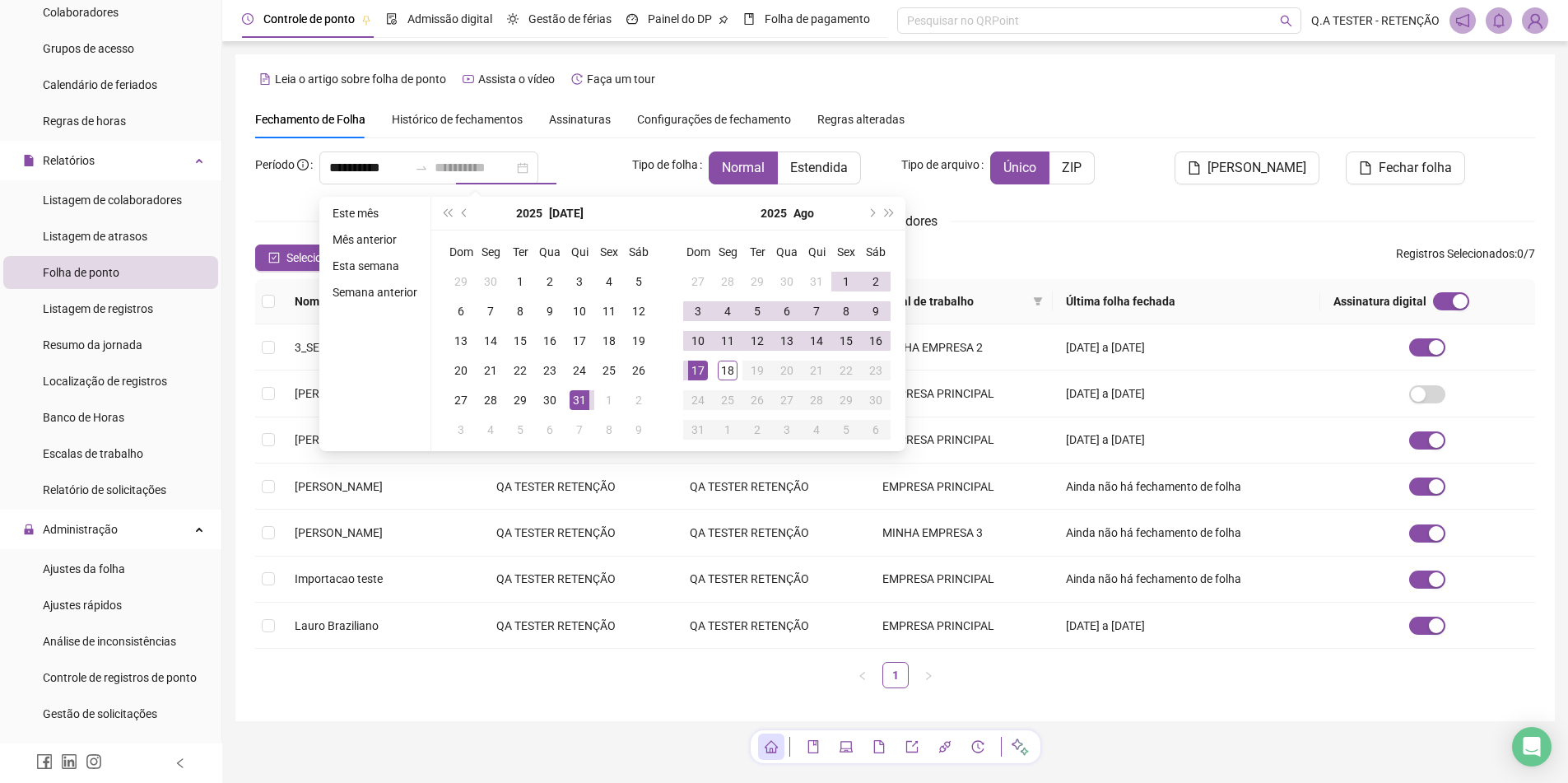
click at [698, 372] on div "17" at bounding box center [698, 370] width 20 height 20
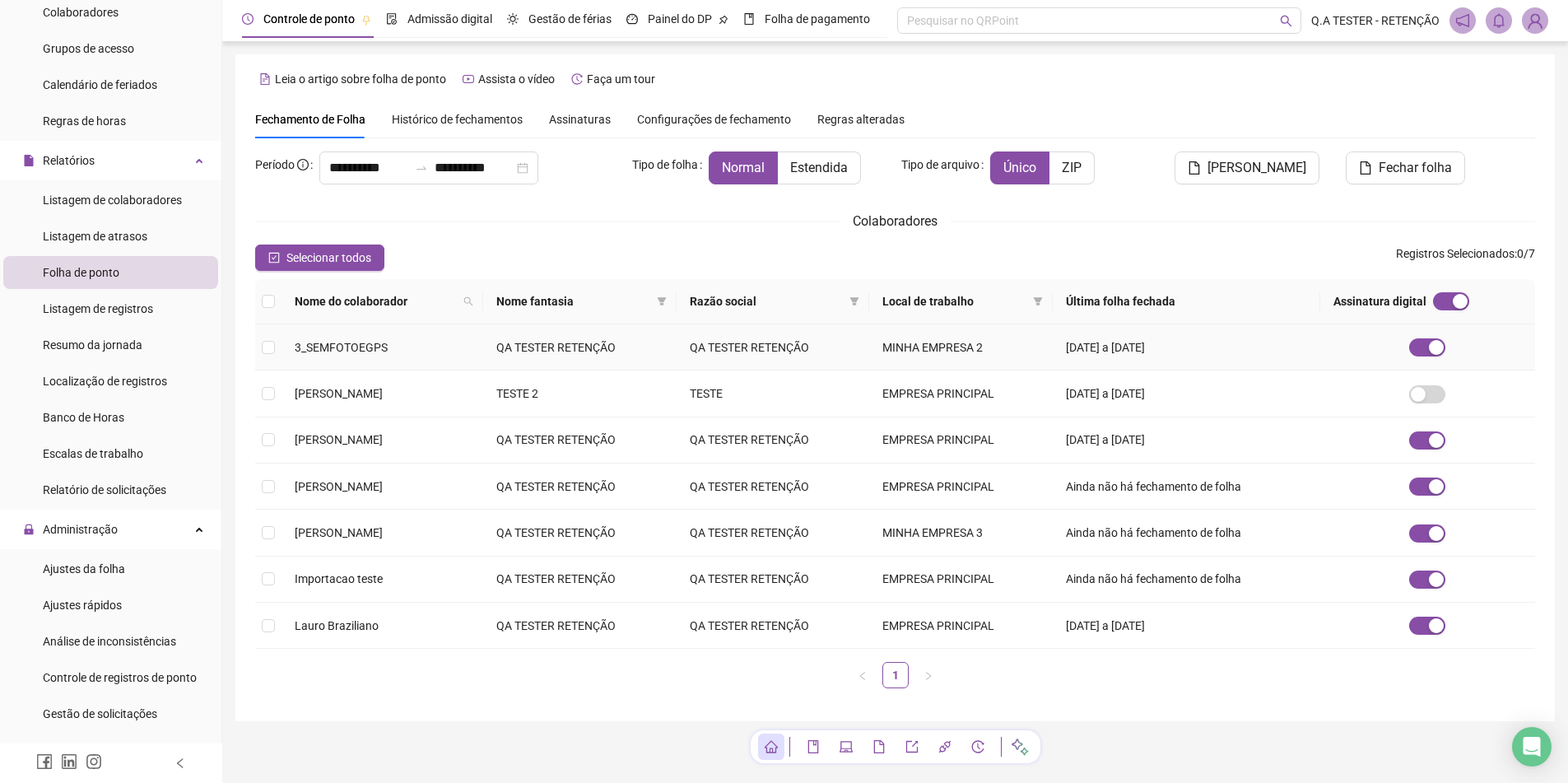
click at [652, 366] on td "QA TESTER RETENÇÃO" at bounding box center [580, 347] width 194 height 46
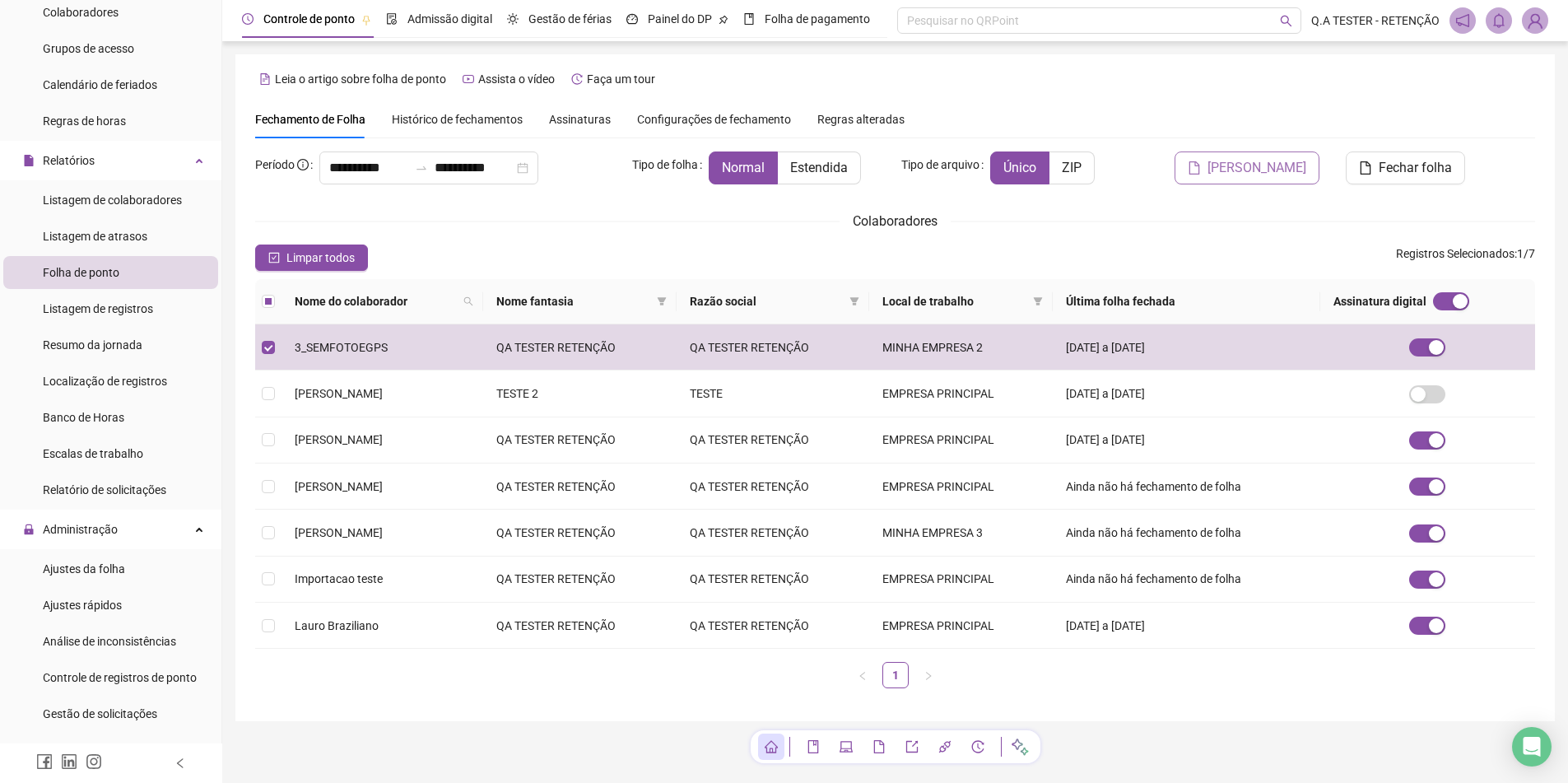
click at [1271, 167] on span "[PERSON_NAME]" at bounding box center [1256, 168] width 99 height 20
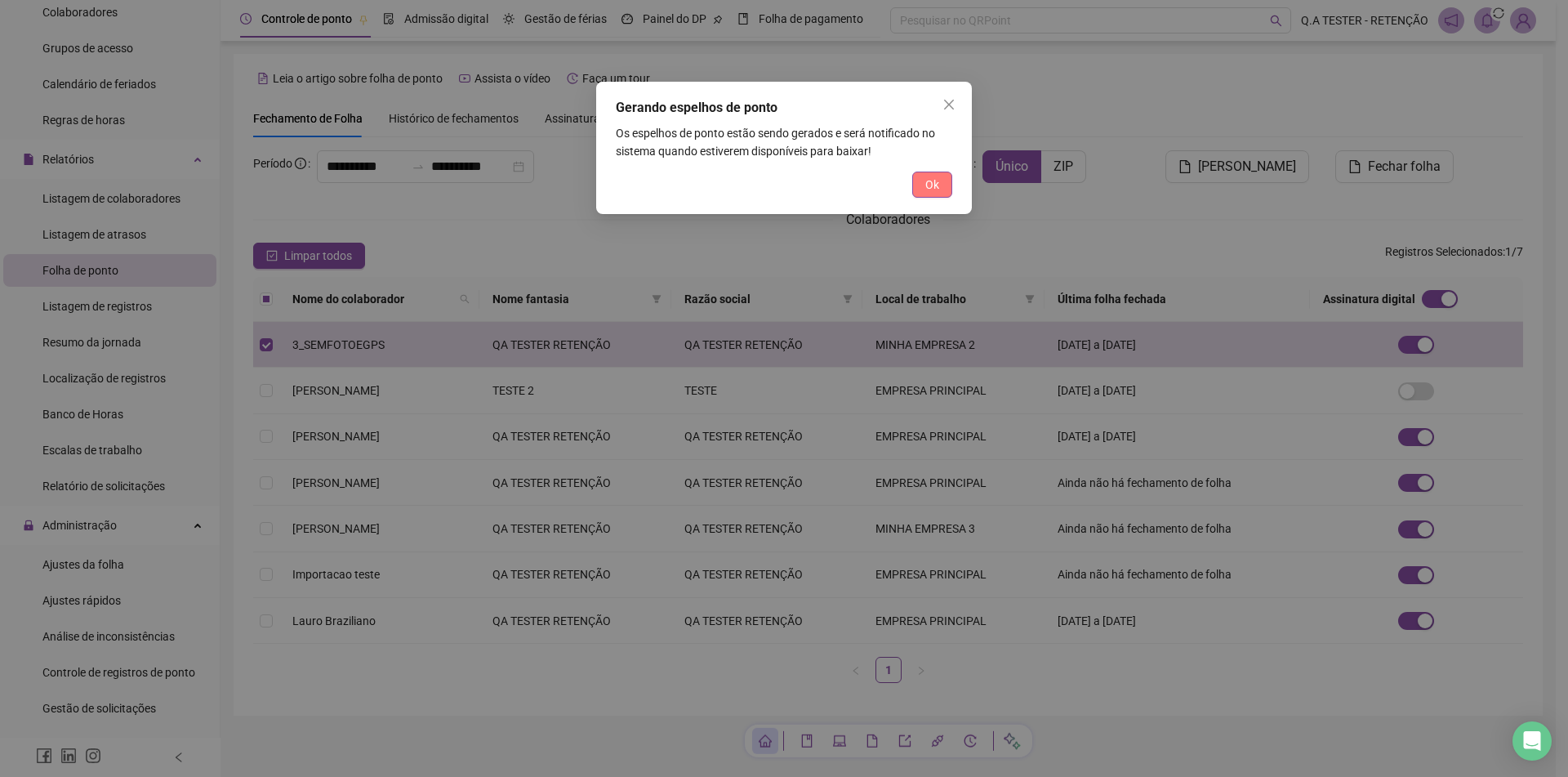
click at [946, 189] on button "Ok" at bounding box center [932, 184] width 40 height 26
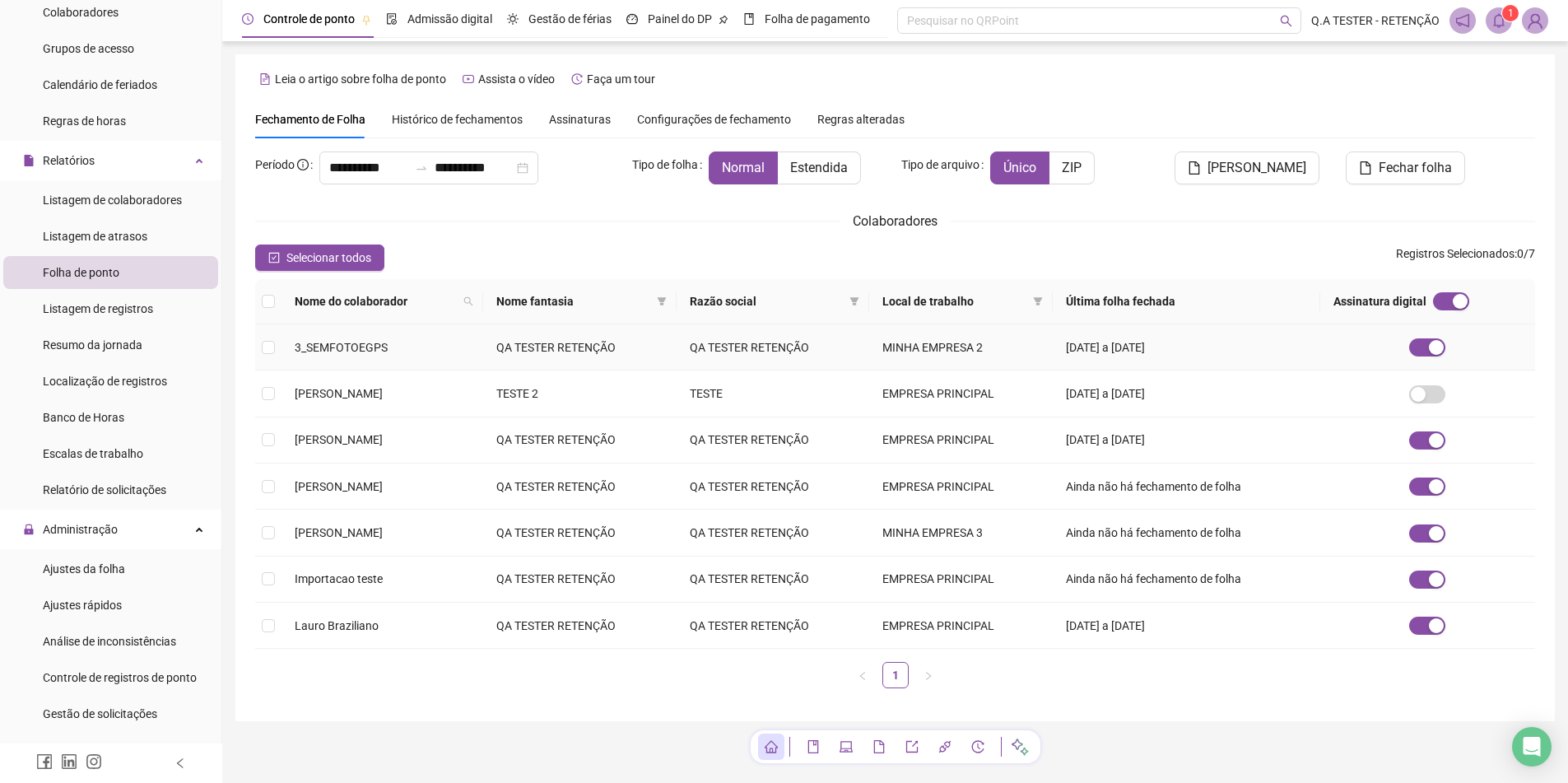
click at [602, 341] on td "QA TESTER RETENÇÃO" at bounding box center [580, 347] width 194 height 46
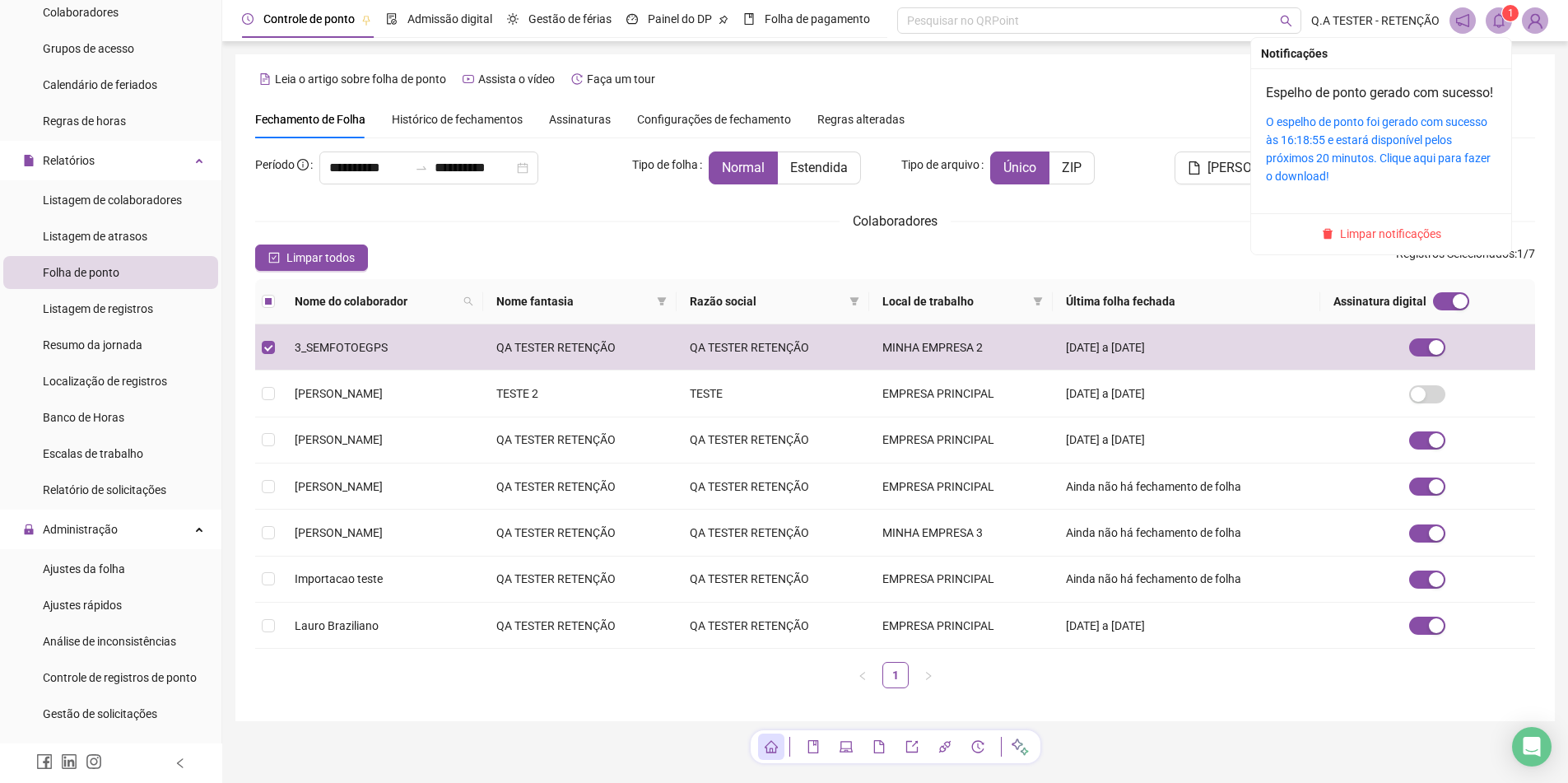
click at [1501, 15] on icon "bell" at bounding box center [1499, 20] width 15 height 15
drag, startPoint x: 1385, startPoint y: 255, endPoint x: 1388, endPoint y: 227, distance: 28.2
click at [1385, 243] on span "Limpar notificações" at bounding box center [1390, 234] width 101 height 18
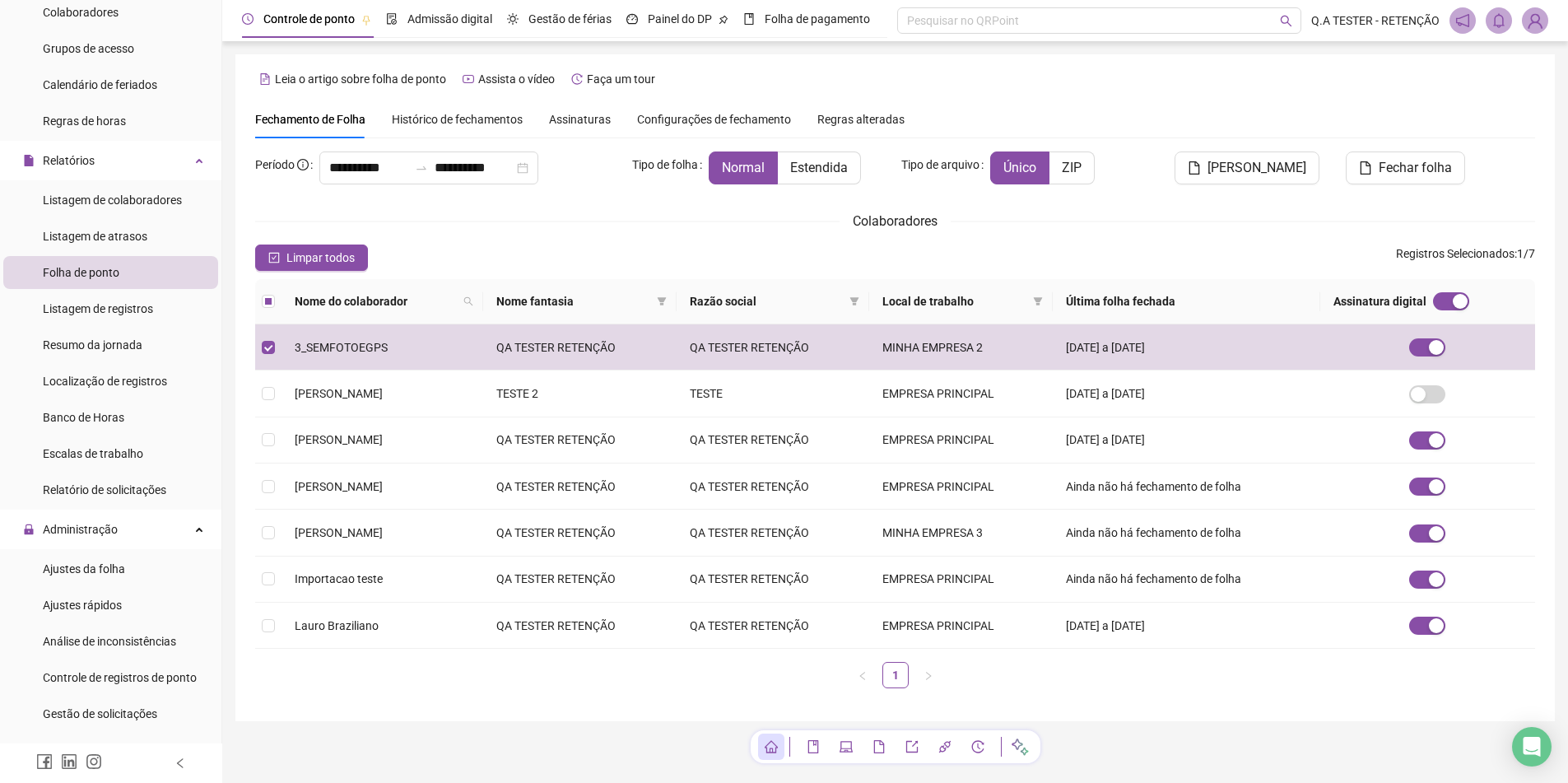
click at [1522, 100] on div "**********" at bounding box center [895, 387] width 1319 height 667
click at [1375, 168] on button "Fechar folha" at bounding box center [1405, 168] width 120 height 33
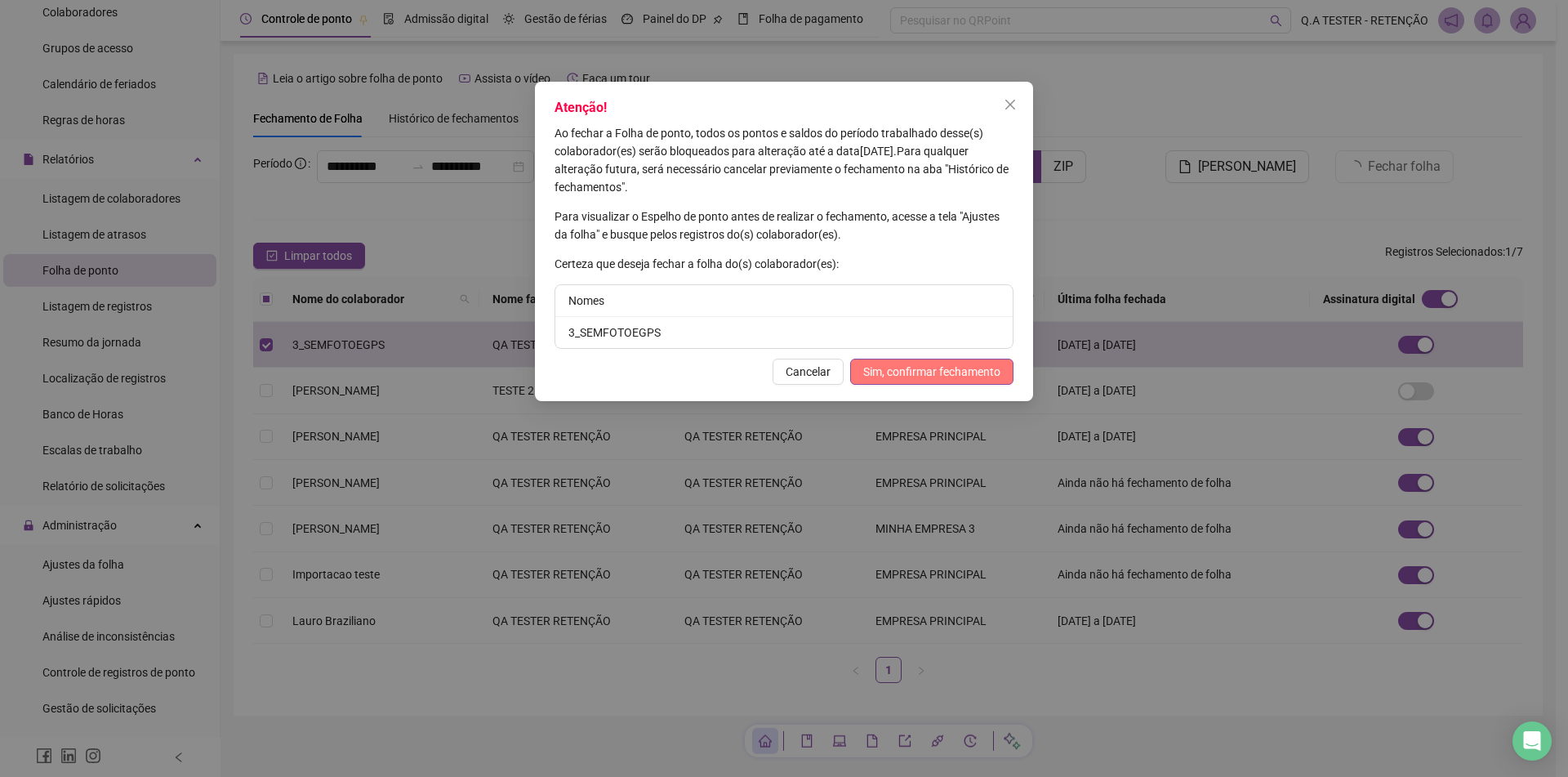
click at [975, 370] on span "Sim, confirmar fechamento" at bounding box center [931, 372] width 137 height 18
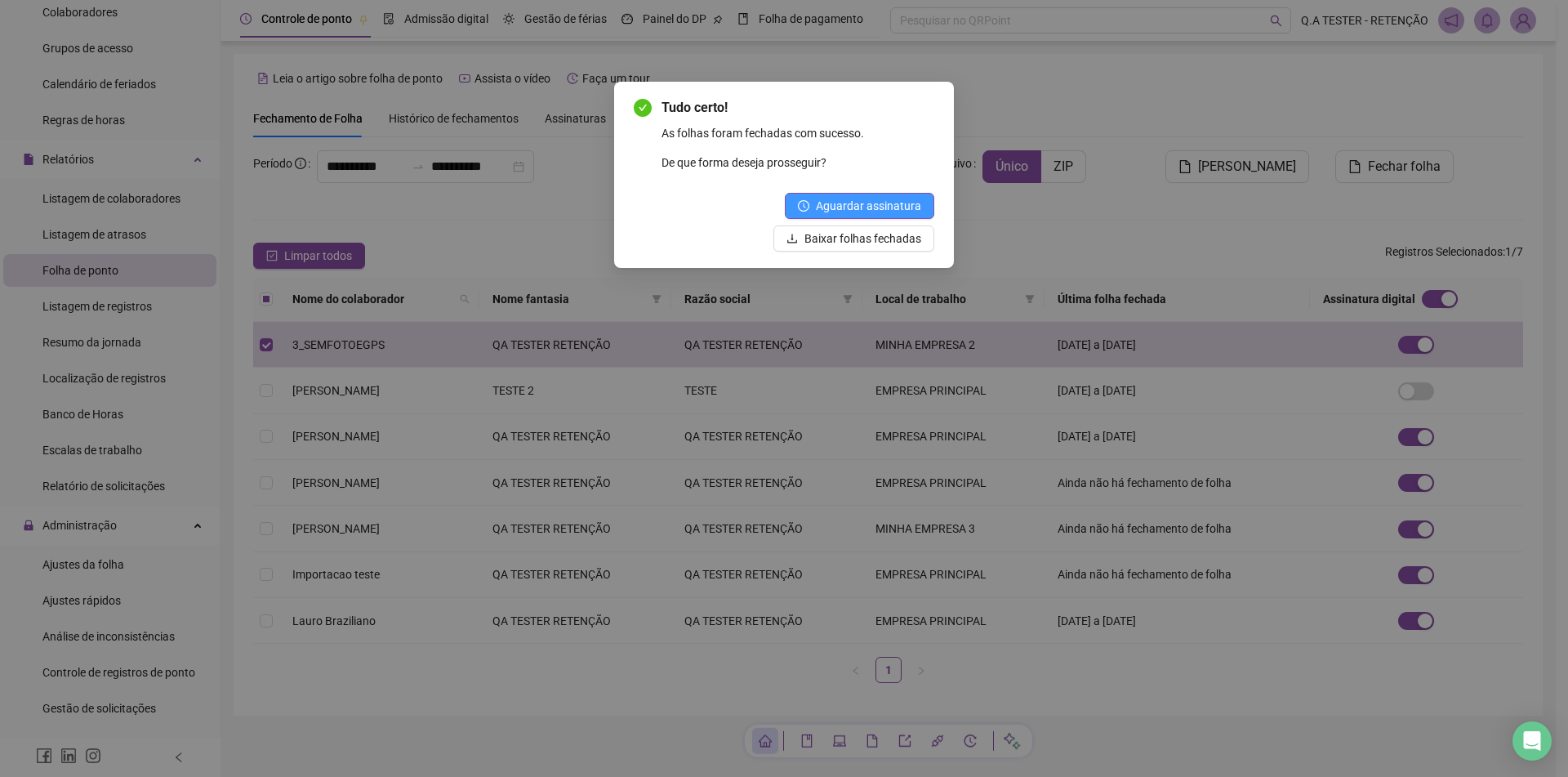
click at [884, 200] on span "Aguardar assinatura" at bounding box center [869, 206] width 105 height 18
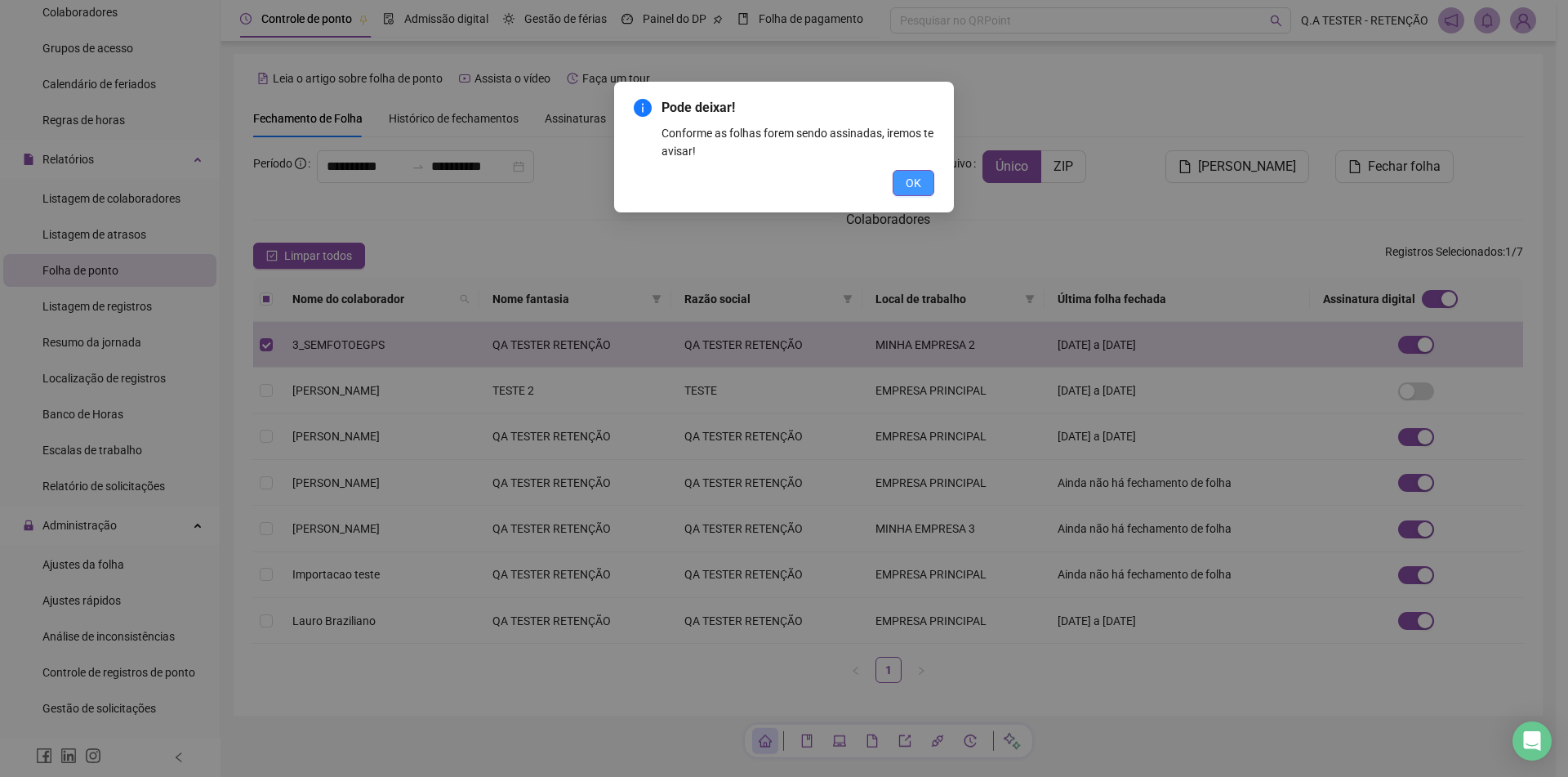
click at [916, 190] on span "OK" at bounding box center [913, 183] width 15 height 18
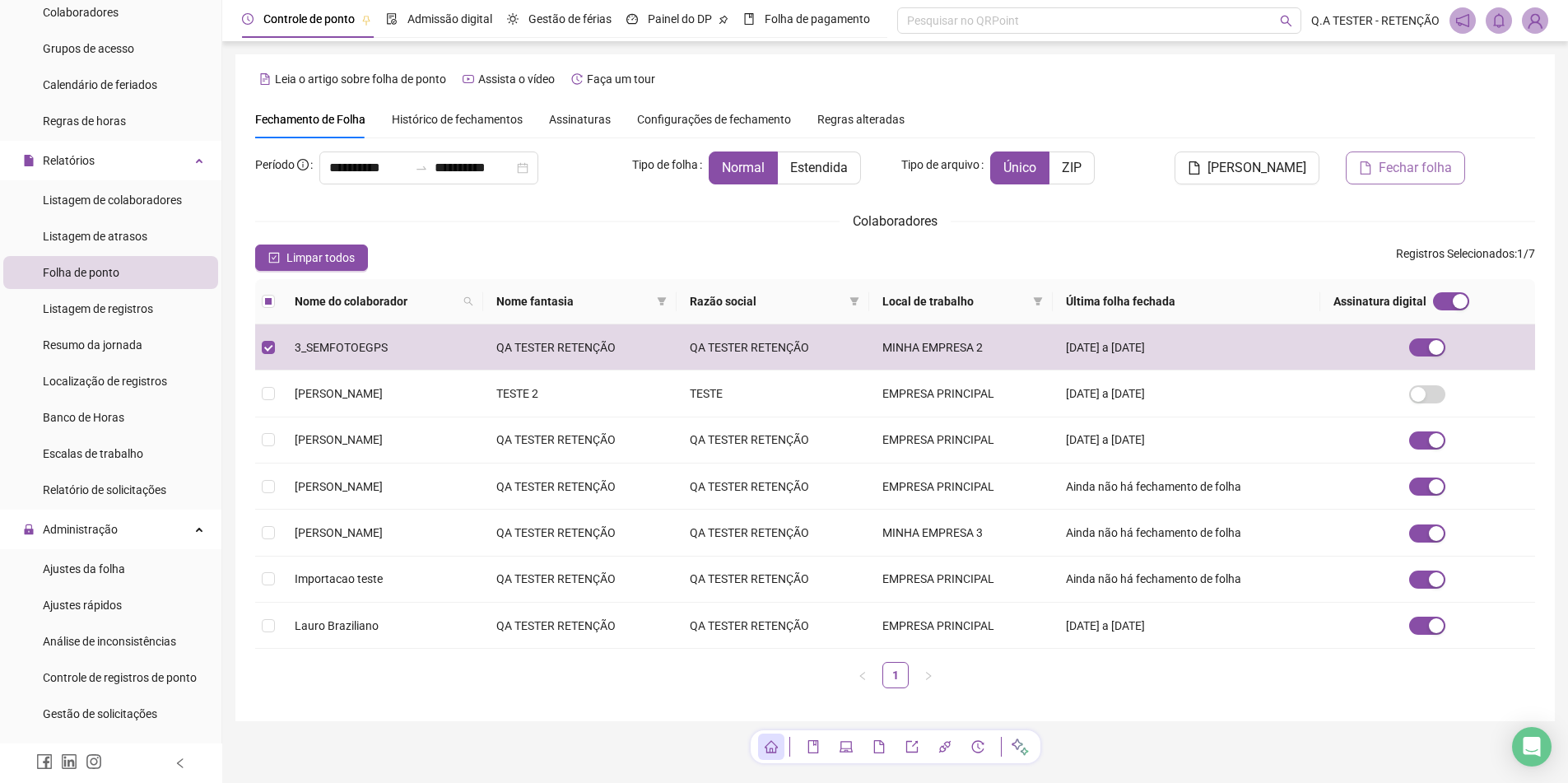
click at [1375, 162] on button "Fechar folha" at bounding box center [1405, 168] width 120 height 33
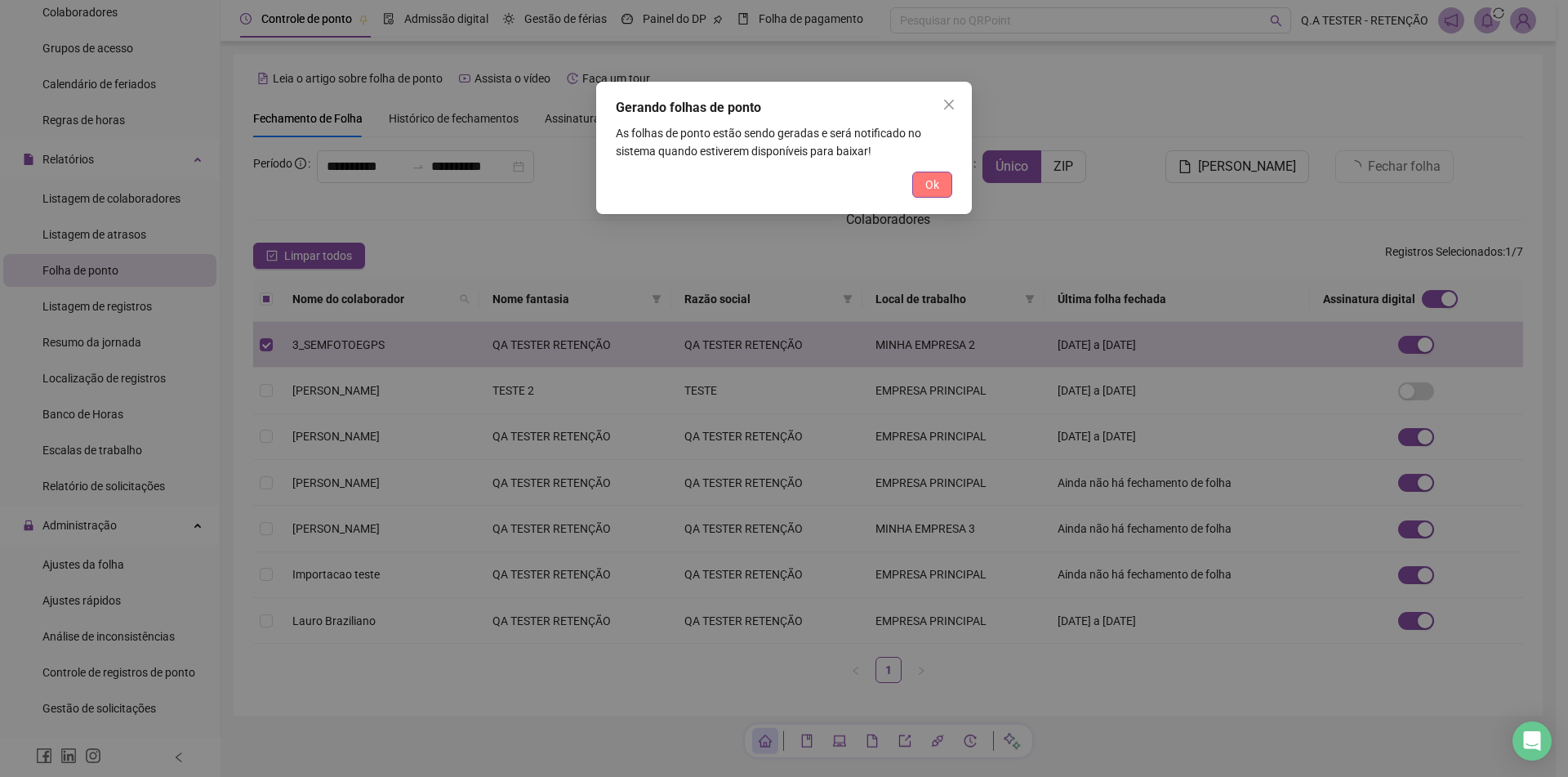
click at [942, 183] on button "Ok" at bounding box center [932, 184] width 40 height 26
